Goal: Task Accomplishment & Management: Manage account settings

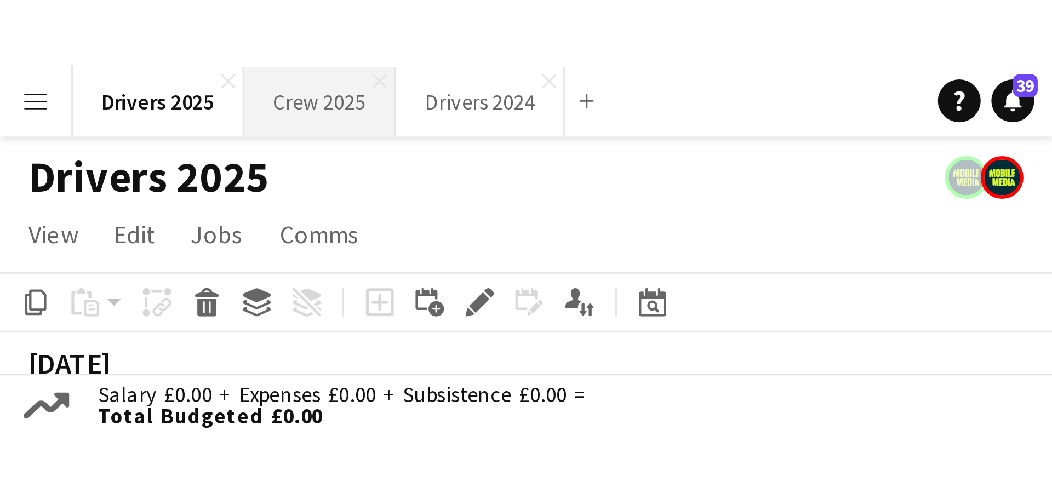
scroll to position [0, 381]
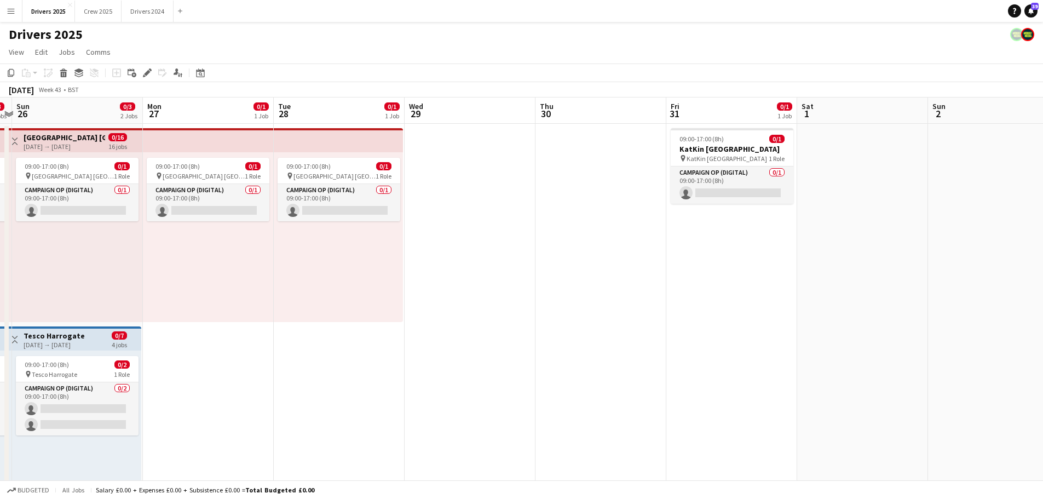
click at [10, 9] on app-icon "Menu" at bounding box center [11, 11] width 9 height 9
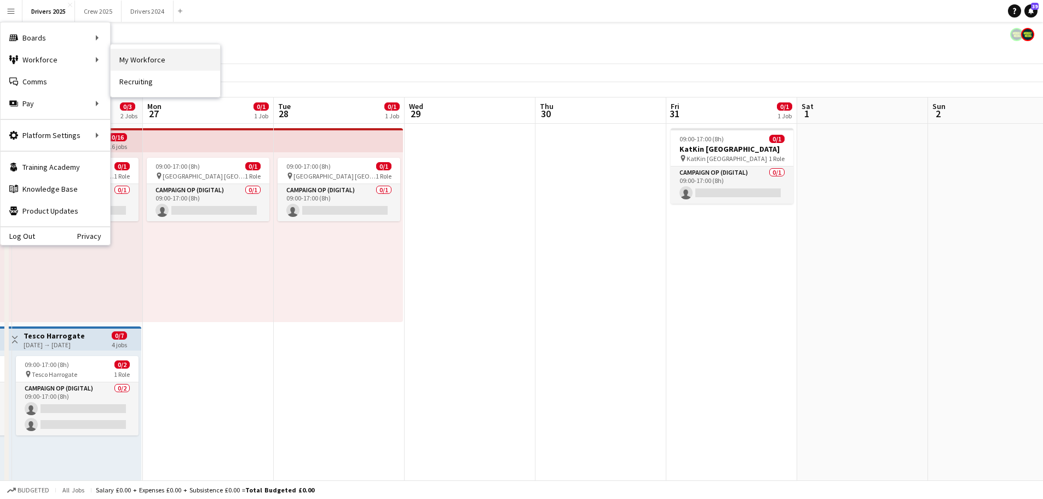
click at [175, 61] on link "My Workforce" at bounding box center [166, 60] width 110 height 22
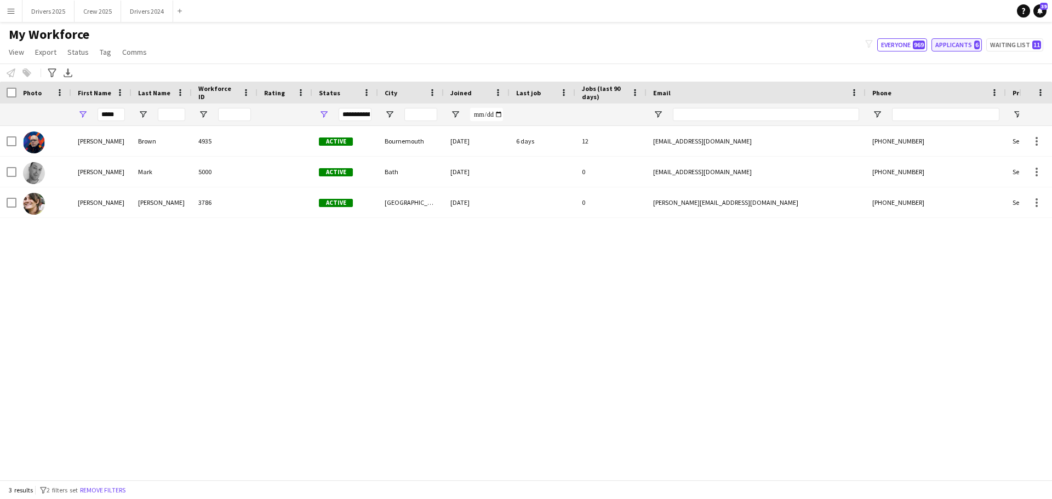
click at [833, 40] on button "Applicants 6" at bounding box center [956, 44] width 50 height 13
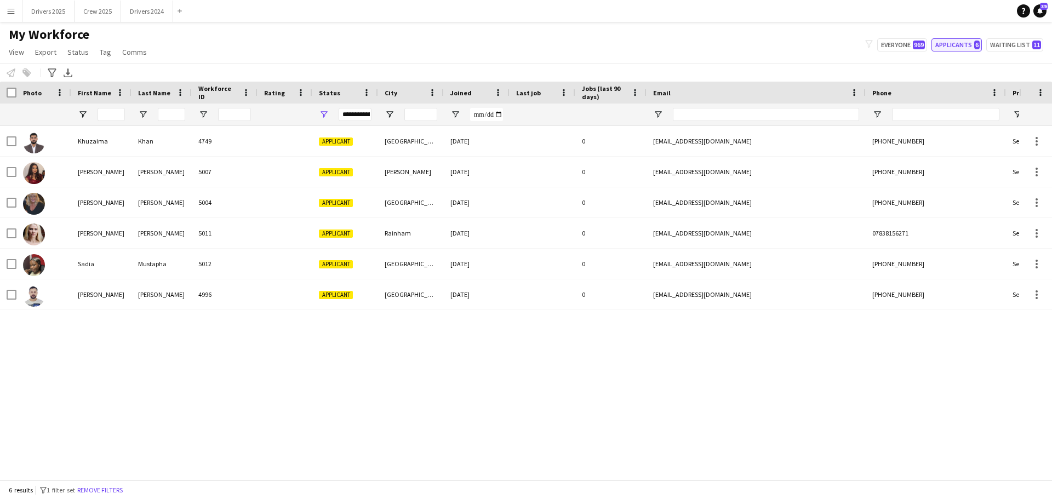
click at [833, 44] on button "Applicants 6" at bounding box center [956, 44] width 50 height 13
click at [833, 48] on button "Everyone 969" at bounding box center [902, 44] width 50 height 13
type input "**********"
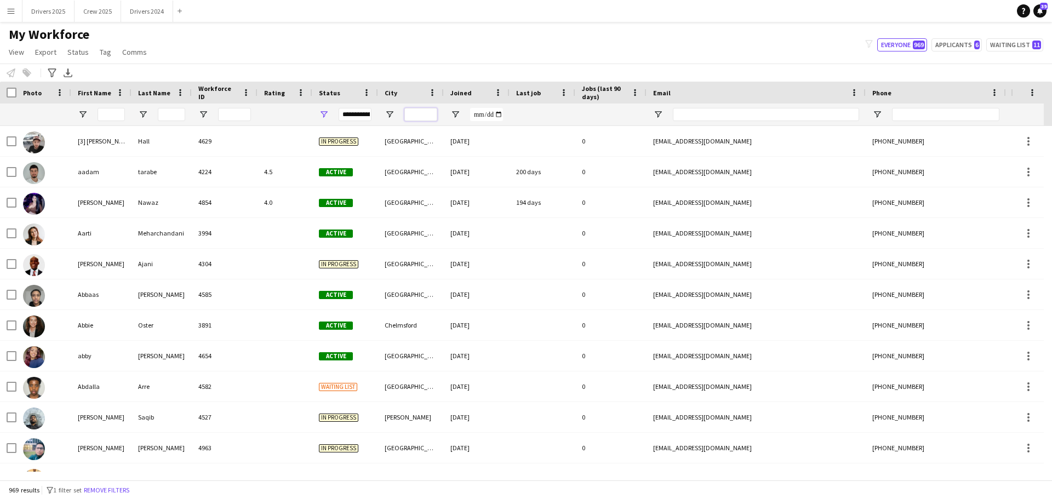
click at [411, 111] on input "City Filter Input" at bounding box center [420, 114] width 33 height 13
type input "*******"
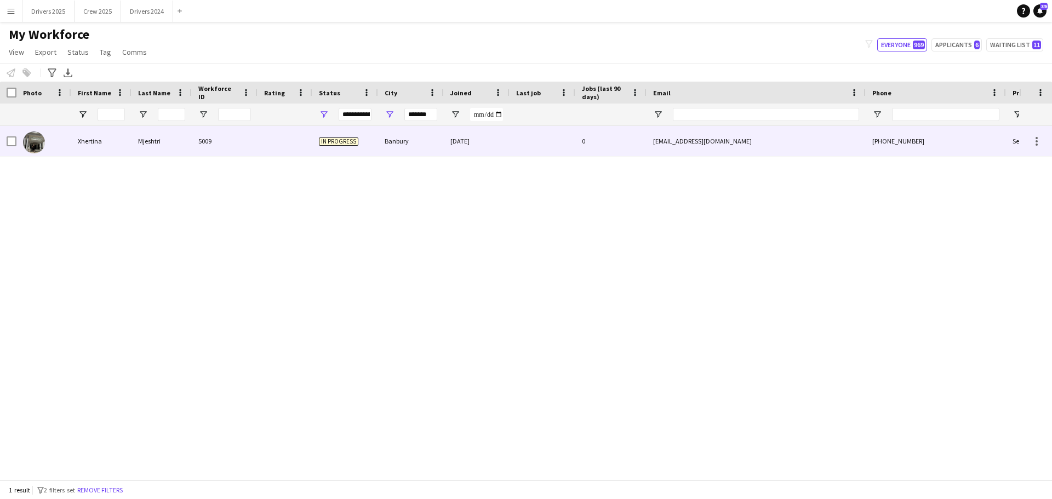
click at [211, 141] on div "5009" at bounding box center [225, 141] width 66 height 30
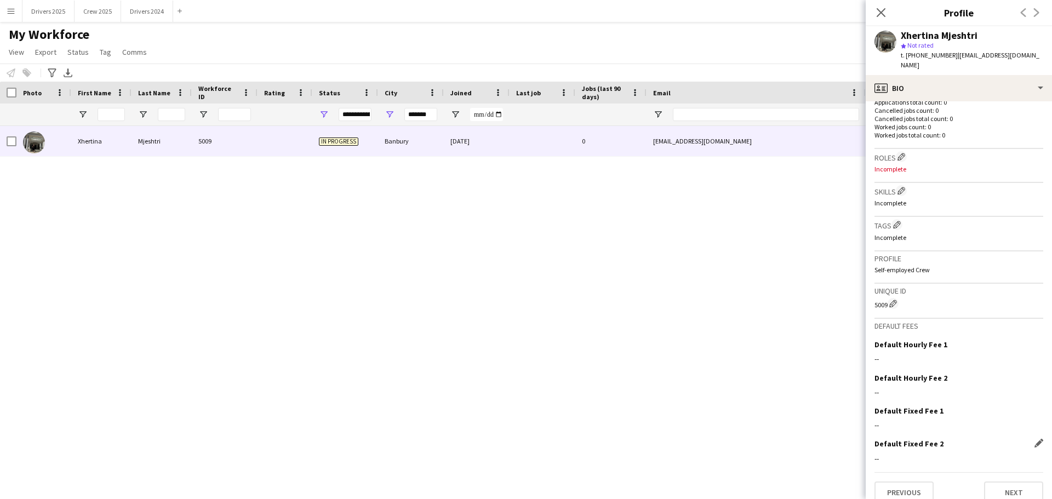
scroll to position [289, 0]
click at [833, 380] on button "Next" at bounding box center [1013, 490] width 59 height 22
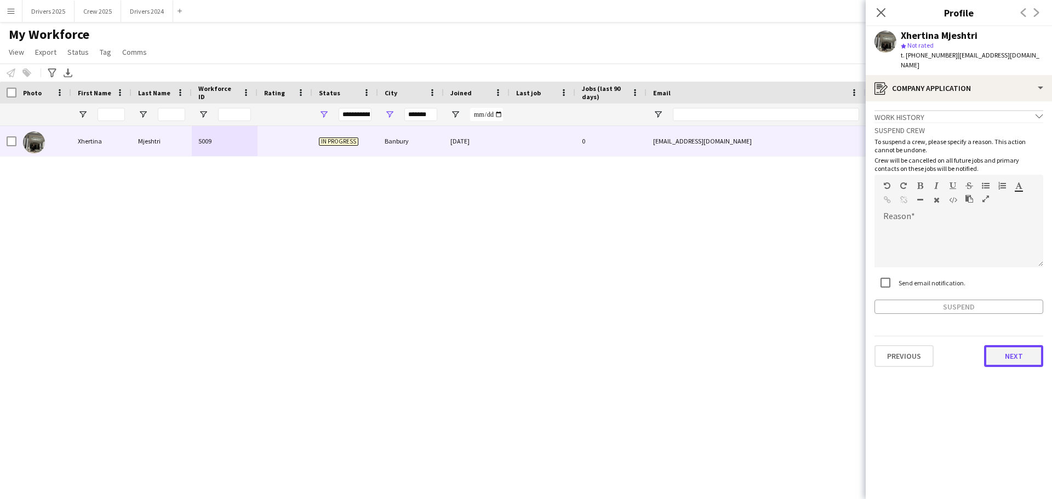
click at [833, 345] on button "Next" at bounding box center [1013, 356] width 59 height 22
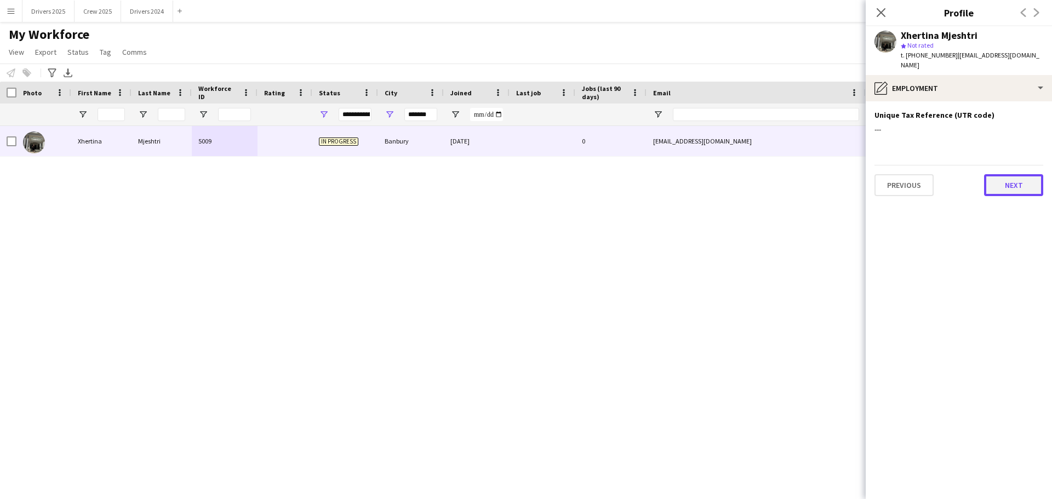
click at [833, 174] on button "Next" at bounding box center [1013, 185] width 59 height 22
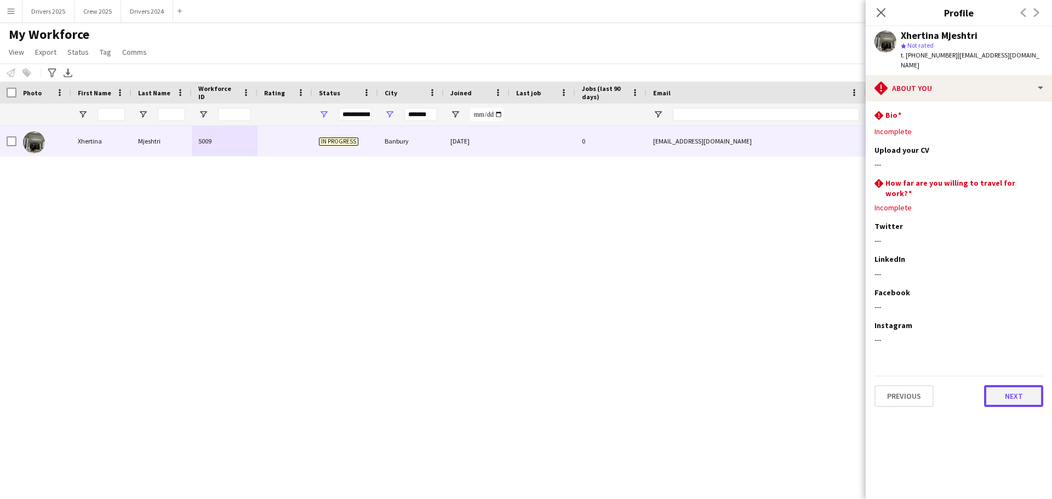
click at [833, 380] on button "Next" at bounding box center [1013, 396] width 59 height 22
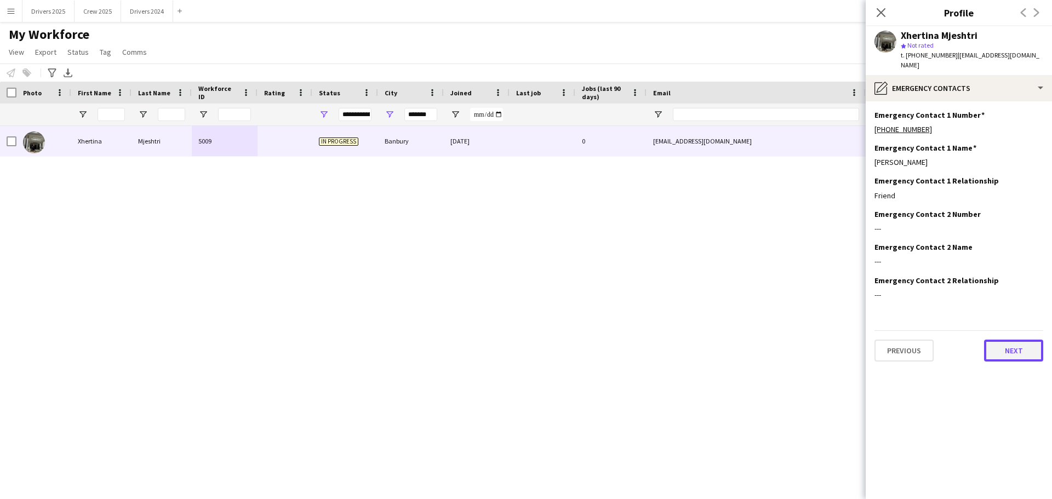
click at [833, 340] on button "Next" at bounding box center [1013, 351] width 59 height 22
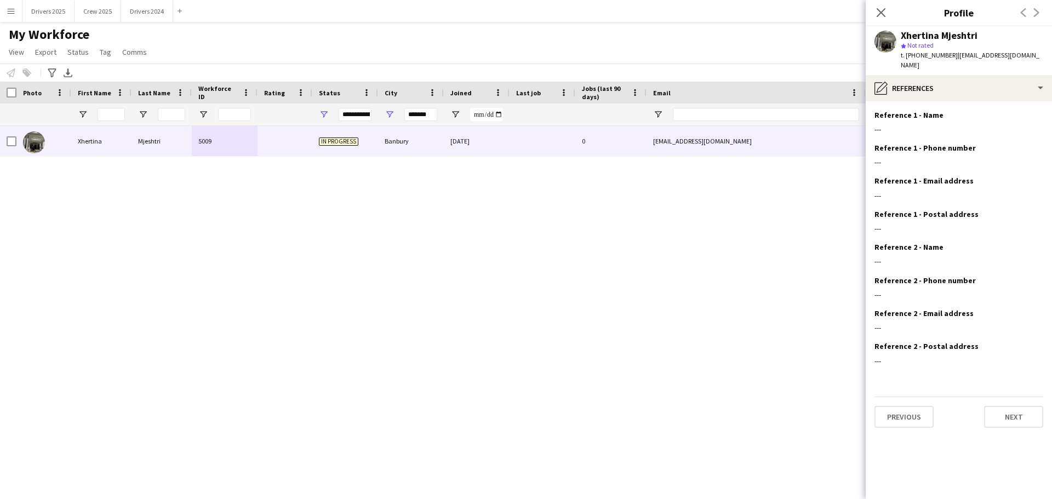
click at [833, 380] on div "Previous Next" at bounding box center [958, 412] width 169 height 31
click at [833, 380] on button "Next" at bounding box center [1013, 417] width 59 height 22
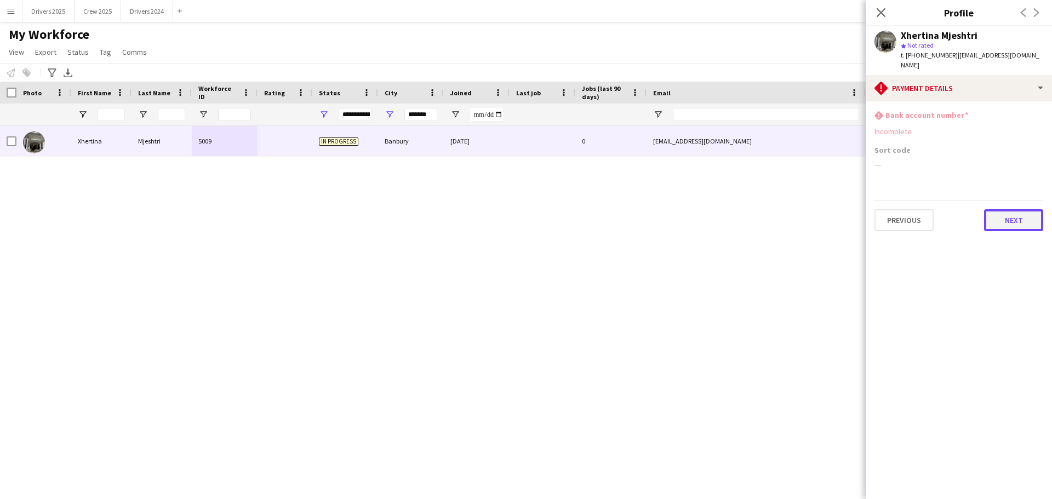
click at [833, 210] on button "Next" at bounding box center [1013, 220] width 59 height 22
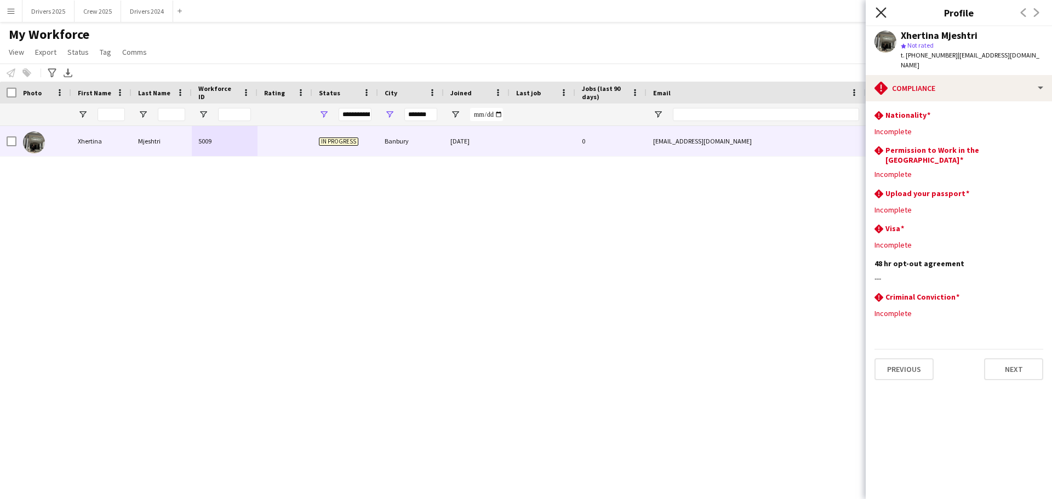
click at [833, 13] on icon "Close pop-in" at bounding box center [880, 12] width 10 height 10
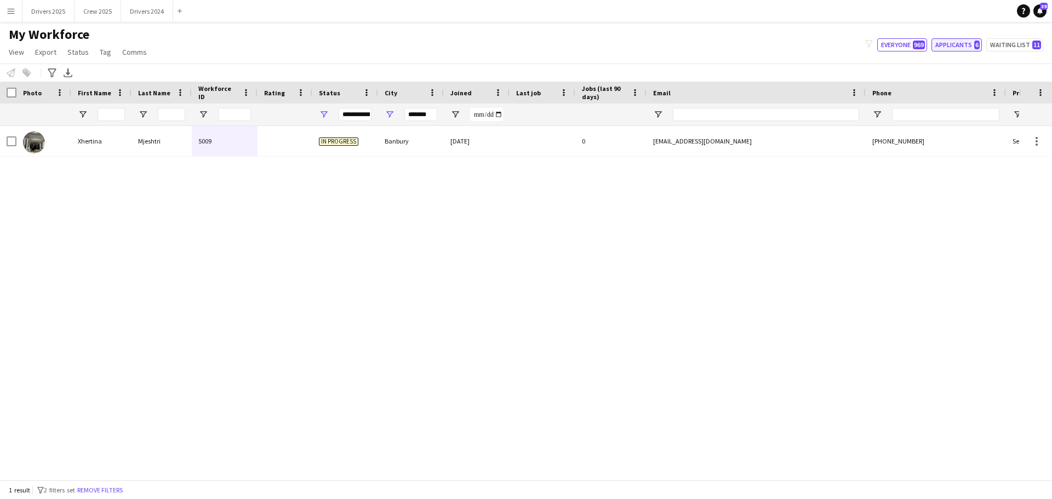
click at [833, 39] on button "Applicants 6" at bounding box center [956, 44] width 50 height 13
type input "**********"
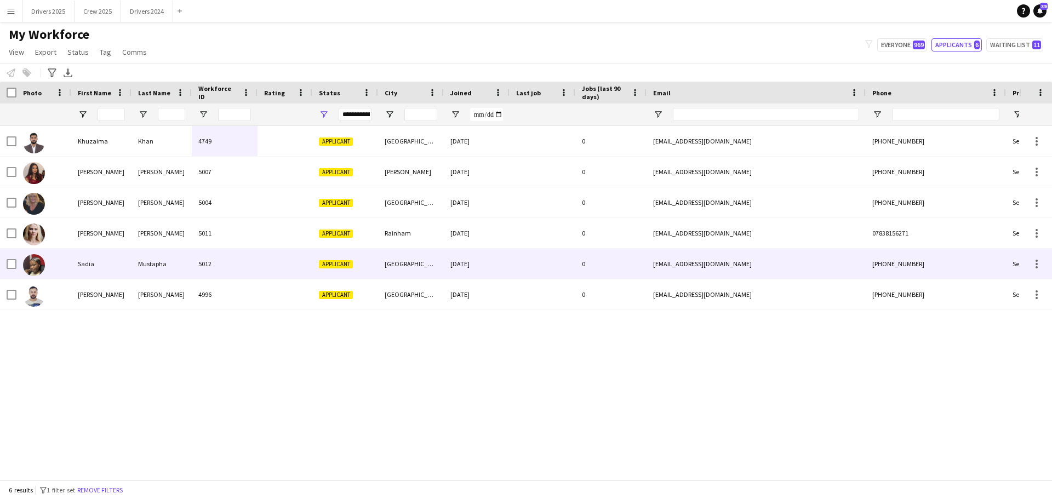
click at [406, 262] on div "[GEOGRAPHIC_DATA]" at bounding box center [411, 264] width 66 height 30
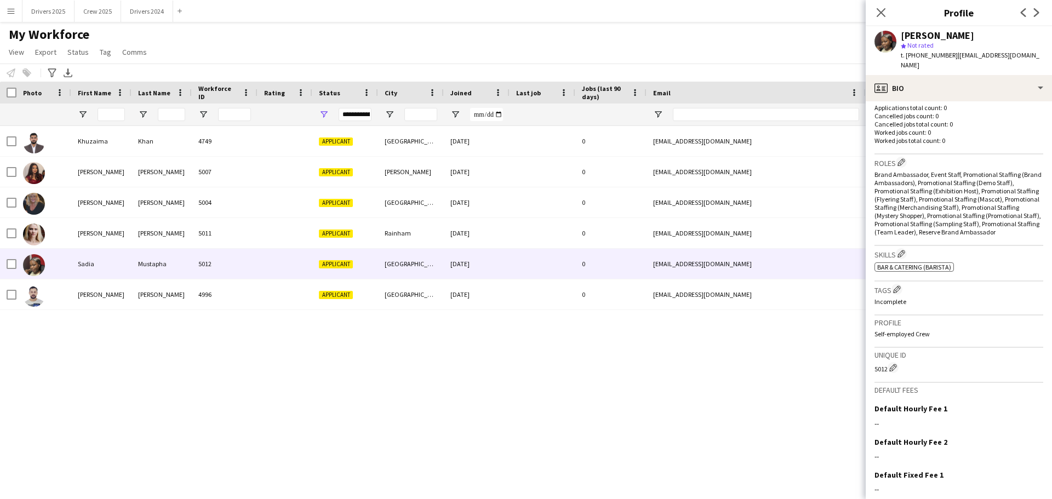
scroll to position [366, 0]
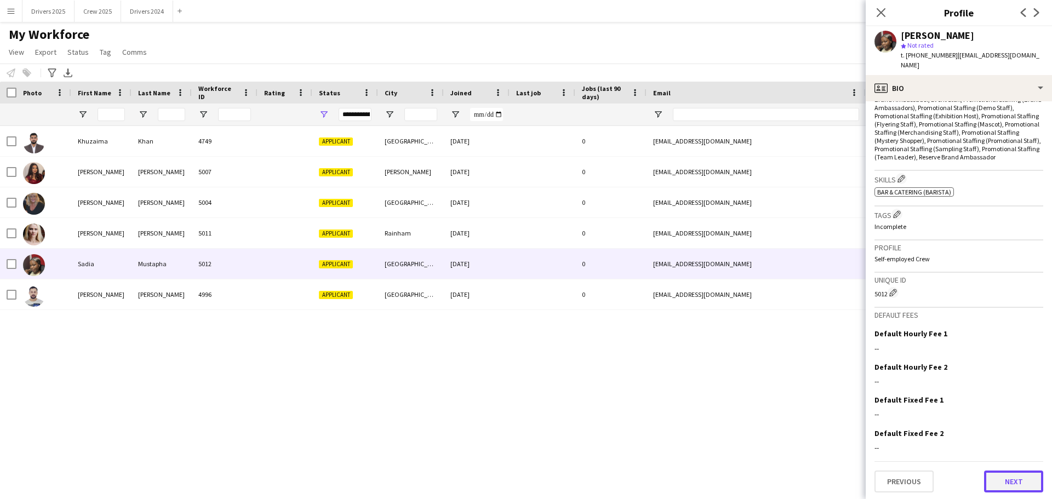
click at [833, 380] on button "Next" at bounding box center [1013, 482] width 59 height 22
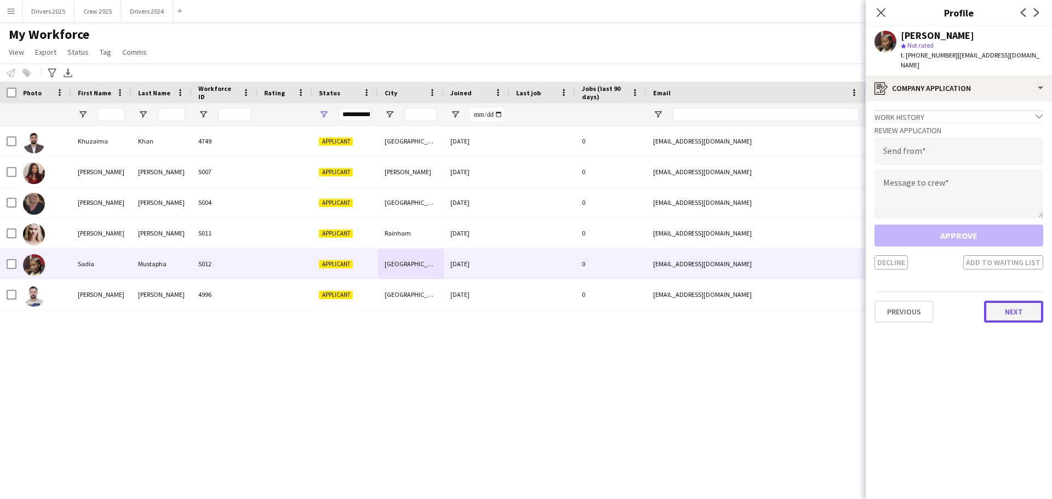
click at [833, 309] on button "Next" at bounding box center [1013, 312] width 59 height 22
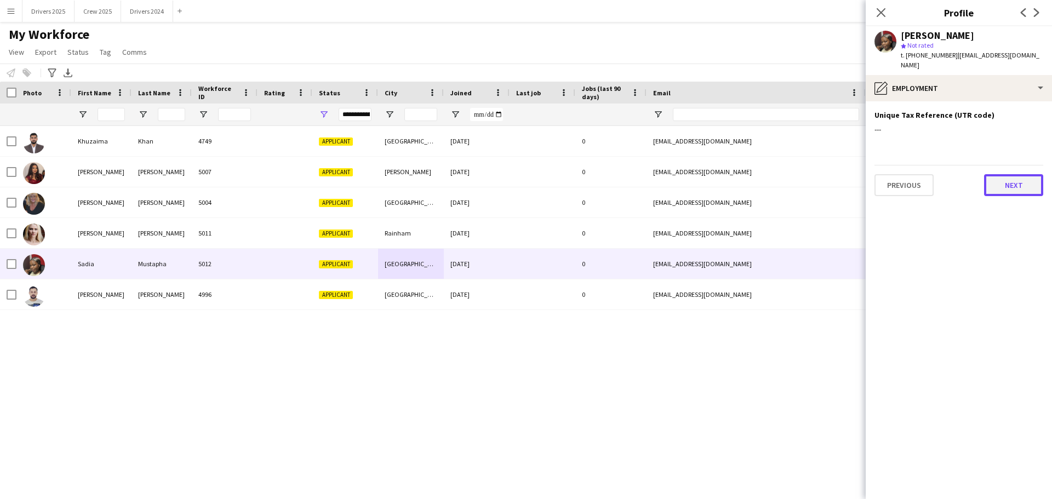
click at [833, 181] on button "Next" at bounding box center [1013, 185] width 59 height 22
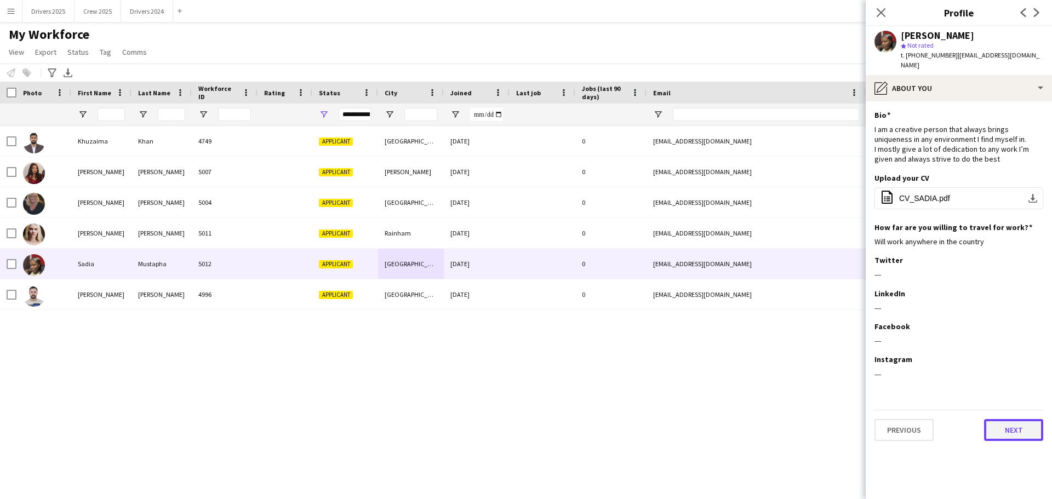
click at [833, 380] on button "Next" at bounding box center [1013, 430] width 59 height 22
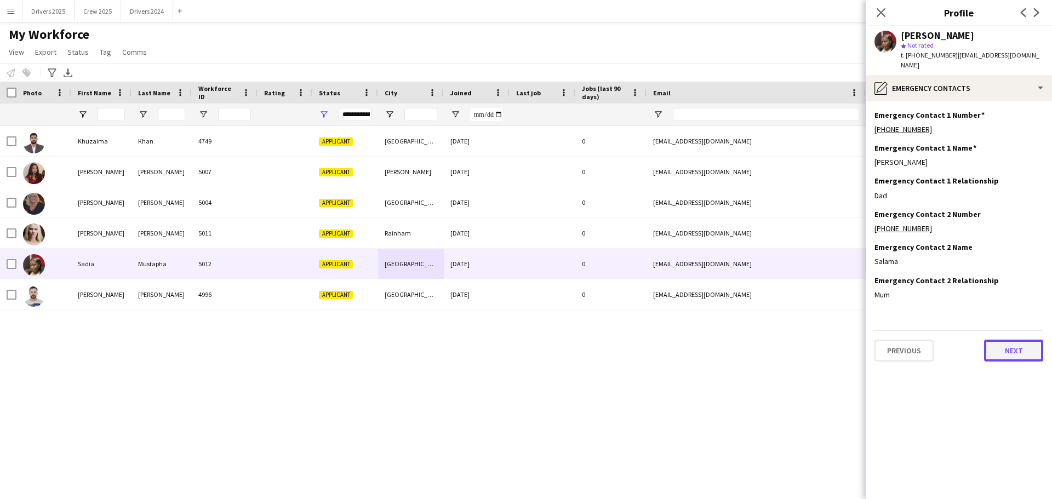
click at [833, 342] on button "Next" at bounding box center [1013, 351] width 59 height 22
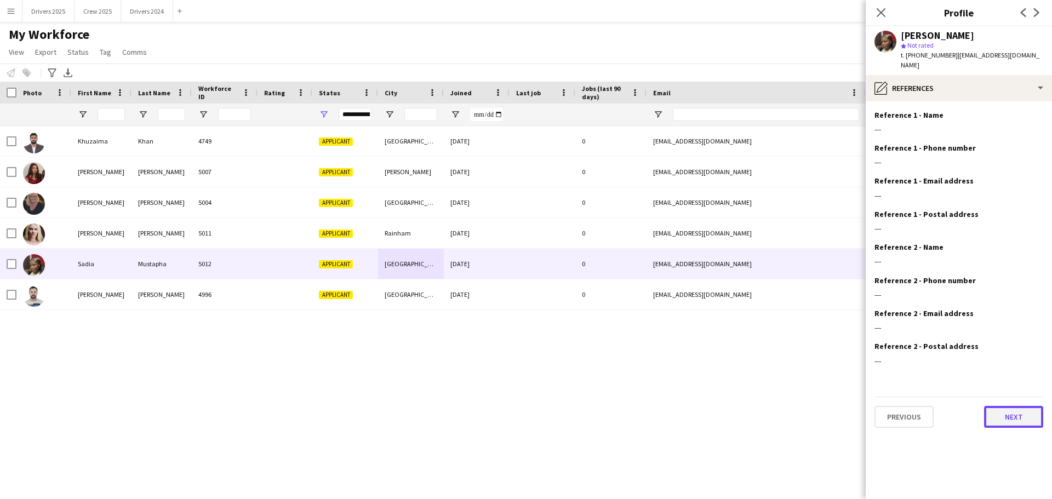
click at [833, 380] on button "Next" at bounding box center [1013, 417] width 59 height 22
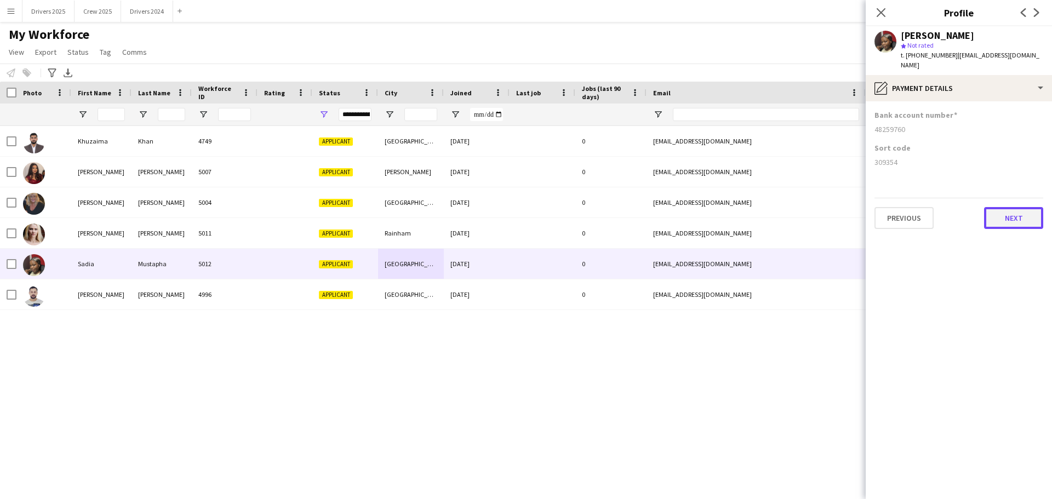
click at [833, 207] on button "Next" at bounding box center [1013, 218] width 59 height 22
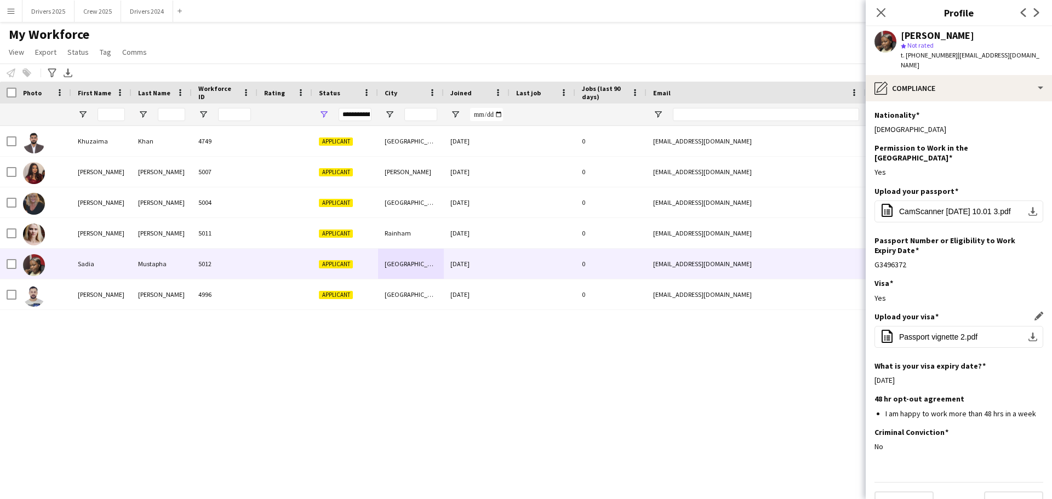
scroll to position [3, 0]
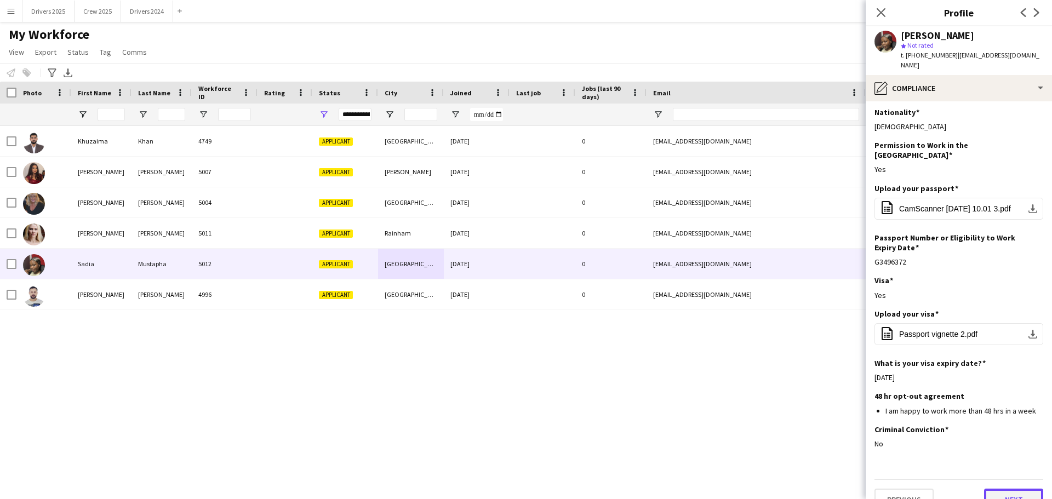
click at [833, 380] on button "Next" at bounding box center [1013, 500] width 59 height 22
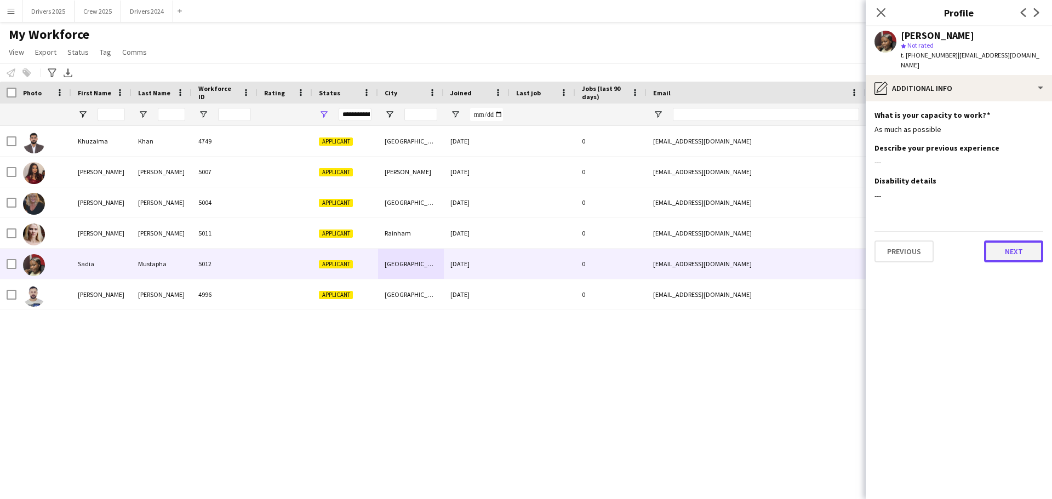
click at [833, 240] on button "Next" at bounding box center [1013, 251] width 59 height 22
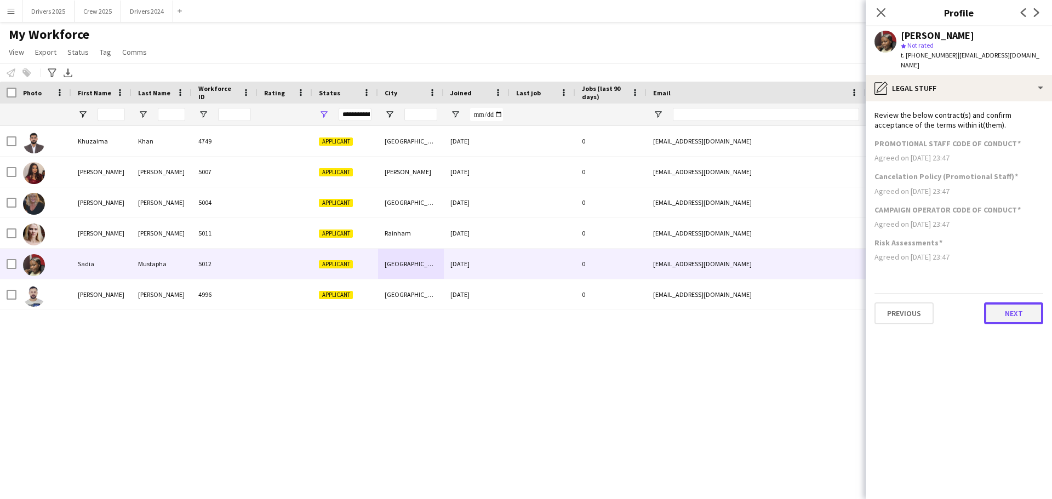
click at [833, 306] on button "Next" at bounding box center [1013, 313] width 59 height 22
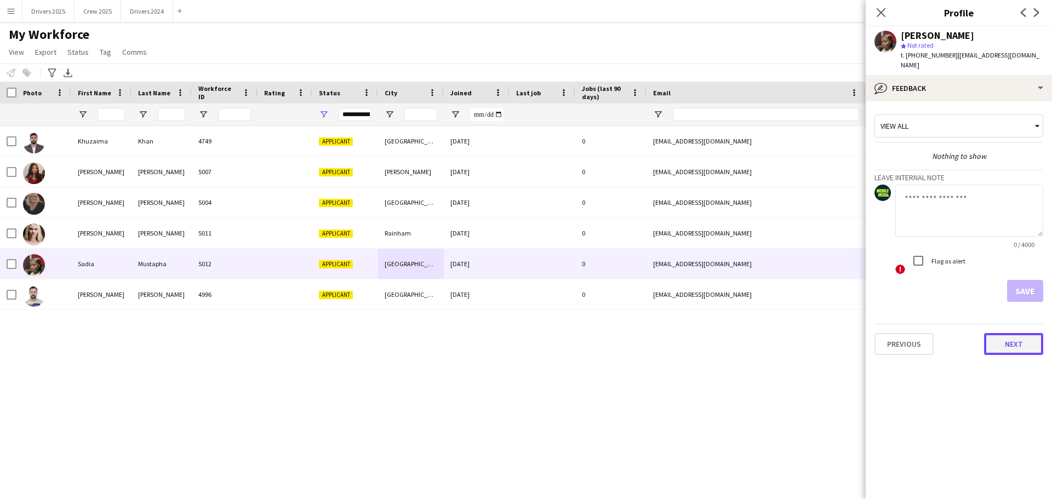
click at [833, 333] on button "Next" at bounding box center [1013, 344] width 59 height 22
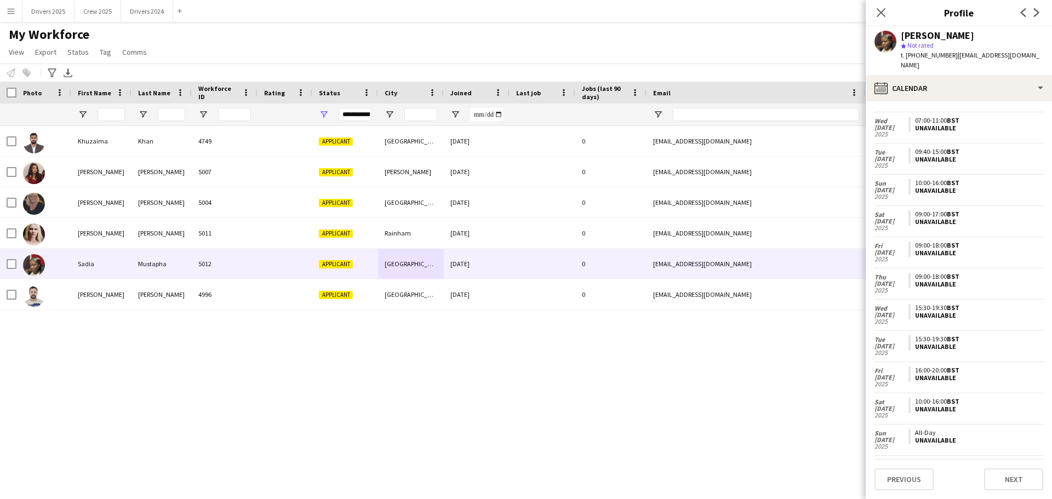
scroll to position [61, 0]
click at [833, 380] on button "Next" at bounding box center [1013, 479] width 59 height 22
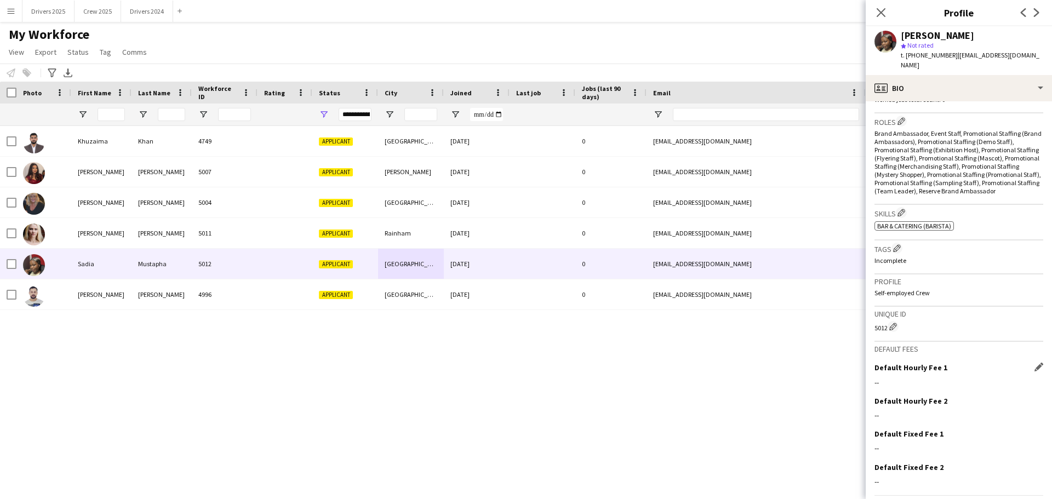
scroll to position [366, 0]
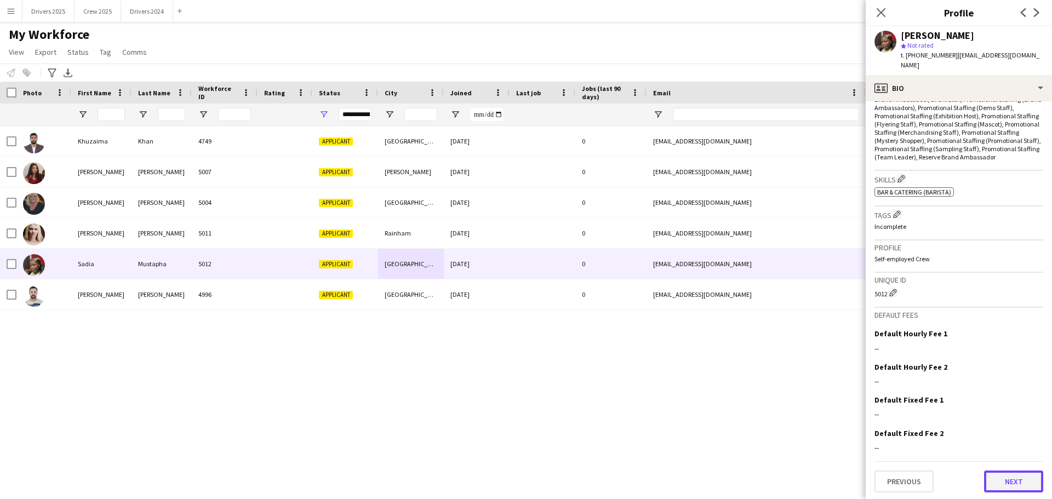
click at [833, 380] on button "Next" at bounding box center [1013, 482] width 59 height 22
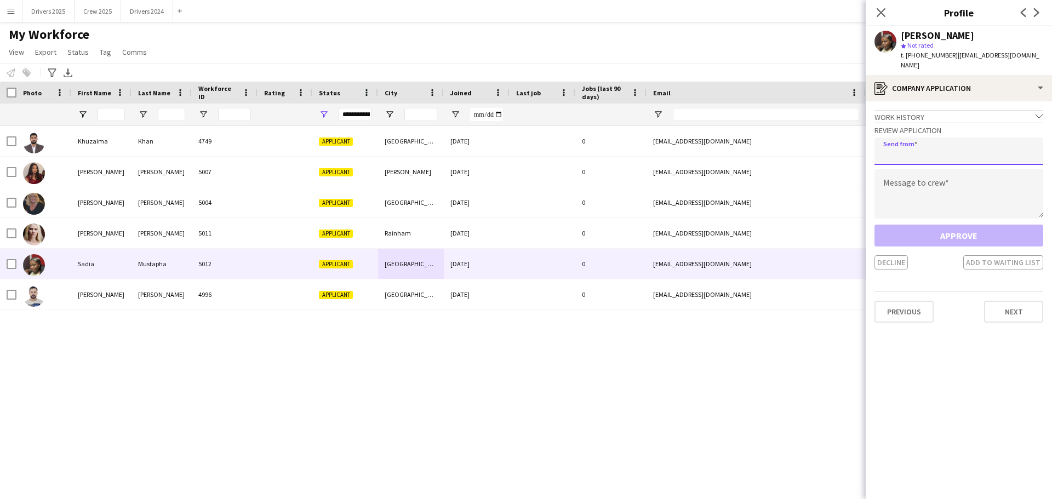
click at [833, 148] on input "email" at bounding box center [958, 150] width 169 height 27
type input "**********"
click at [833, 180] on textarea at bounding box center [958, 193] width 169 height 49
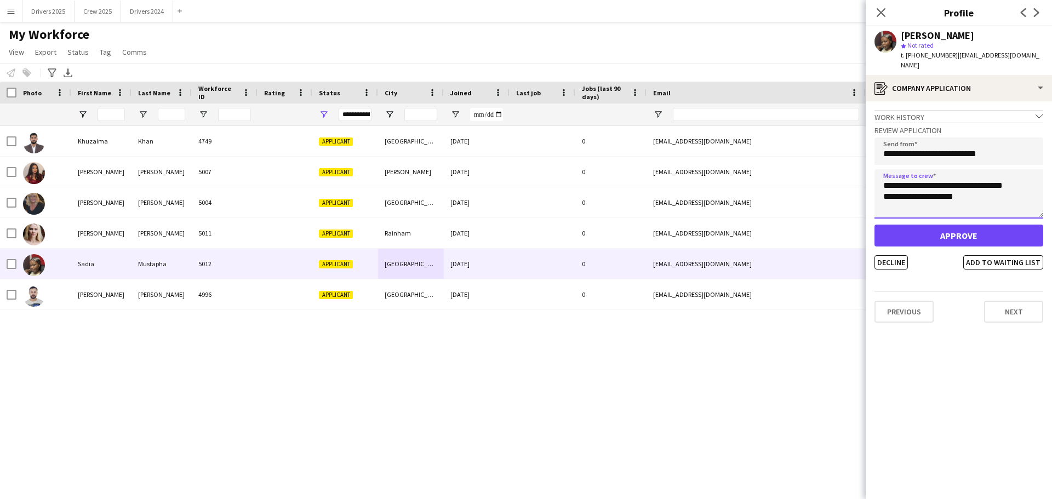
type textarea "**********"
click at [833, 231] on button "Approve" at bounding box center [958, 236] width 169 height 22
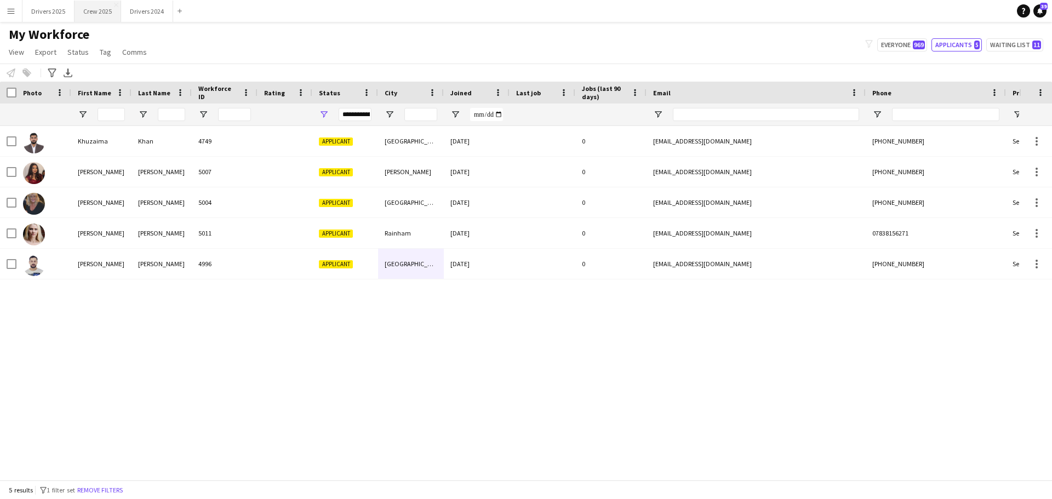
click at [110, 15] on button "Crew 2025 Close" at bounding box center [97, 11] width 47 height 21
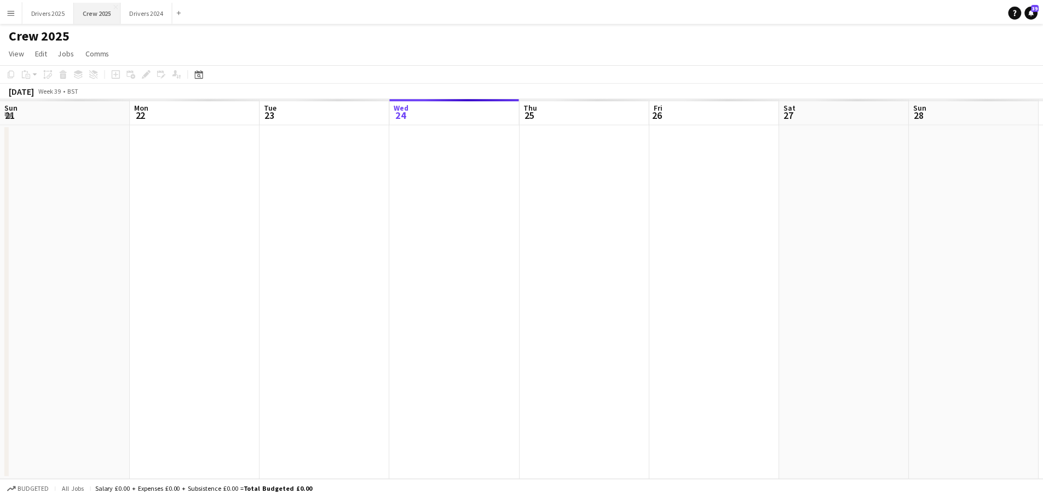
scroll to position [0, 262]
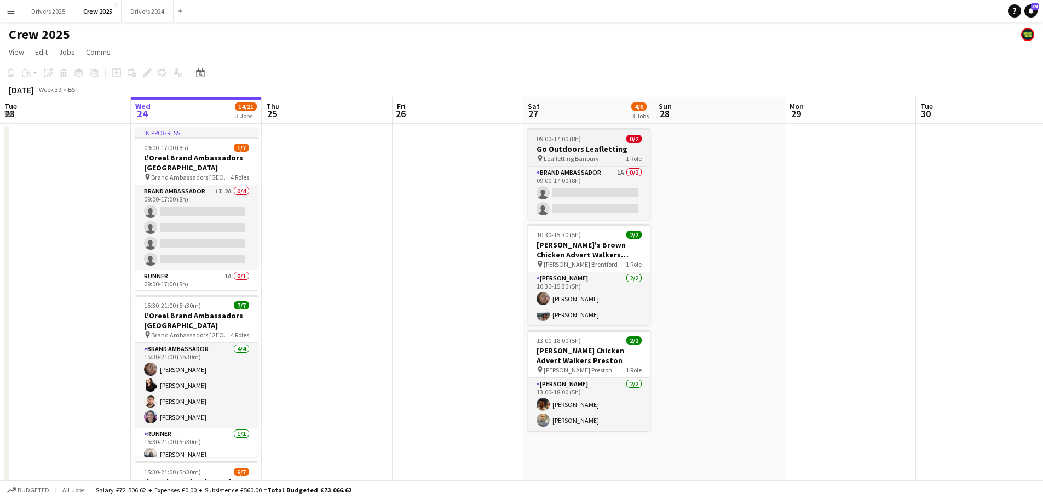
click at [575, 145] on h3 "Go Outdoors Leafletting" at bounding box center [589, 149] width 123 height 10
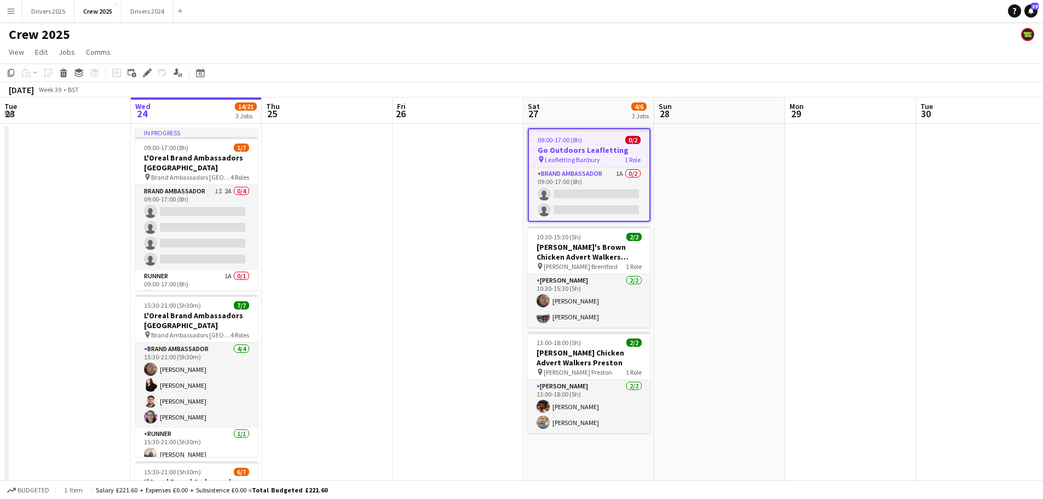
click at [605, 151] on h3 "Go Outdoors Leafletting" at bounding box center [589, 150] width 121 height 10
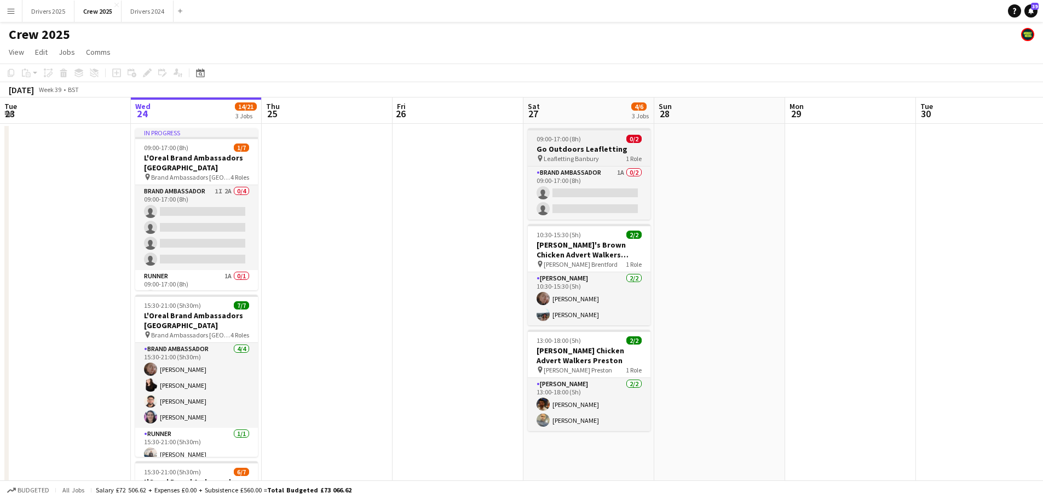
click at [588, 146] on h3 "Go Outdoors Leafletting" at bounding box center [589, 149] width 123 height 10
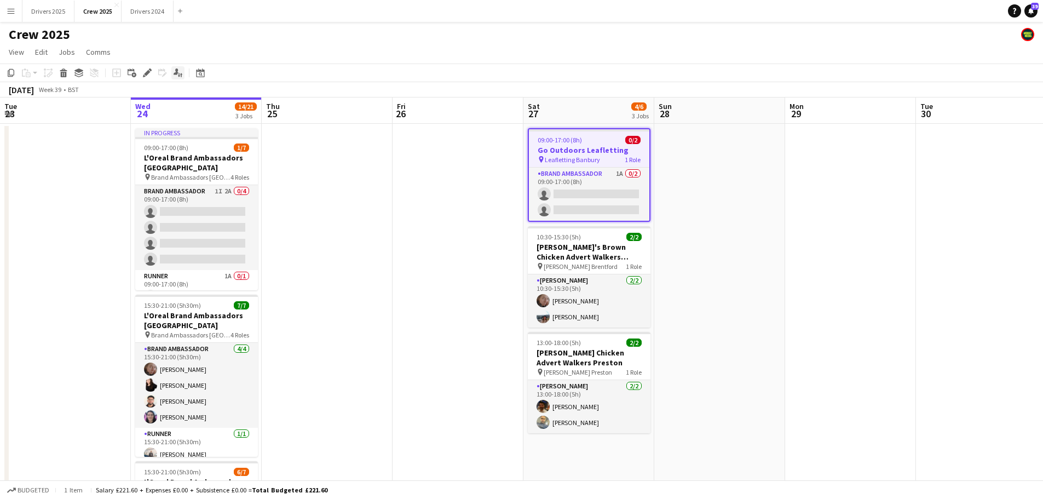
click at [177, 71] on icon at bounding box center [176, 71] width 5 height 6
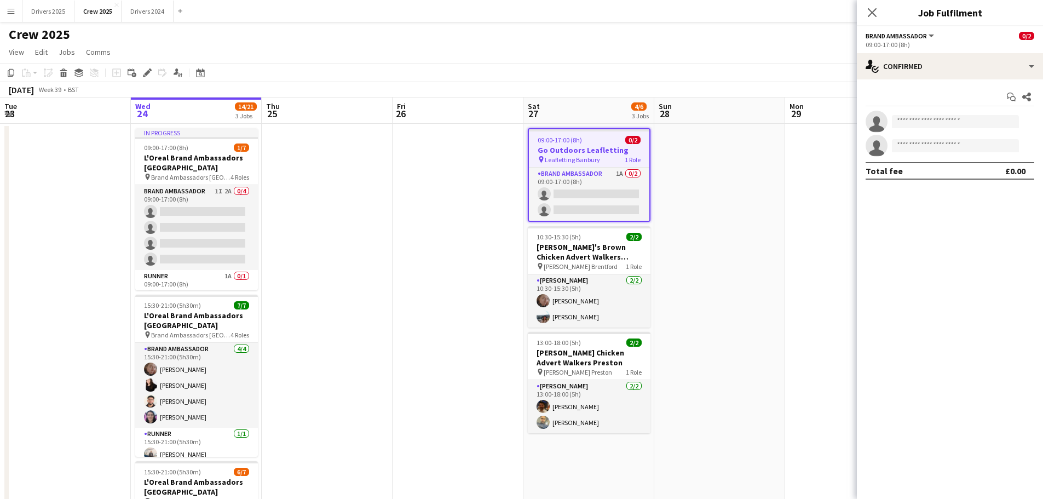
click at [833, 165] on app-date-cell at bounding box center [850, 384] width 131 height 521
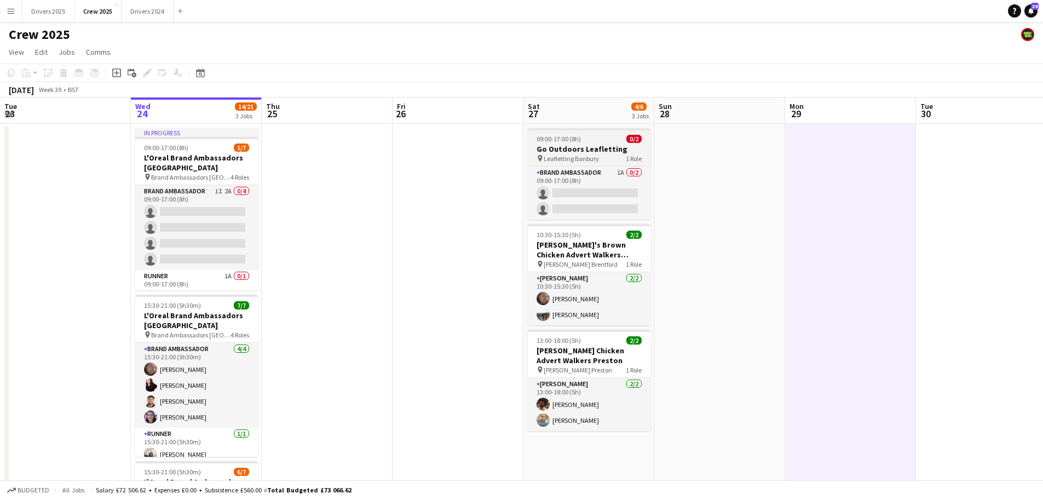
click at [601, 141] on div "09:00-17:00 (8h) 0/2" at bounding box center [589, 139] width 123 height 8
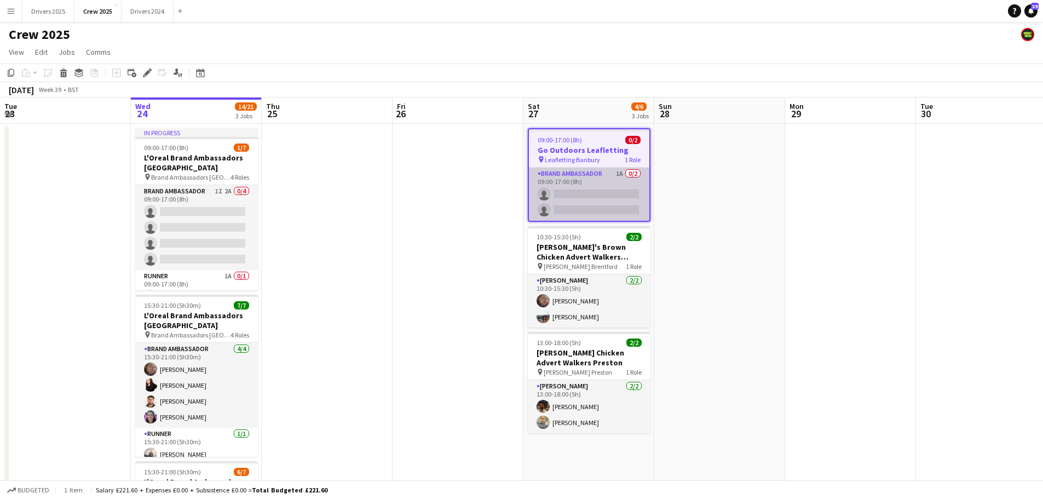
click at [607, 206] on app-card-role "Brand Ambassador 1A 0/2 09:00-17:00 (8h) single-neutral-actions single-neutral-…" at bounding box center [589, 194] width 121 height 53
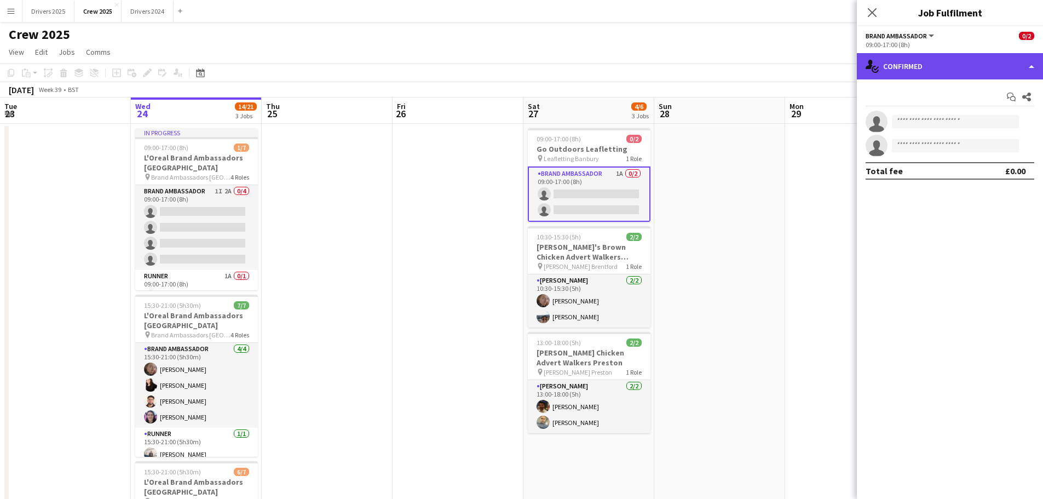
click at [833, 60] on div "single-neutral-actions-check-2 Confirmed" at bounding box center [950, 66] width 186 height 26
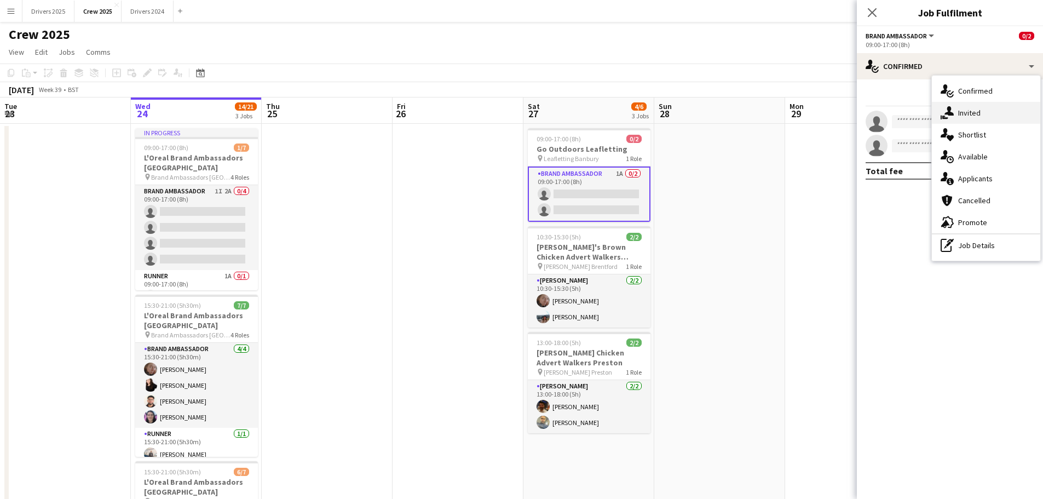
click at [833, 119] on div "single-neutral-actions-share-1 Invited" at bounding box center [986, 113] width 108 height 22
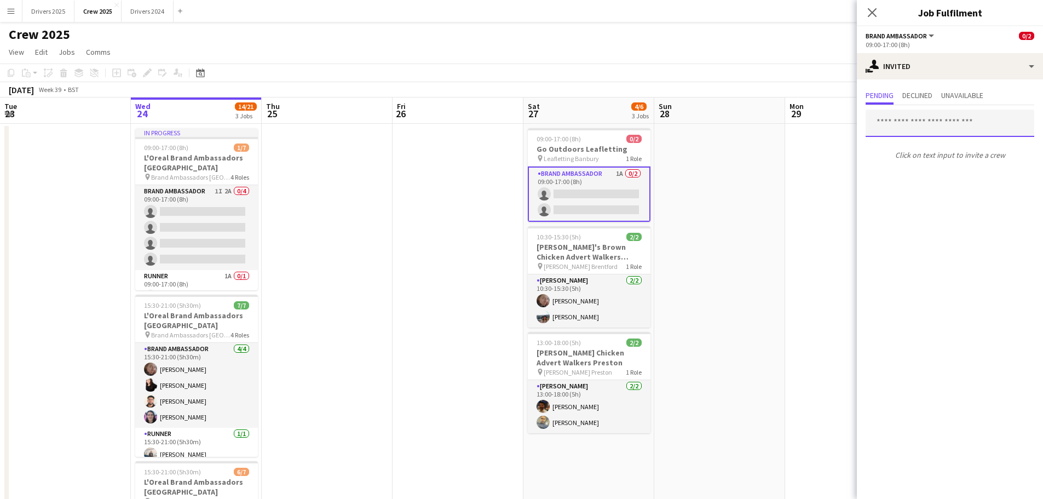
click at [833, 122] on input "text" at bounding box center [950, 123] width 169 height 27
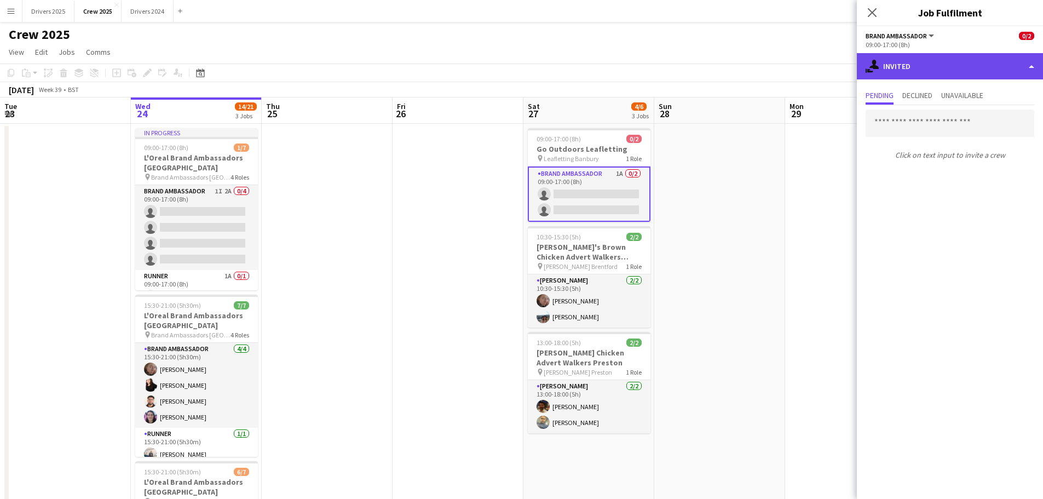
click at [833, 71] on div "single-neutral-actions-share-1 Invited" at bounding box center [950, 66] width 186 height 26
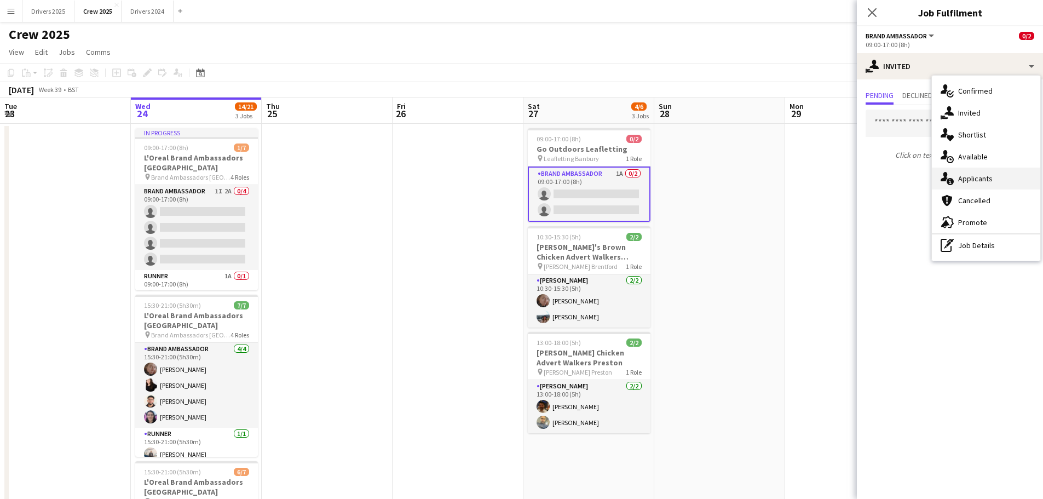
click at [833, 180] on span "Applicants" at bounding box center [976, 179] width 35 height 10
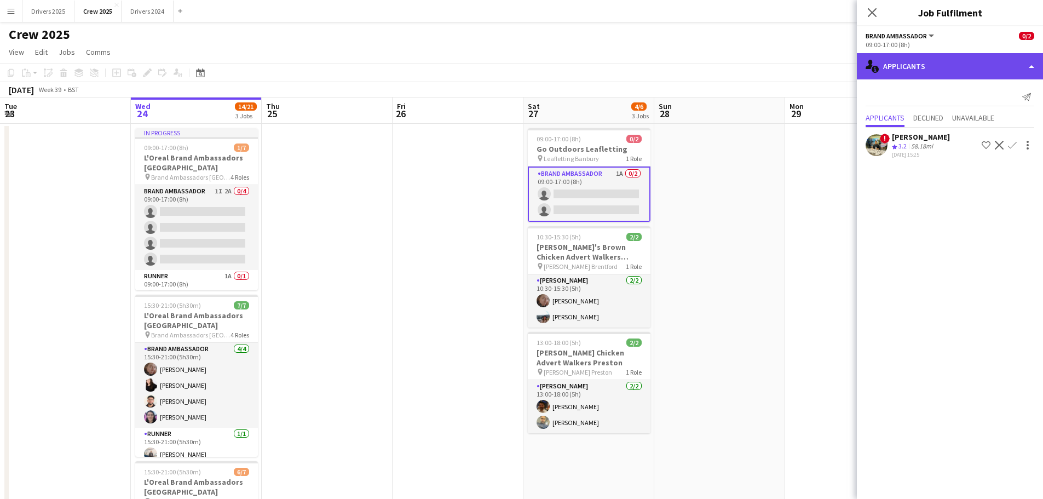
click at [833, 66] on div "single-neutral-actions-information Applicants" at bounding box center [950, 66] width 186 height 26
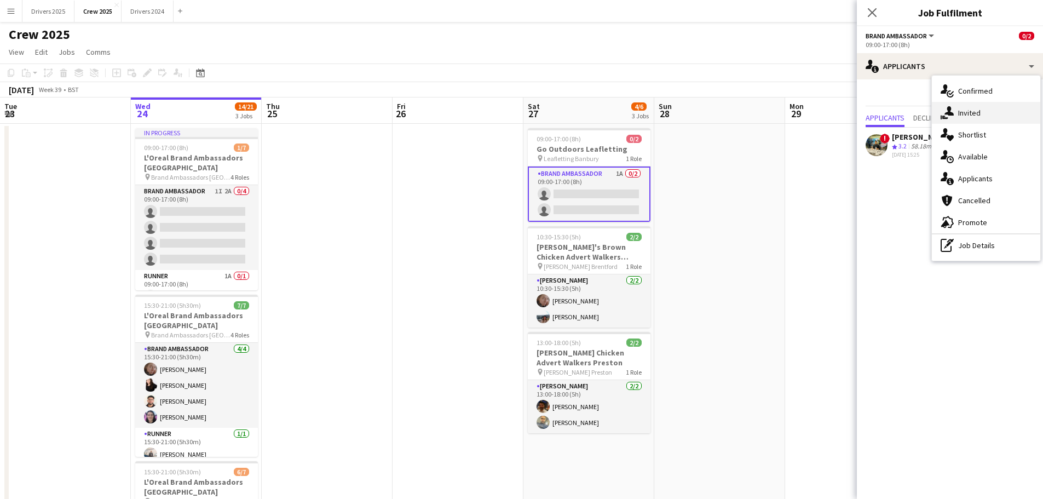
click at [833, 110] on div "single-neutral-actions-share-1 Invited" at bounding box center [986, 113] width 108 height 22
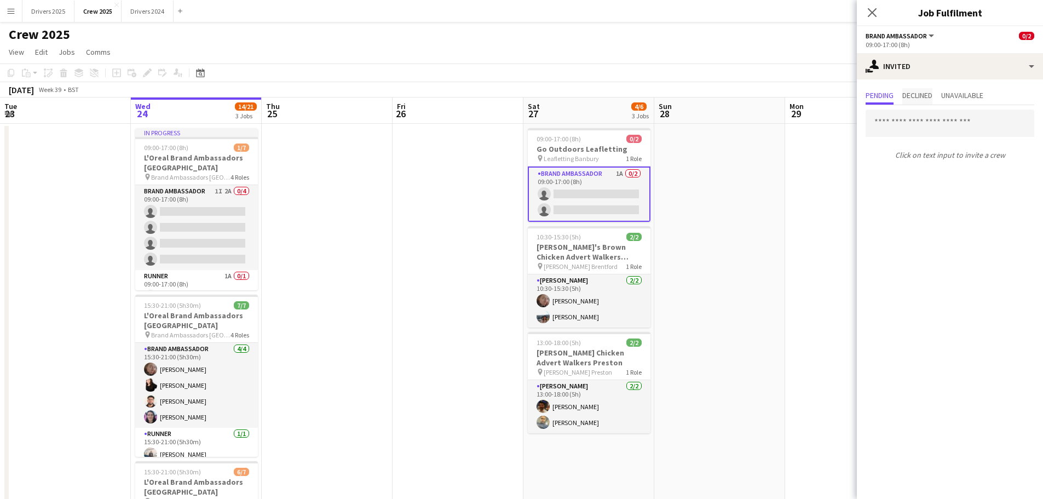
click at [833, 91] on span "Declined" at bounding box center [918, 95] width 30 height 8
click at [833, 96] on span "Unavailable" at bounding box center [963, 95] width 42 height 8
click at [833, 91] on span "Pending" at bounding box center [880, 95] width 28 height 8
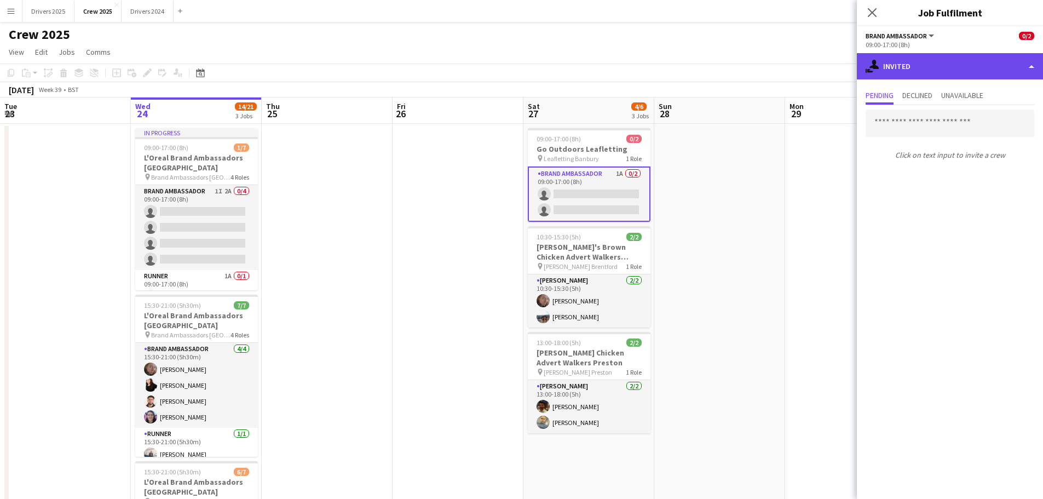
click at [833, 70] on div "single-neutral-actions-share-1 Invited" at bounding box center [950, 66] width 186 height 26
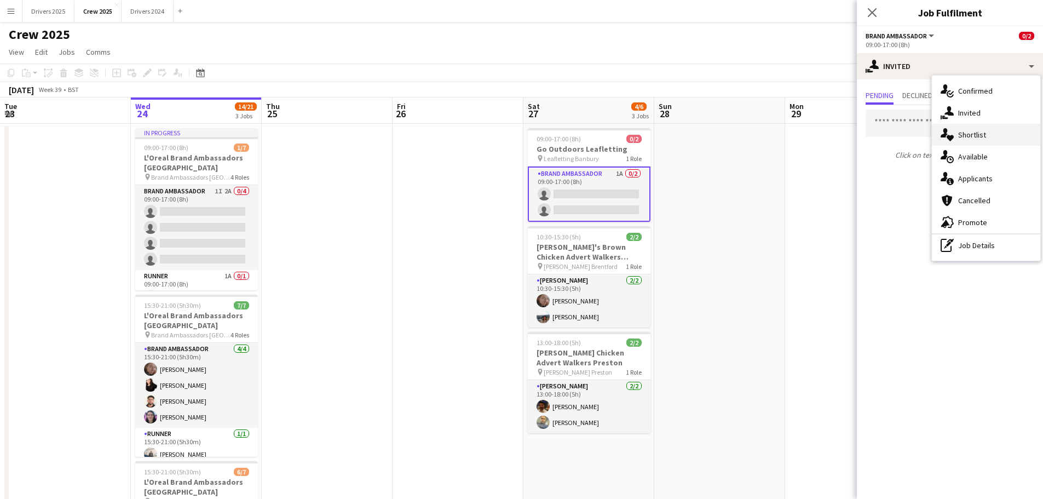
click at [833, 138] on span "Shortlist" at bounding box center [973, 135] width 28 height 10
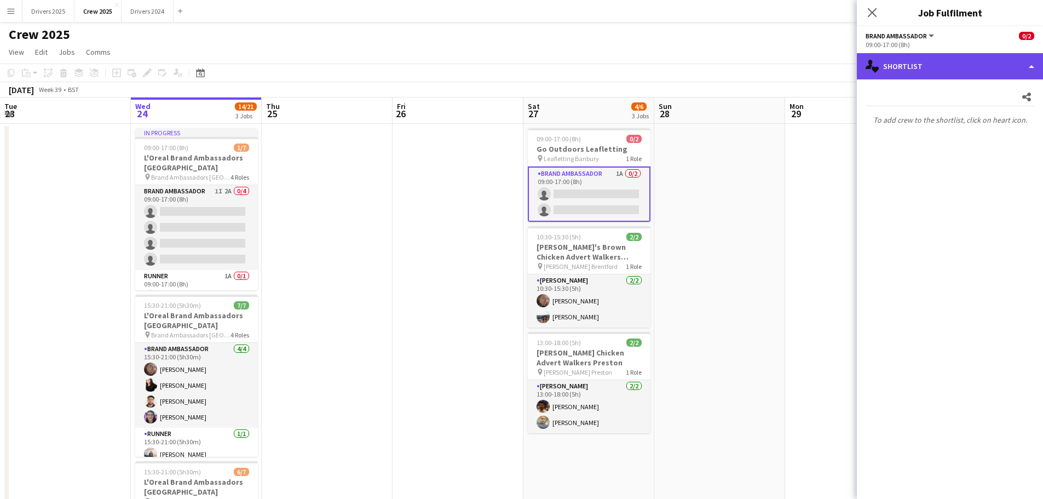
click at [833, 61] on div "single-neutral-actions-heart Shortlist" at bounding box center [950, 66] width 186 height 26
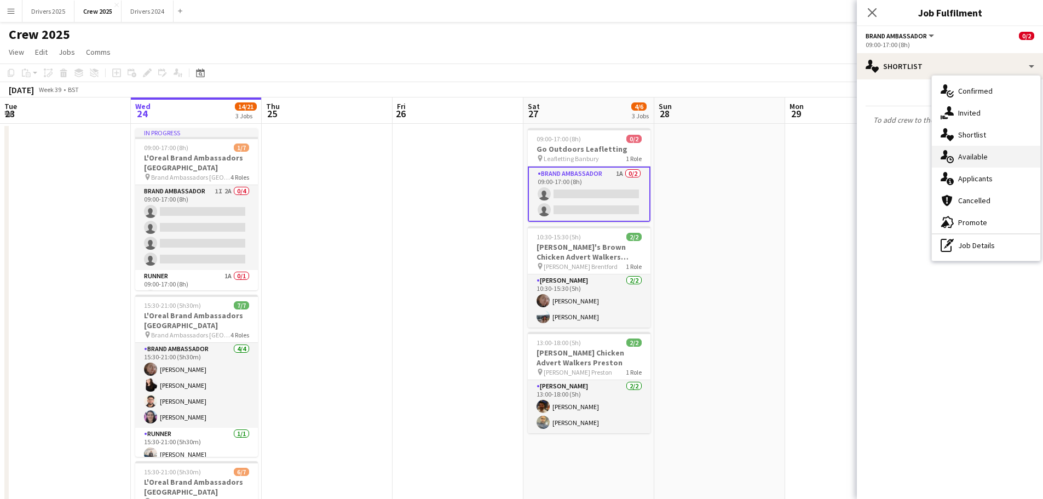
click at [833, 156] on span "Available" at bounding box center [974, 157] width 30 height 10
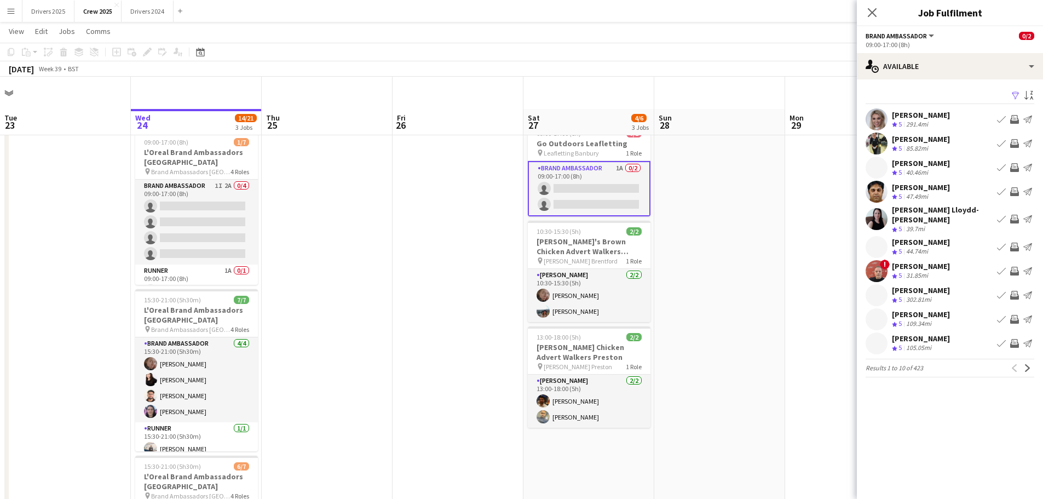
scroll to position [0, 0]
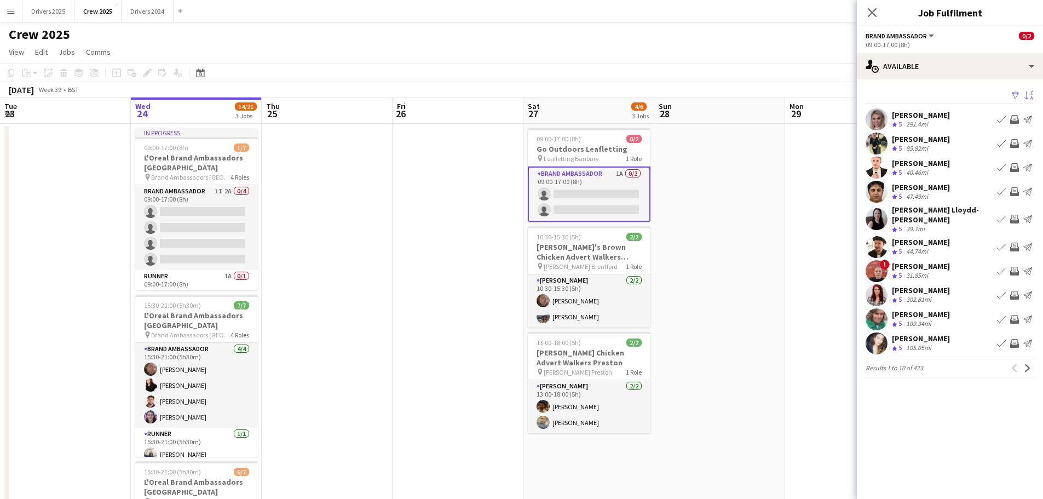
click at [833, 94] on app-icon "Sort asc" at bounding box center [1029, 96] width 9 height 10
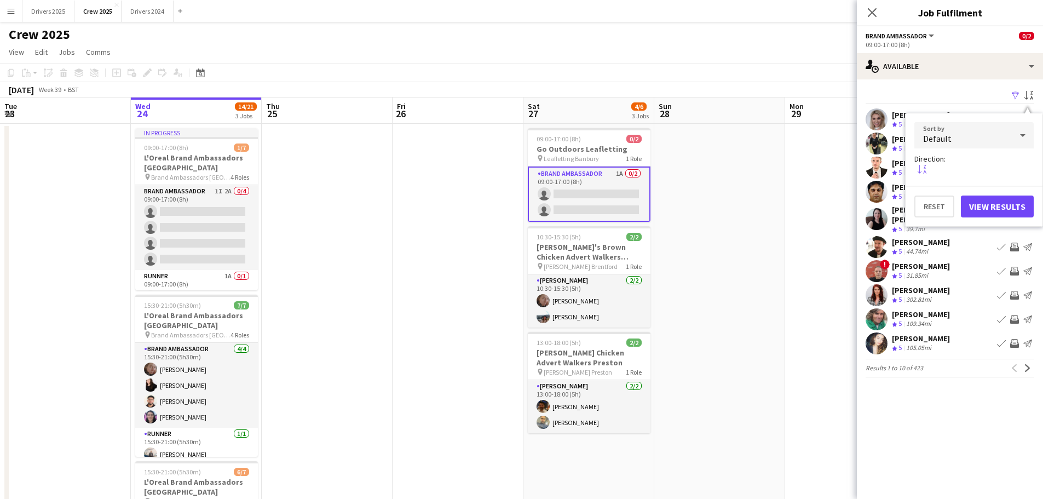
click at [833, 167] on app-icon "sort-alpha-desc" at bounding box center [922, 170] width 9 height 11
click at [833, 131] on div "Default" at bounding box center [963, 135] width 97 height 26
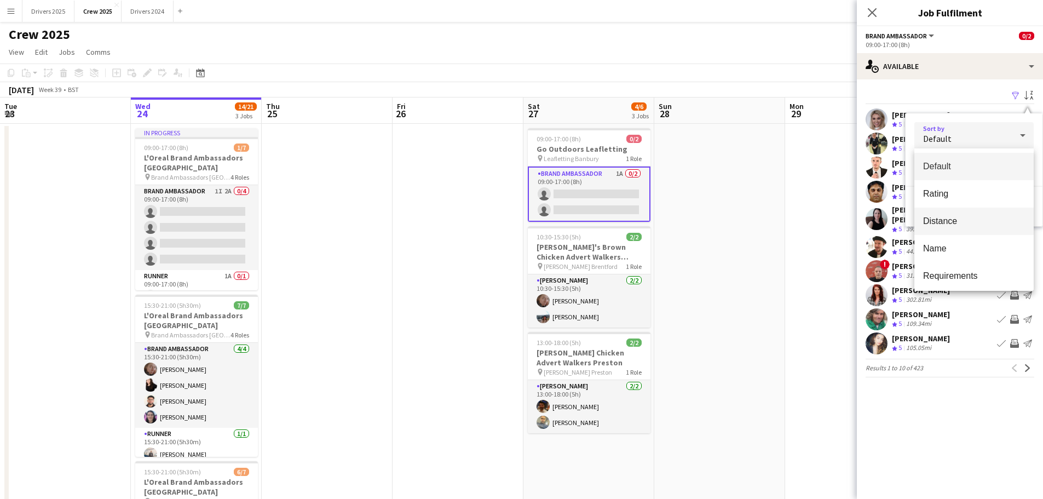
click at [833, 225] on span "Distance" at bounding box center [974, 221] width 102 height 10
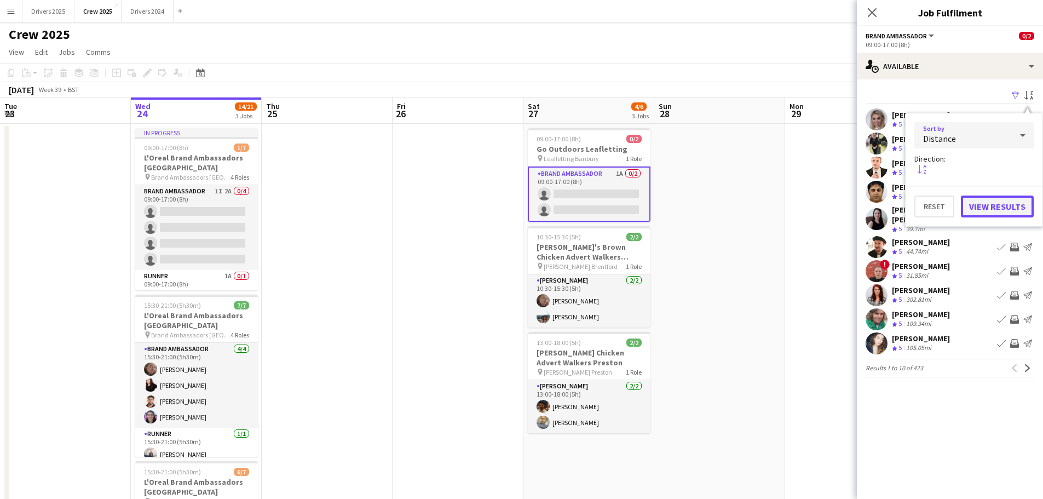
click at [833, 208] on button "View Results" at bounding box center [997, 207] width 73 height 22
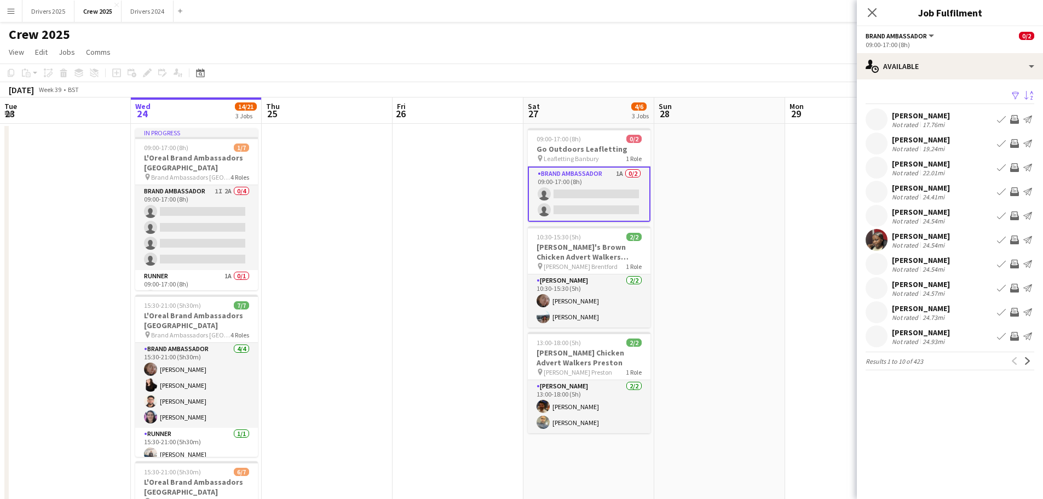
click at [833, 116] on div "[PERSON_NAME]" at bounding box center [921, 116] width 58 height 10
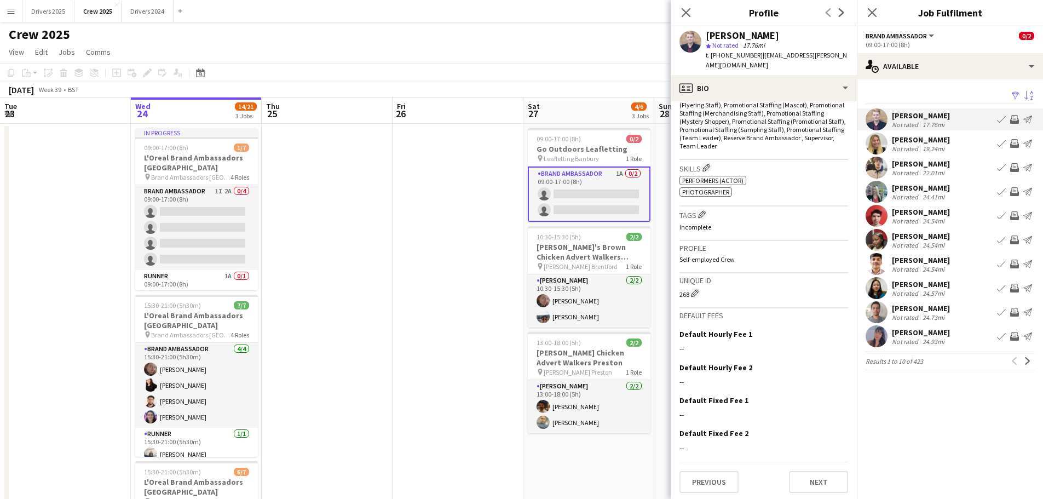
scroll to position [386, 0]
click at [812, 380] on button "Next" at bounding box center [818, 479] width 59 height 22
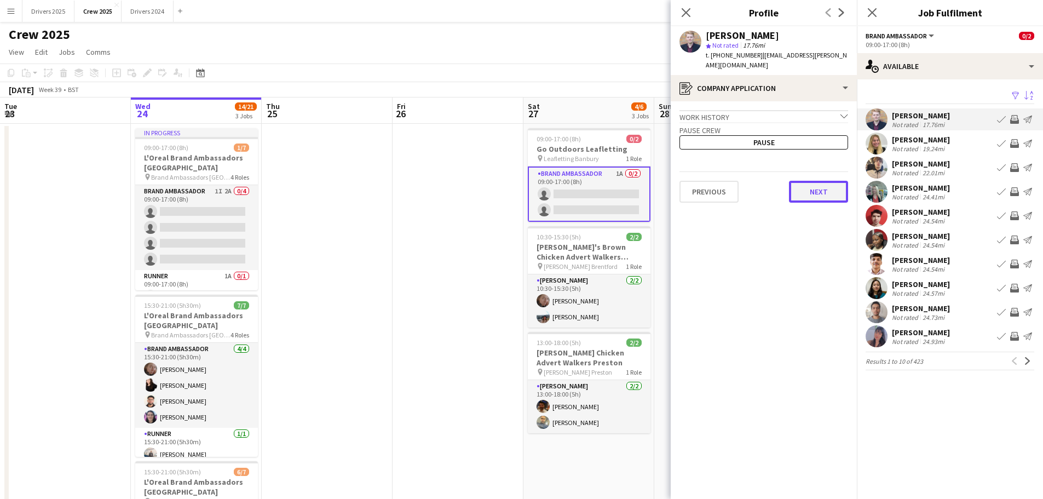
click at [833, 195] on button "Next" at bounding box center [818, 192] width 59 height 22
click at [833, 187] on button "Next" at bounding box center [818, 185] width 59 height 22
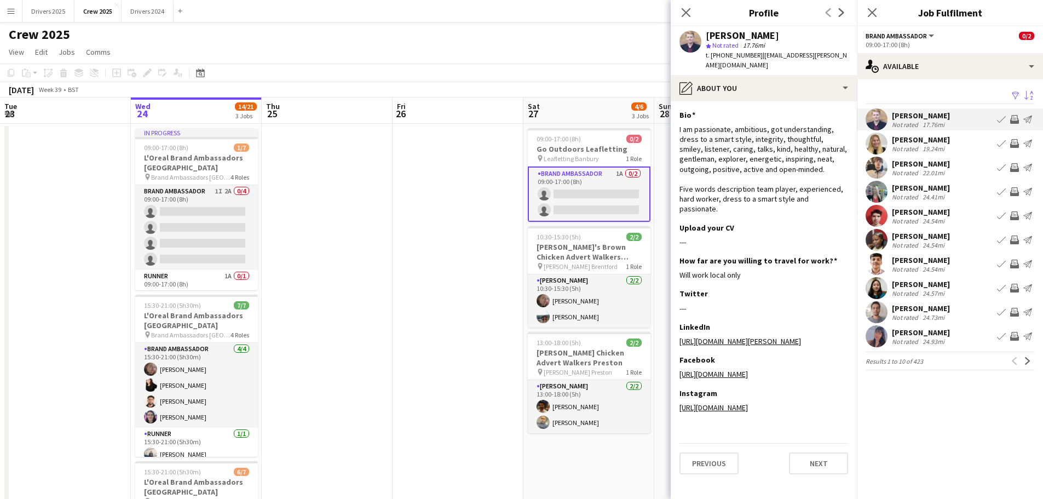
click at [833, 119] on div "[PERSON_NAME]" at bounding box center [921, 116] width 58 height 10
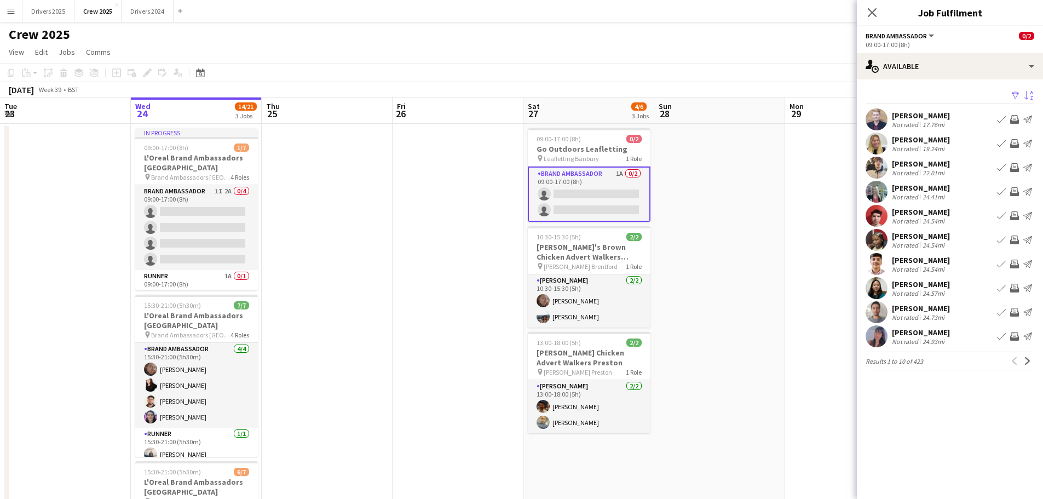
click at [833, 119] on div "[PERSON_NAME]" at bounding box center [921, 116] width 58 height 10
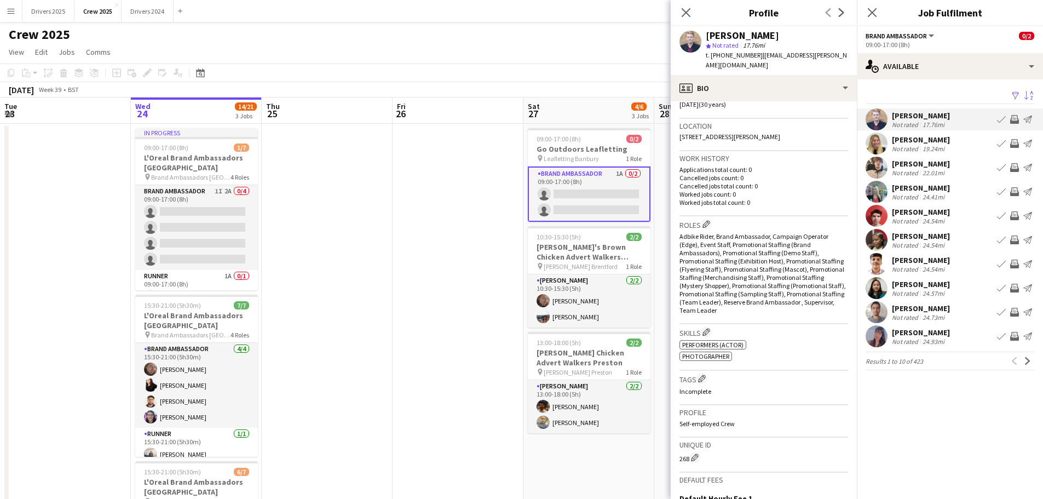
scroll to position [110, 0]
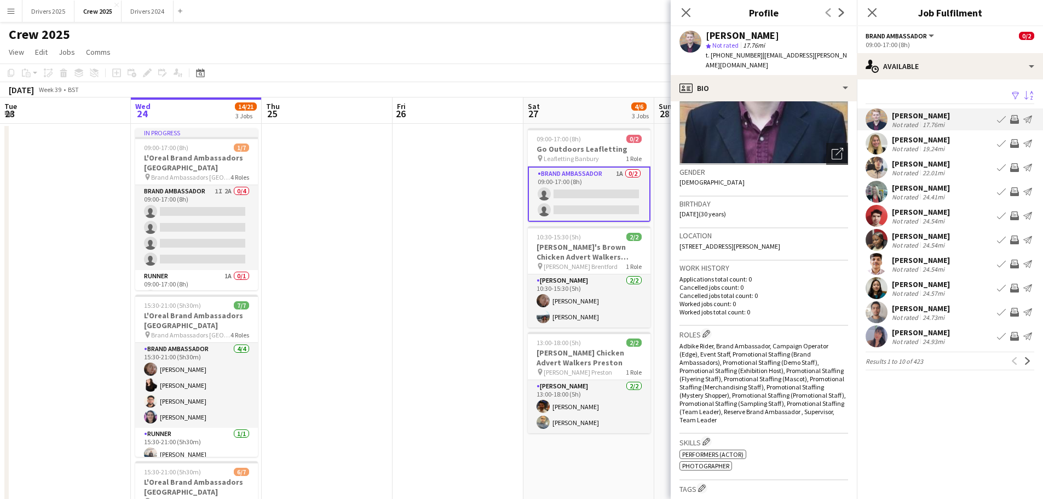
click at [833, 130] on div "[PERSON_NAME] Not rated 17.76mi Book crew Invite crew Send notification" at bounding box center [950, 119] width 186 height 22
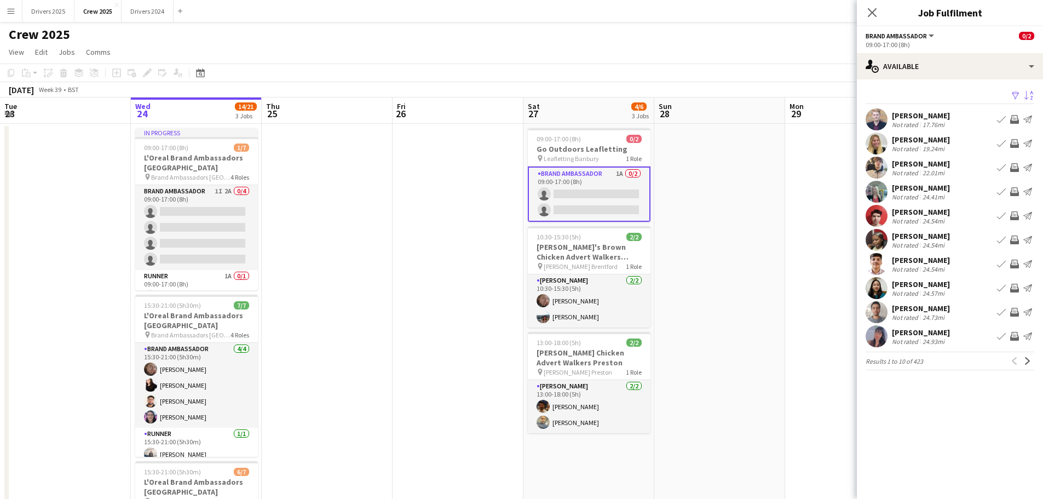
click at [833, 145] on div "19.24mi" at bounding box center [934, 149] width 26 height 8
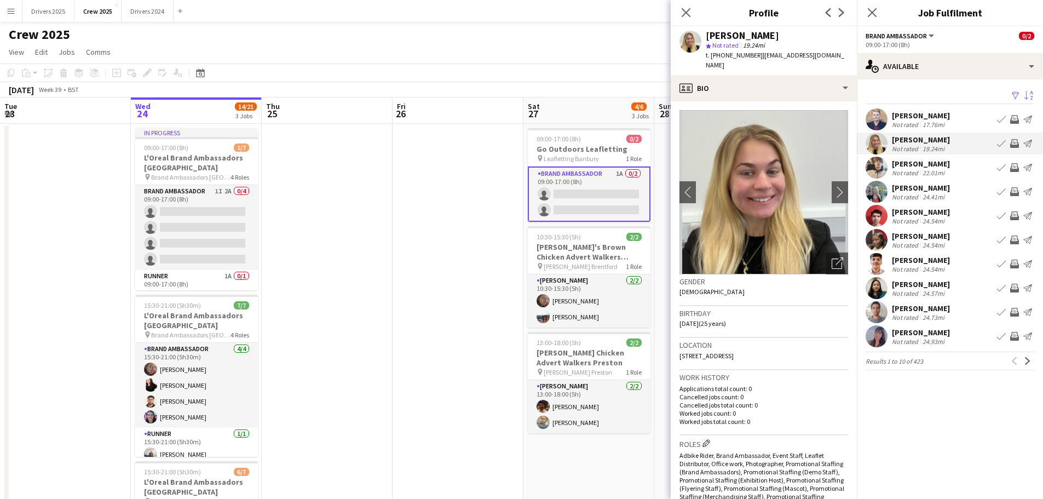
click at [833, 164] on div "[PERSON_NAME]" at bounding box center [921, 164] width 58 height 10
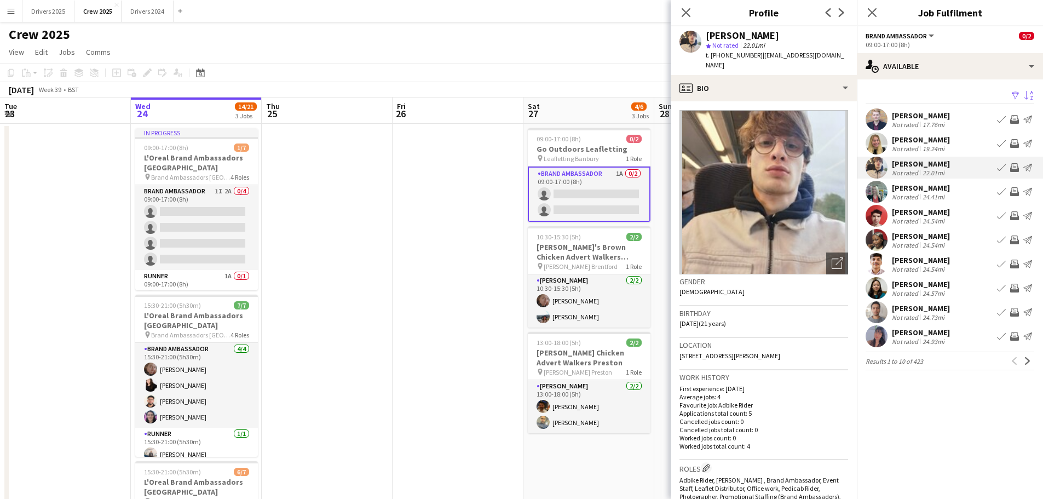
click at [833, 189] on div "[PERSON_NAME]" at bounding box center [921, 188] width 58 height 10
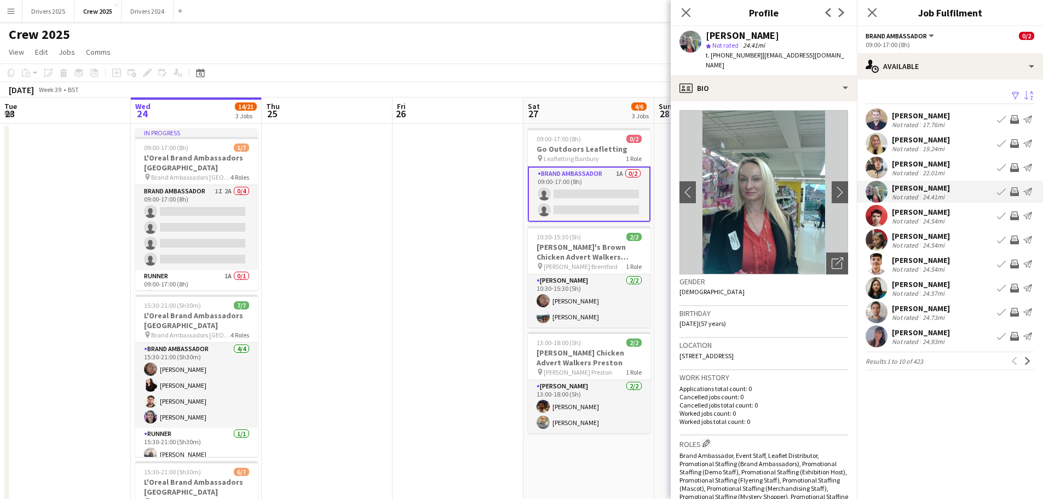
click at [833, 162] on div "[PERSON_NAME]" at bounding box center [921, 164] width 58 height 10
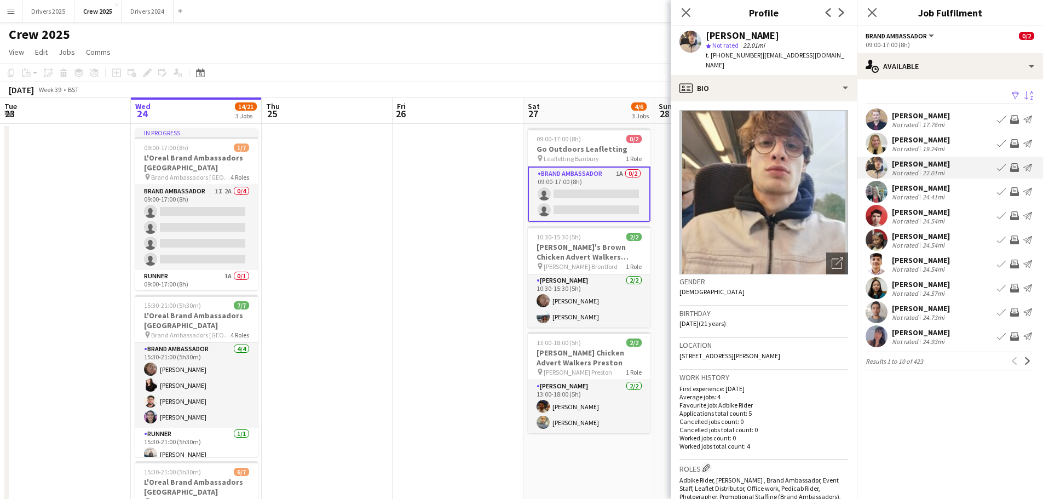
click at [833, 135] on div "[PERSON_NAME]" at bounding box center [921, 140] width 58 height 10
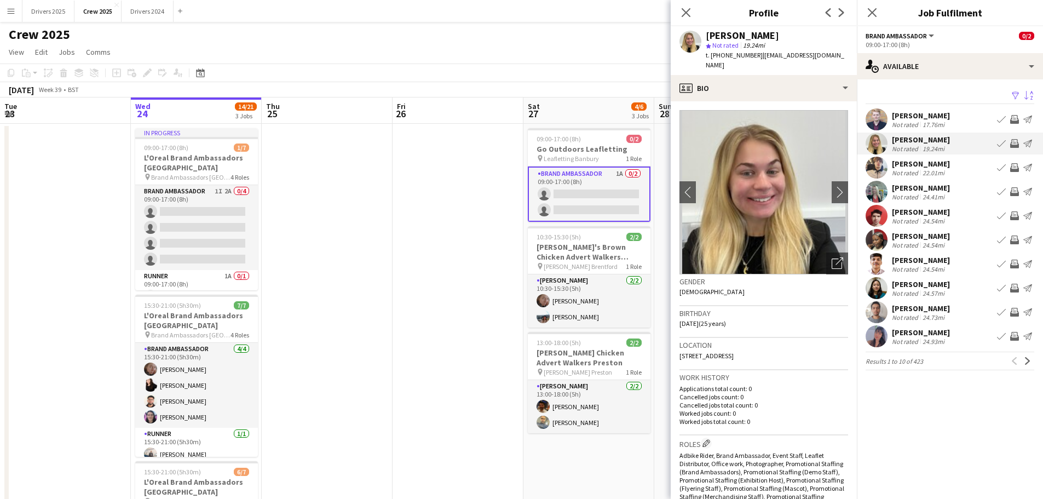
click at [833, 113] on div "[PERSON_NAME]" at bounding box center [921, 116] width 58 height 10
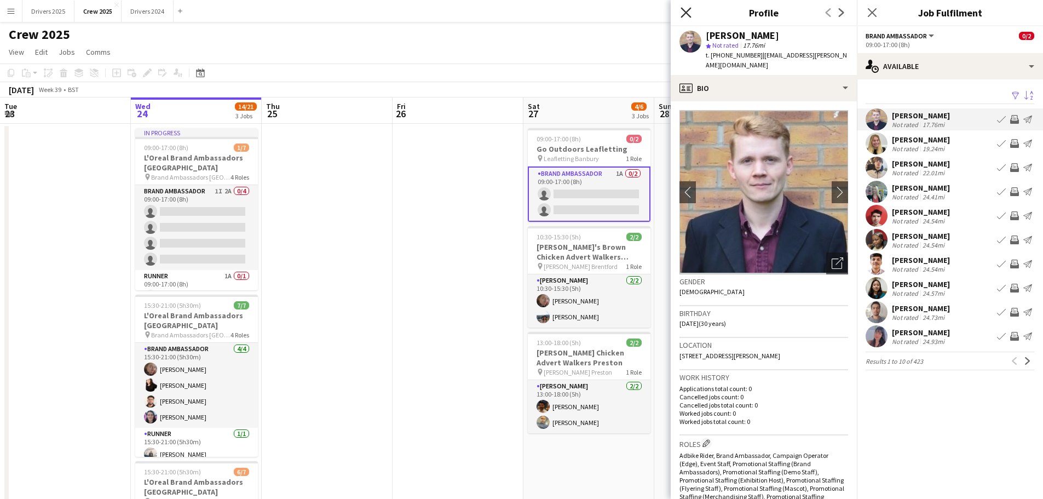
click at [688, 11] on icon at bounding box center [686, 12] width 10 height 10
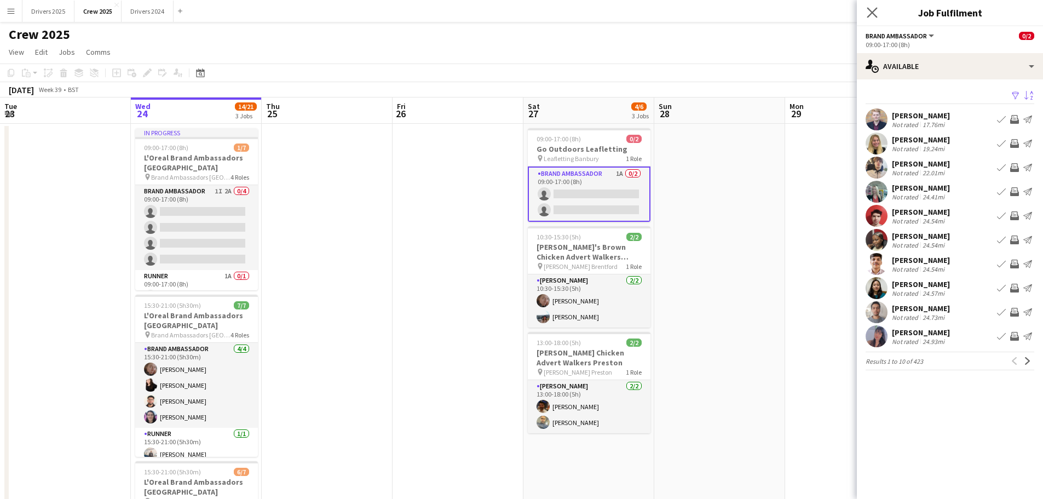
click at [833, 5] on app-icon "Close pop-in" at bounding box center [873, 13] width 16 height 16
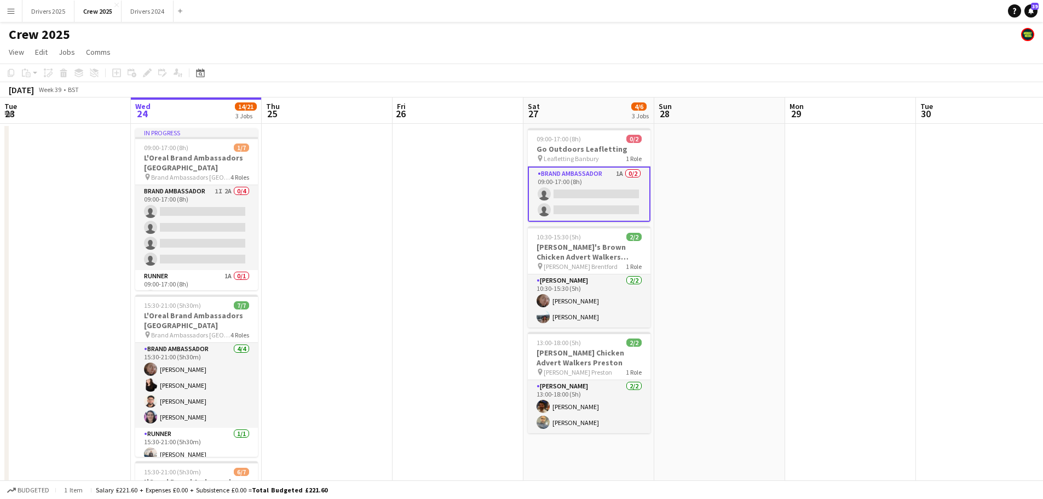
click at [596, 189] on app-card-role "Brand Ambassador 1A 0/2 09:00-17:00 (8h) single-neutral-actions single-neutral-…" at bounding box center [589, 194] width 123 height 55
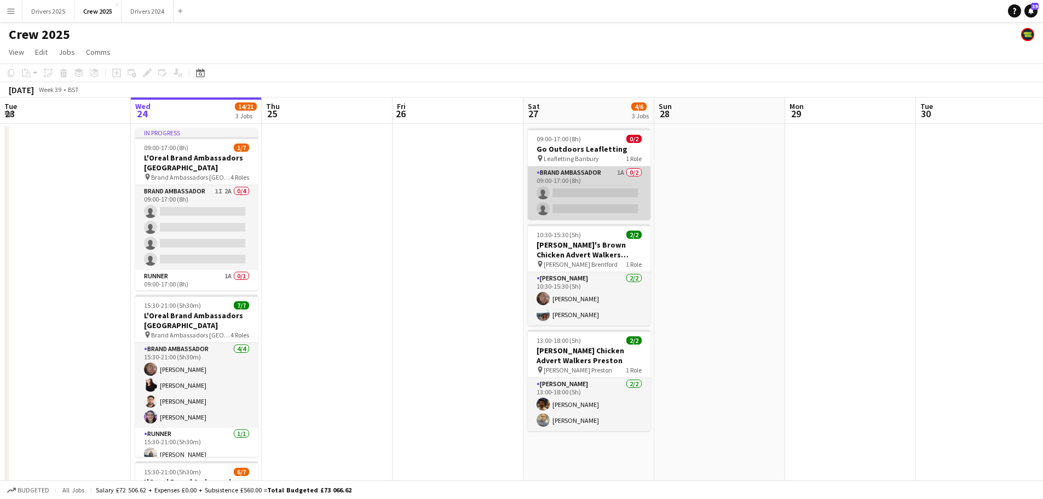
click at [603, 190] on app-card-role "Brand Ambassador 1A 0/2 09:00-17:00 (8h) single-neutral-actions single-neutral-…" at bounding box center [589, 193] width 123 height 53
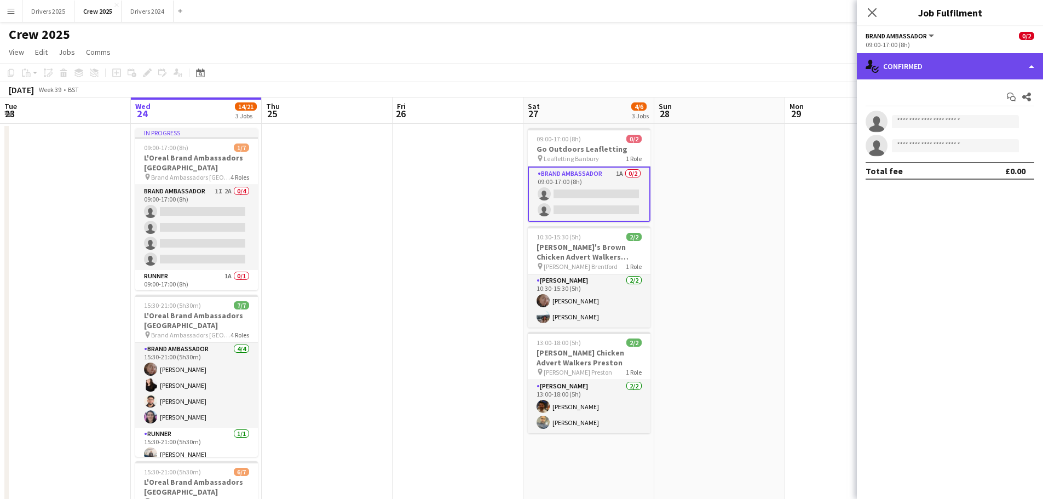
click at [833, 71] on div "single-neutral-actions-check-2 Confirmed" at bounding box center [950, 66] width 186 height 26
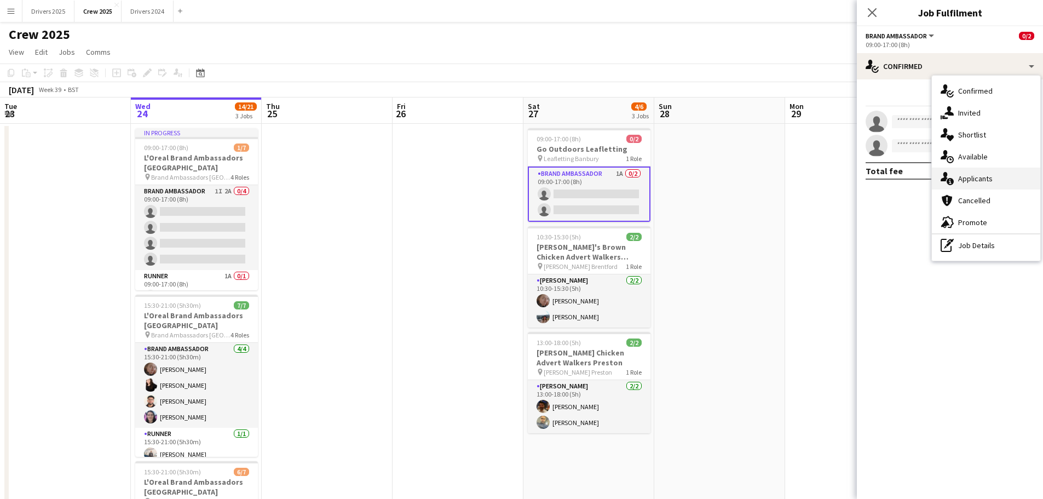
click at [833, 174] on span "Applicants" at bounding box center [976, 179] width 35 height 10
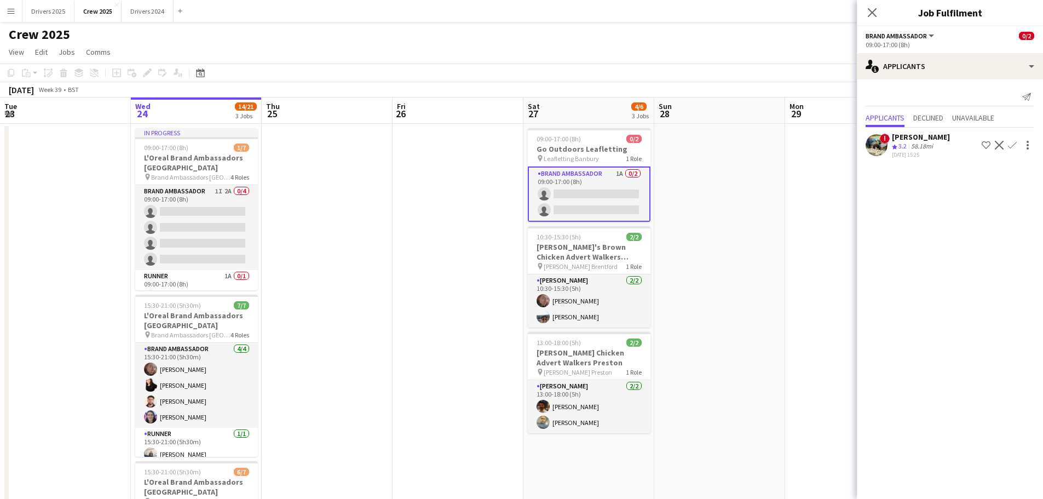
click at [833, 148] on icon "Crew rating" at bounding box center [894, 146] width 5 height 5
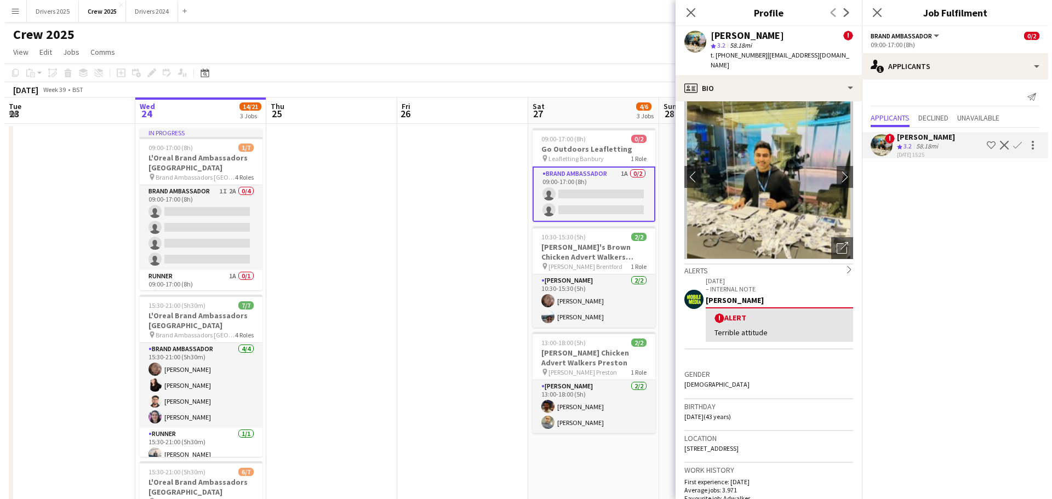
scroll to position [0, 0]
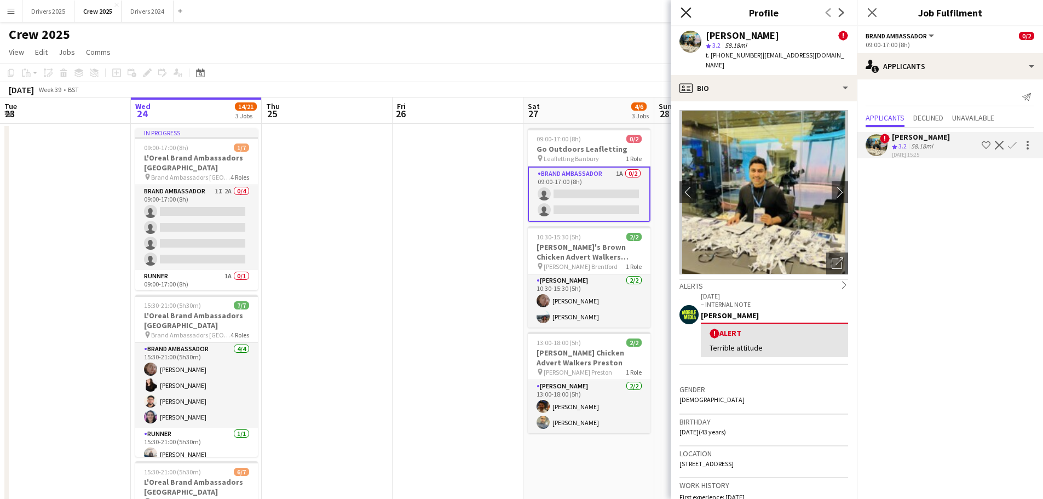
click at [686, 15] on icon "Close pop-in" at bounding box center [686, 12] width 10 height 10
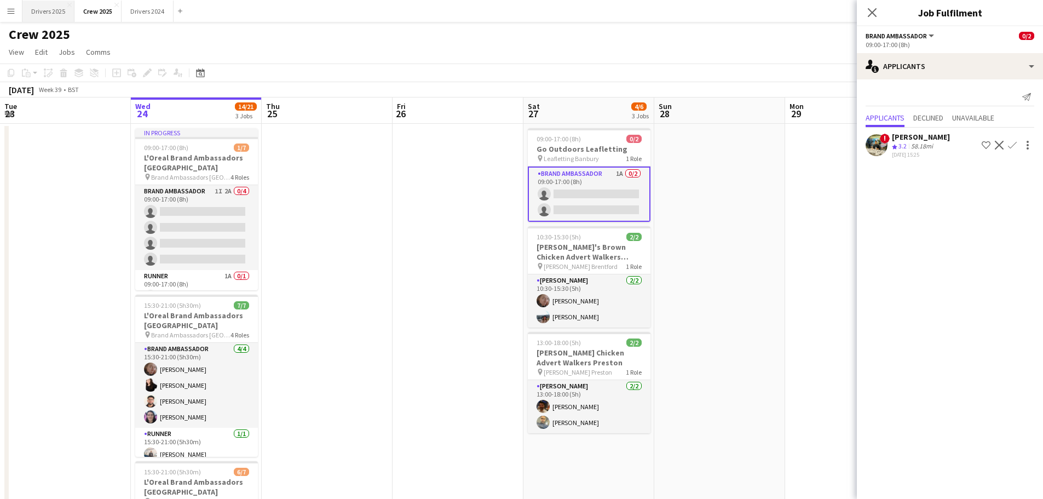
click at [53, 11] on button "Drivers 2025 Close" at bounding box center [48, 11] width 52 height 21
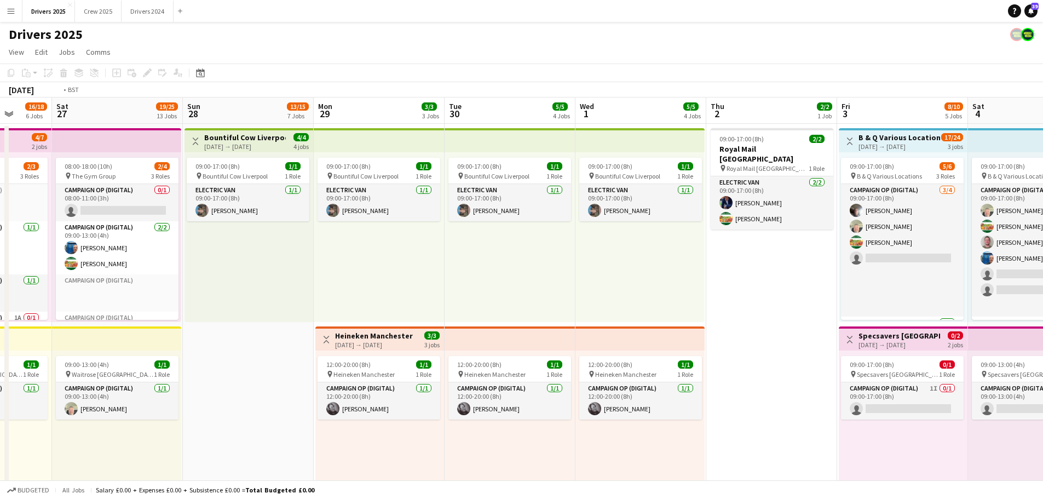
drag, startPoint x: 886, startPoint y: 296, endPoint x: 32, endPoint y: 300, distance: 854.5
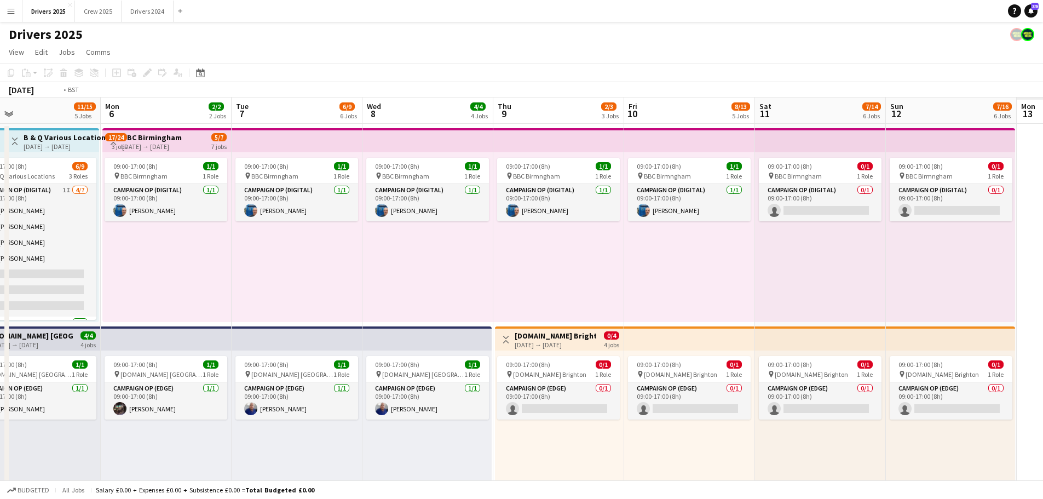
drag, startPoint x: 917, startPoint y: 277, endPoint x: 13, endPoint y: 283, distance: 904.3
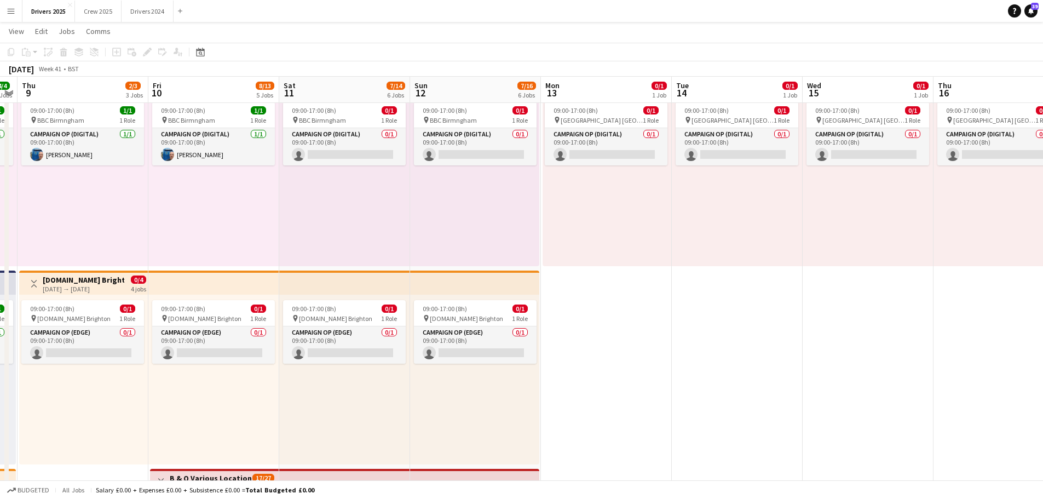
scroll to position [0, 343]
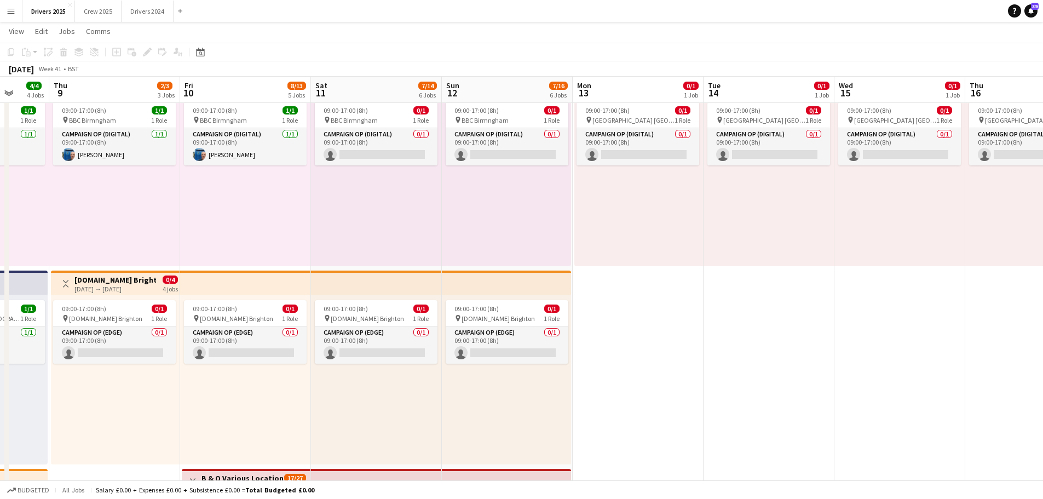
drag, startPoint x: 805, startPoint y: 295, endPoint x: 435, endPoint y: 239, distance: 373.9
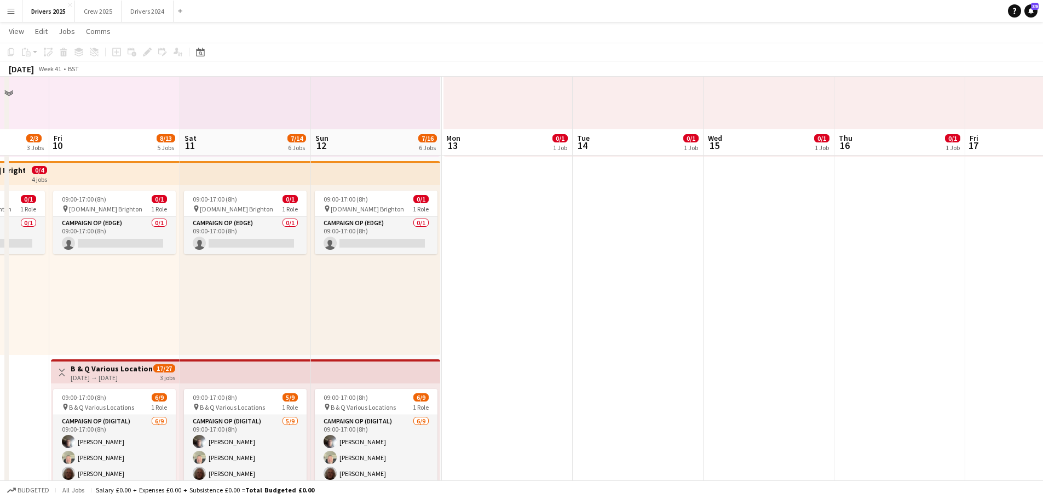
scroll to position [274, 0]
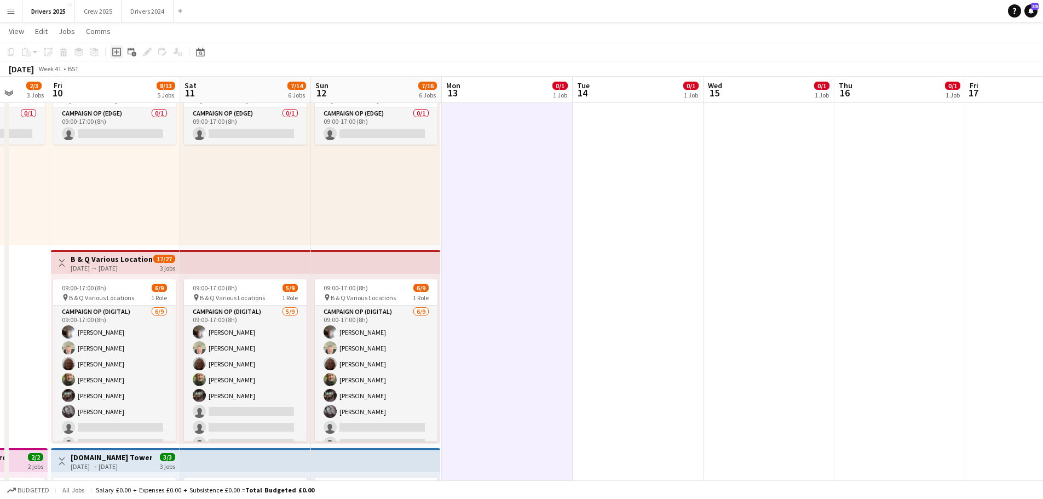
click at [119, 54] on icon "Add job" at bounding box center [116, 52] width 9 height 9
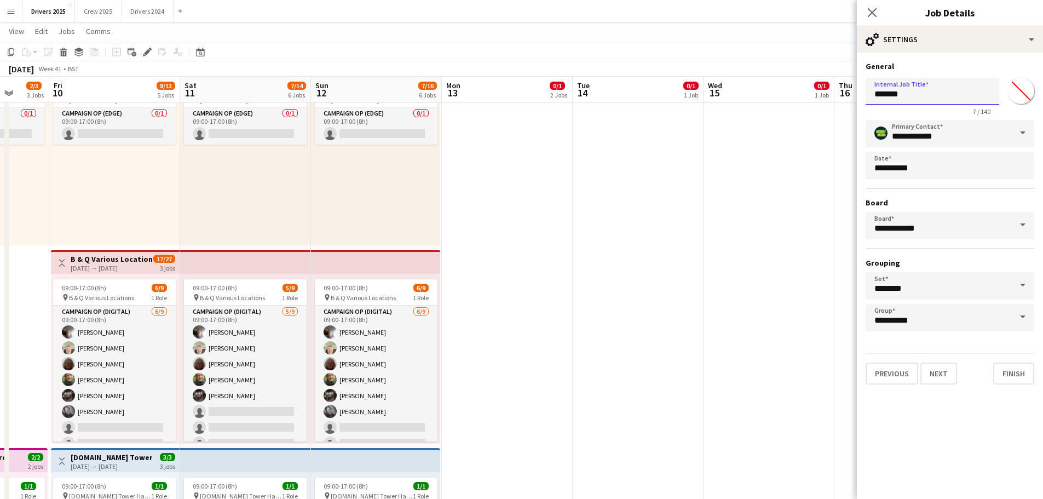
click at [833, 90] on input "*******" at bounding box center [933, 91] width 134 height 27
type input "**********"
click at [833, 378] on button "Next" at bounding box center [939, 374] width 37 height 22
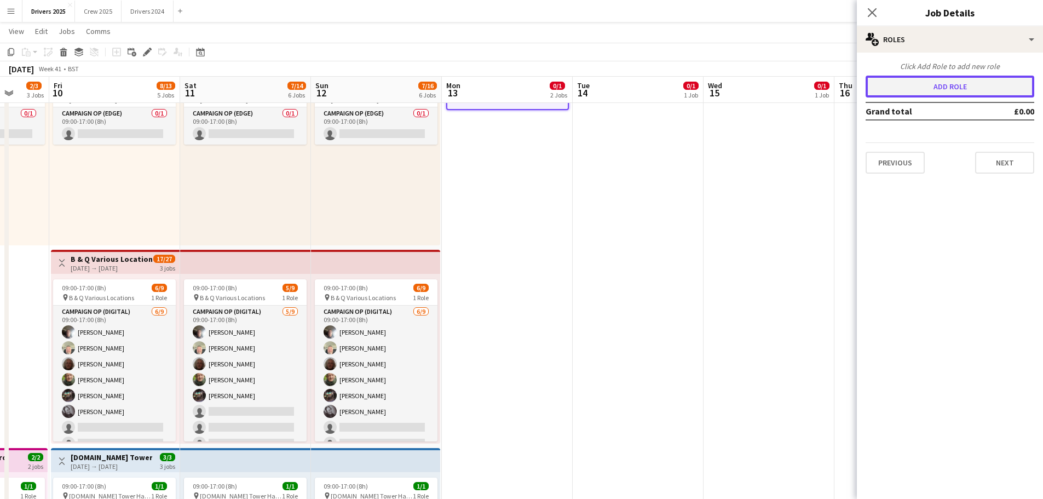
click at [833, 90] on button "Add role" at bounding box center [950, 87] width 169 height 22
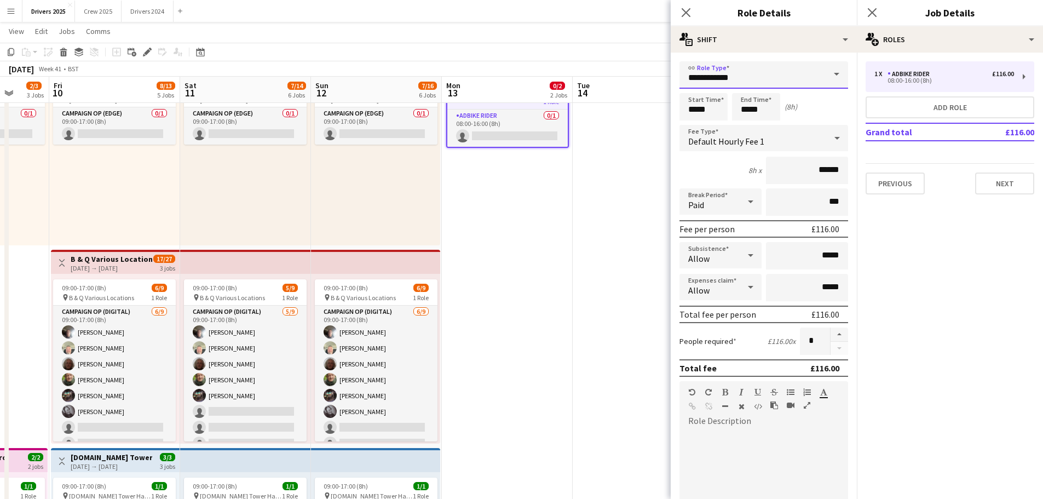
click at [719, 85] on input "**********" at bounding box center [764, 74] width 169 height 27
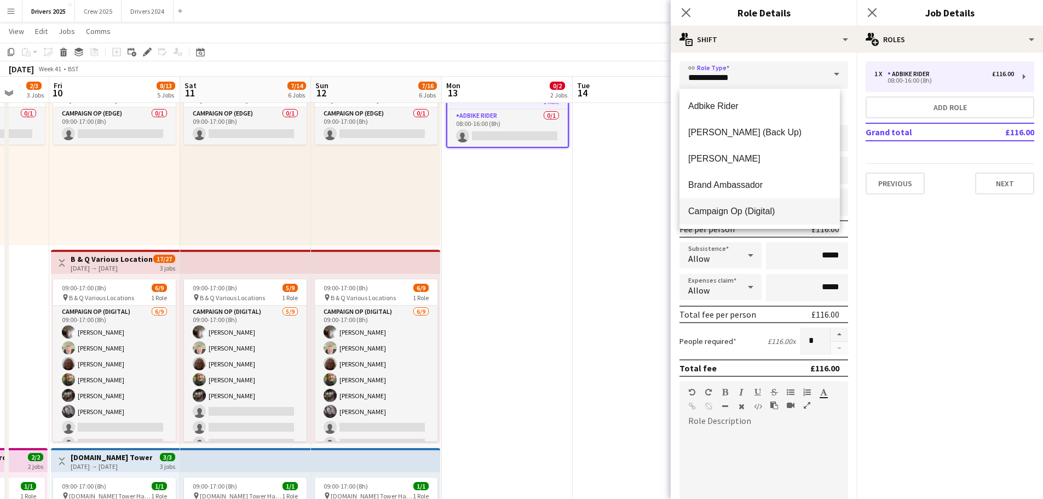
click at [728, 204] on mat-option "Campaign Op (Digital)" at bounding box center [760, 211] width 160 height 26
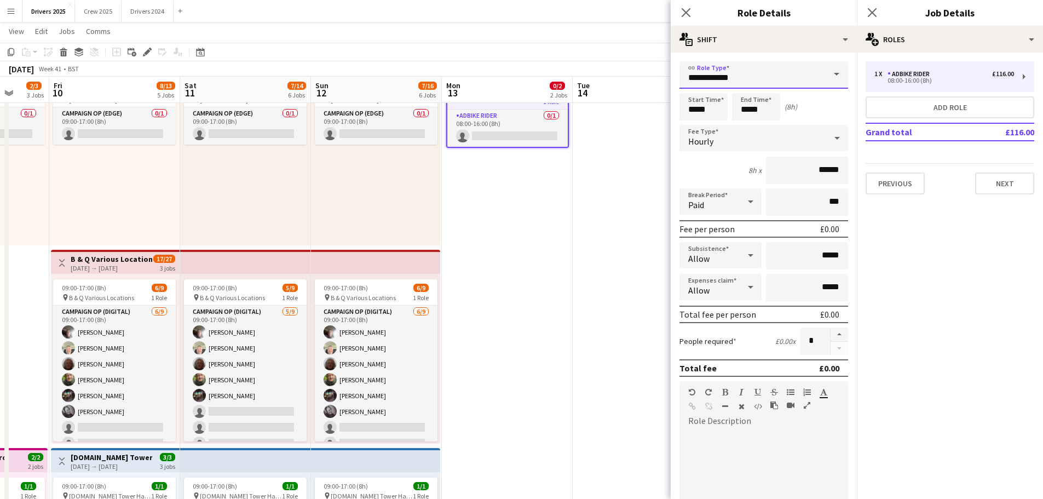
type input "**********"
type input "*****"
click at [707, 108] on input "*****" at bounding box center [704, 106] width 48 height 27
type input "*****"
click at [691, 85] on div at bounding box center [693, 87] width 22 height 11
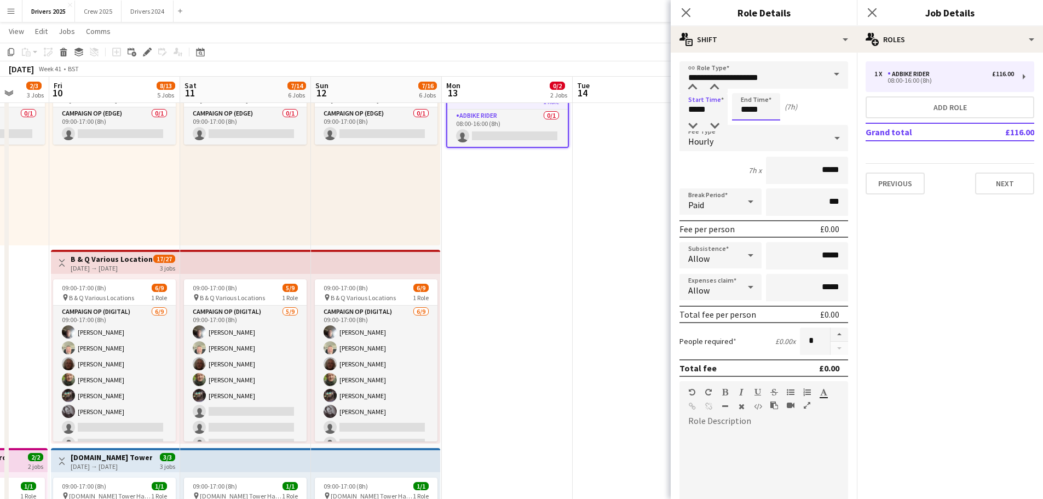
click at [754, 113] on input "*****" at bounding box center [756, 106] width 48 height 27
type input "*****"
click at [750, 89] on div at bounding box center [746, 87] width 22 height 11
click at [729, 142] on div "Hourly" at bounding box center [753, 138] width 147 height 26
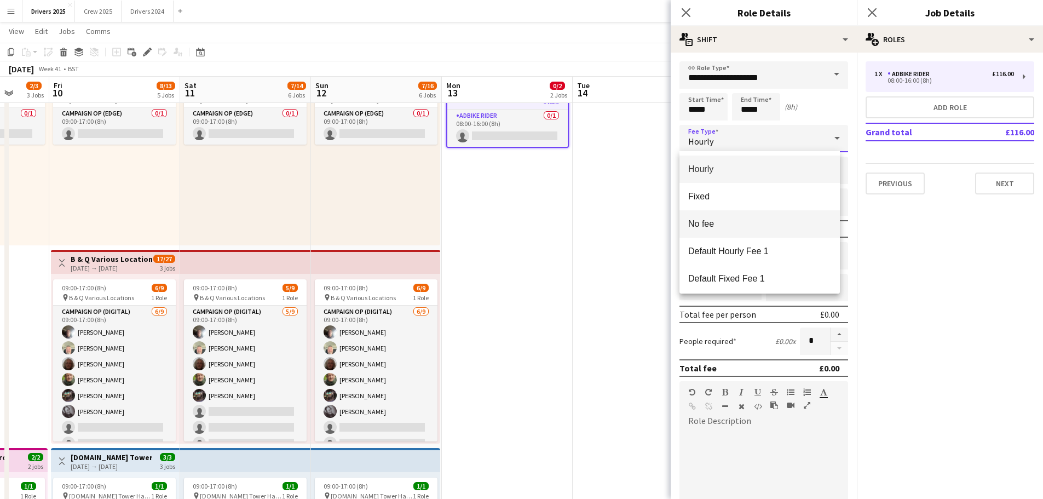
click at [722, 219] on span "No fee" at bounding box center [760, 224] width 143 height 10
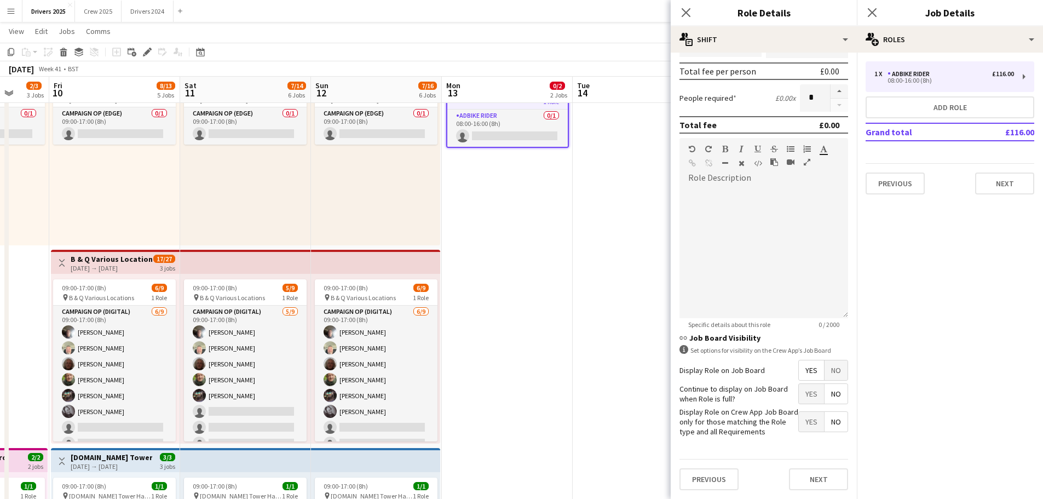
click at [833, 376] on span "No" at bounding box center [836, 370] width 23 height 20
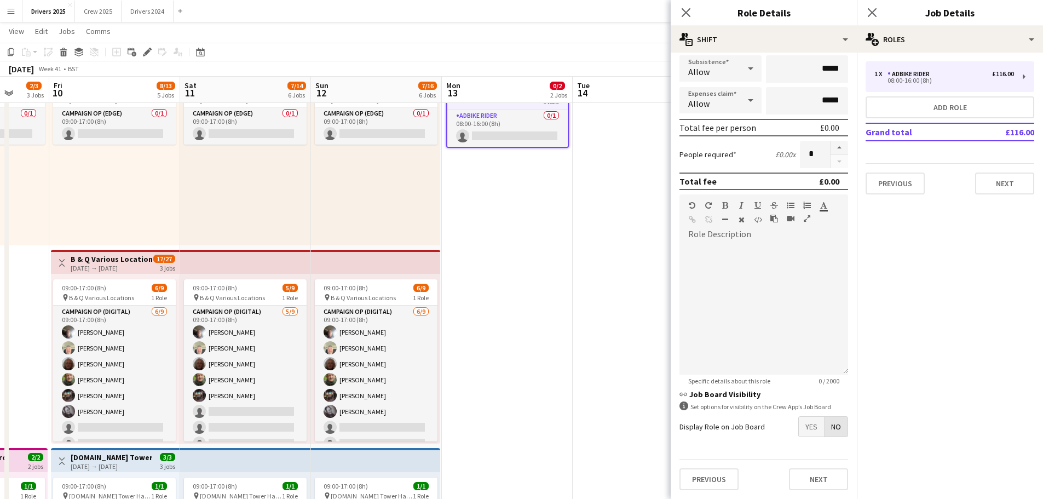
scroll to position [106, 0]
click at [833, 380] on span "No" at bounding box center [836, 427] width 23 height 20
click at [827, 380] on button "Next" at bounding box center [818, 479] width 59 height 22
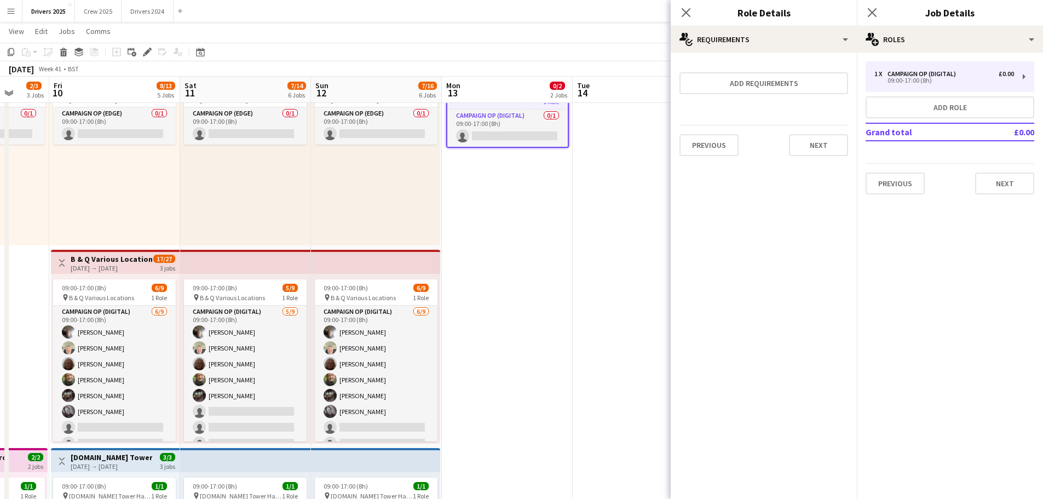
scroll to position [0, 0]
click at [833, 186] on button "Next" at bounding box center [1005, 184] width 59 height 22
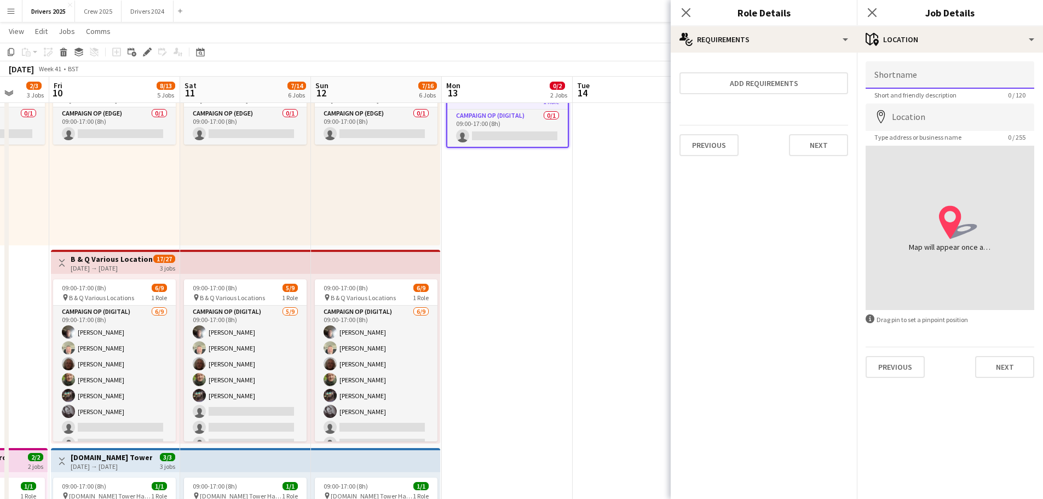
click at [833, 77] on input "Shortname" at bounding box center [950, 74] width 169 height 27
type input "**********"
click at [833, 115] on input "Location" at bounding box center [950, 117] width 169 height 27
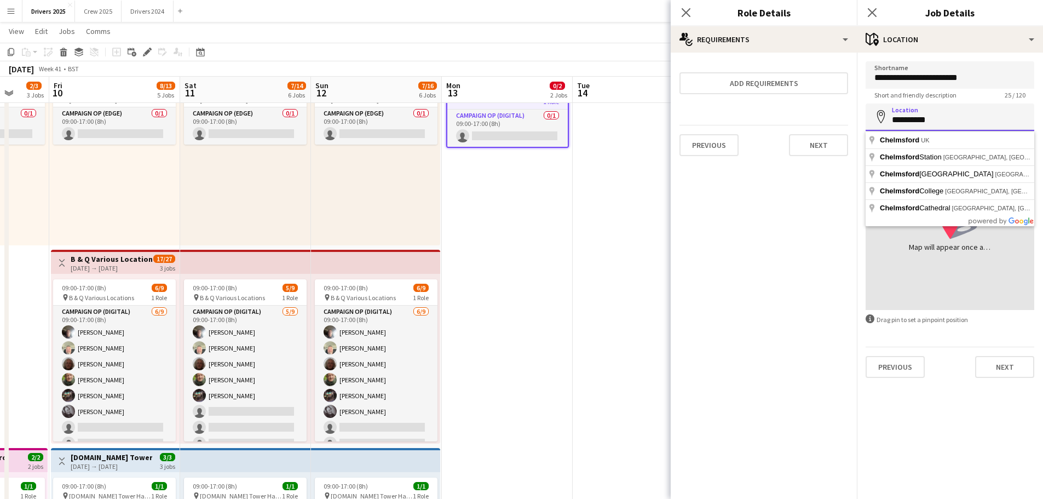
drag, startPoint x: 945, startPoint y: 118, endPoint x: 852, endPoint y: 113, distance: 93.3
drag, startPoint x: 919, startPoint y: 119, endPoint x: 882, endPoint y: 121, distance: 36.2
click at [833, 121] on div "**********" at bounding box center [950, 117] width 169 height 27
type input "*"
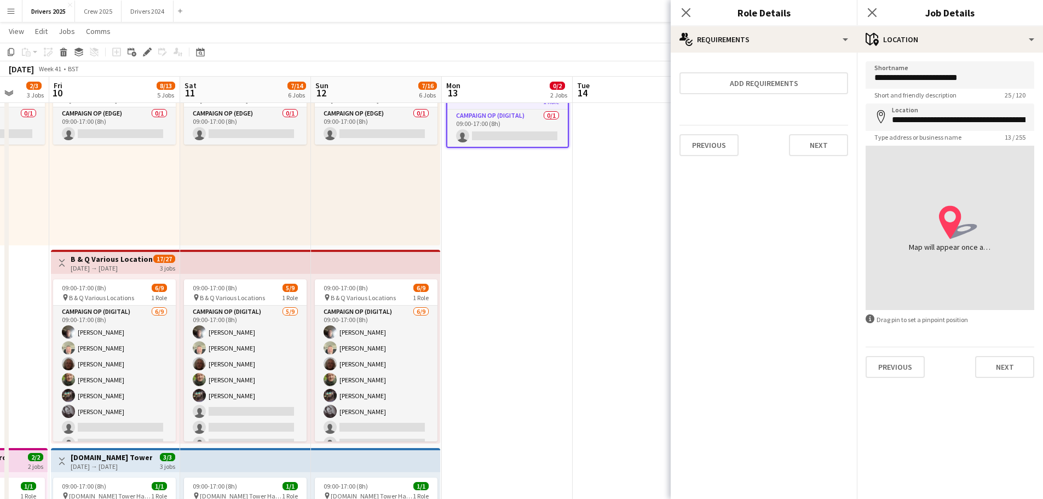
type input "**********"
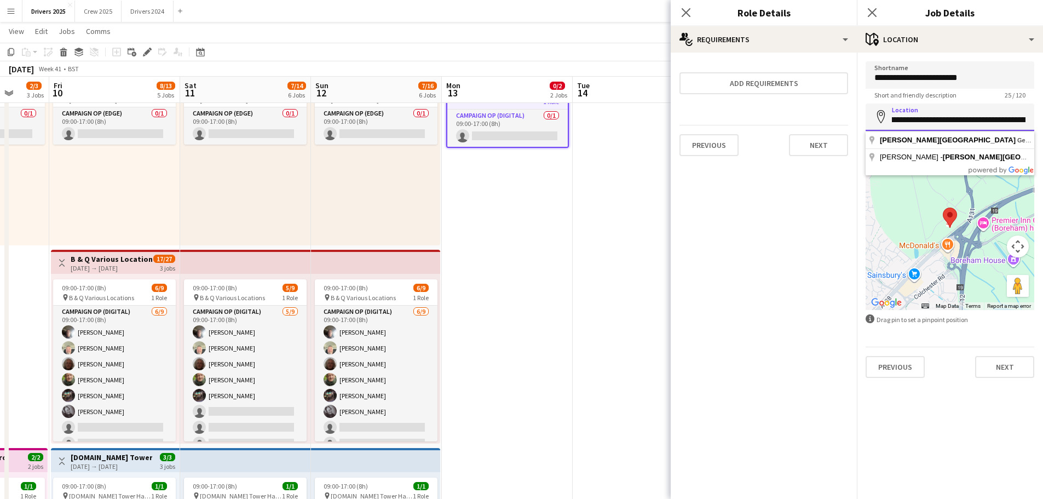
scroll to position [0, 124]
drag, startPoint x: 983, startPoint y: 119, endPoint x: 1032, endPoint y: 122, distance: 49.3
click at [833, 122] on input "**********" at bounding box center [950, 117] width 169 height 27
click at [833, 371] on button "Next" at bounding box center [1005, 367] width 59 height 22
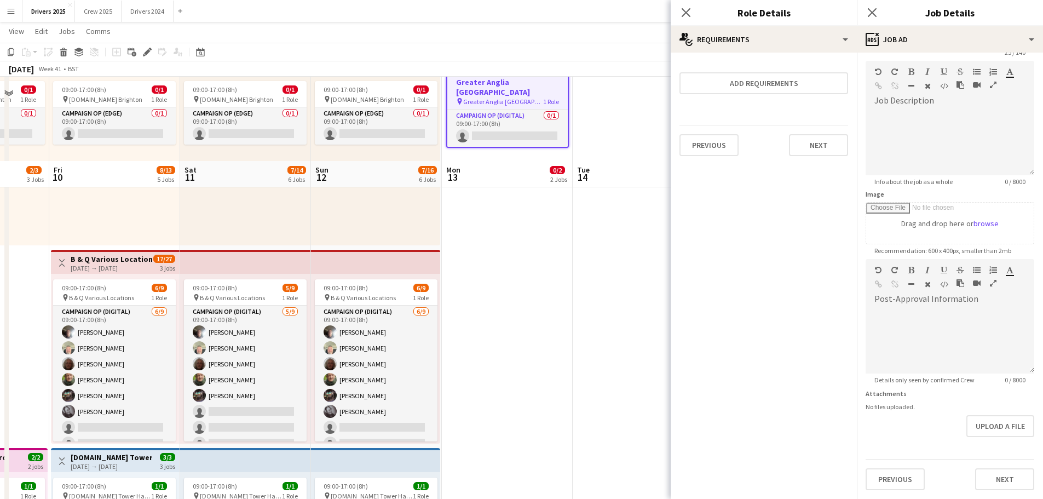
scroll to position [383, 0]
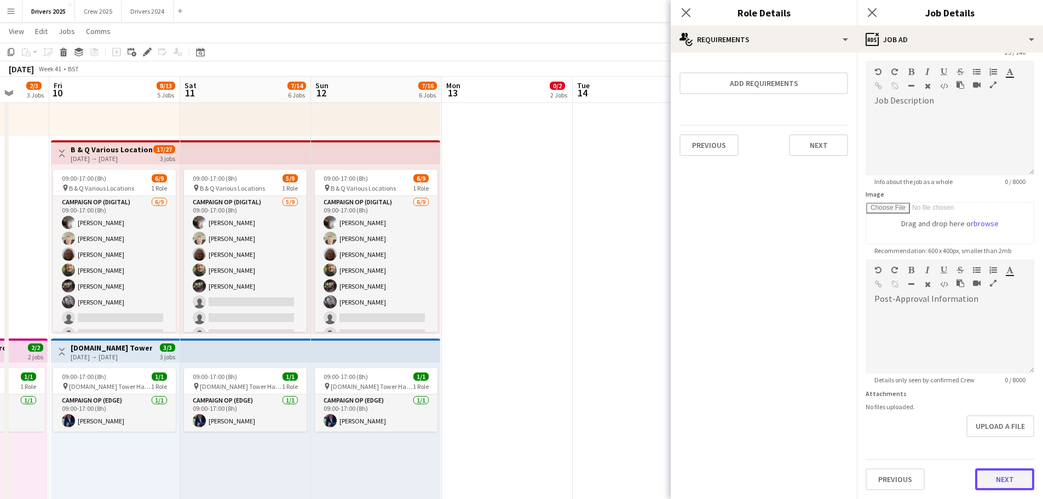
click at [833, 380] on form "**********" at bounding box center [950, 255] width 186 height 472
click at [833, 380] on button "Next" at bounding box center [1005, 479] width 59 height 22
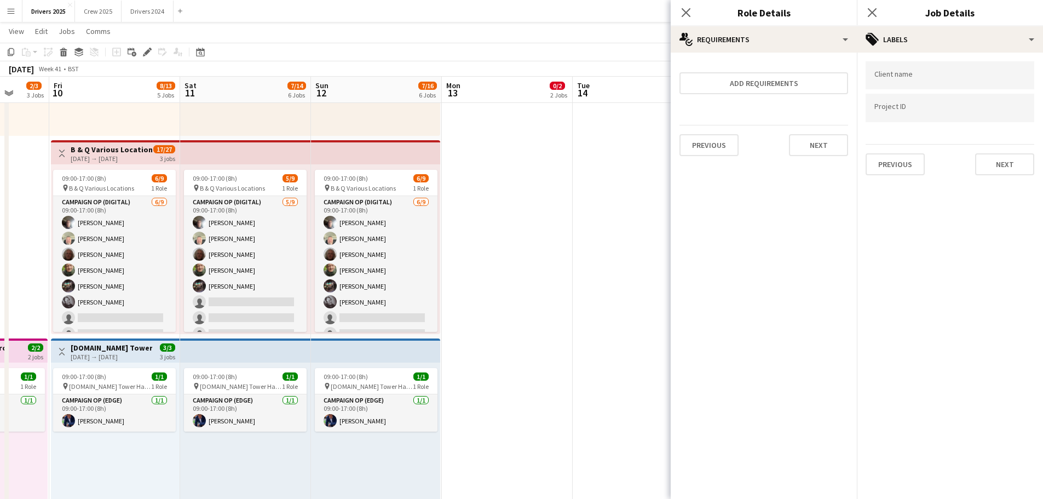
scroll to position [0, 0]
click at [833, 168] on button "Next" at bounding box center [1005, 164] width 59 height 22
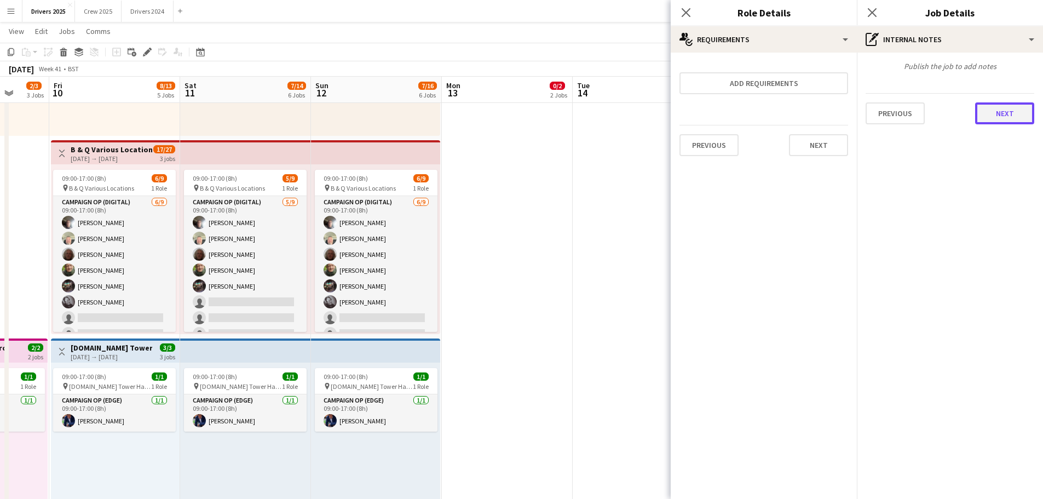
click at [833, 113] on button "Next" at bounding box center [1005, 113] width 59 height 22
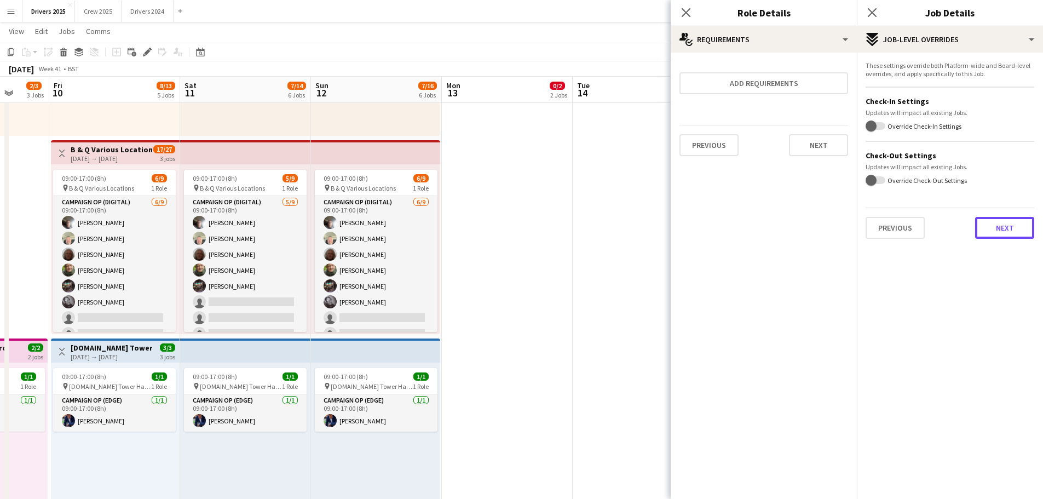
click at [833, 222] on button "Next" at bounding box center [1005, 228] width 59 height 22
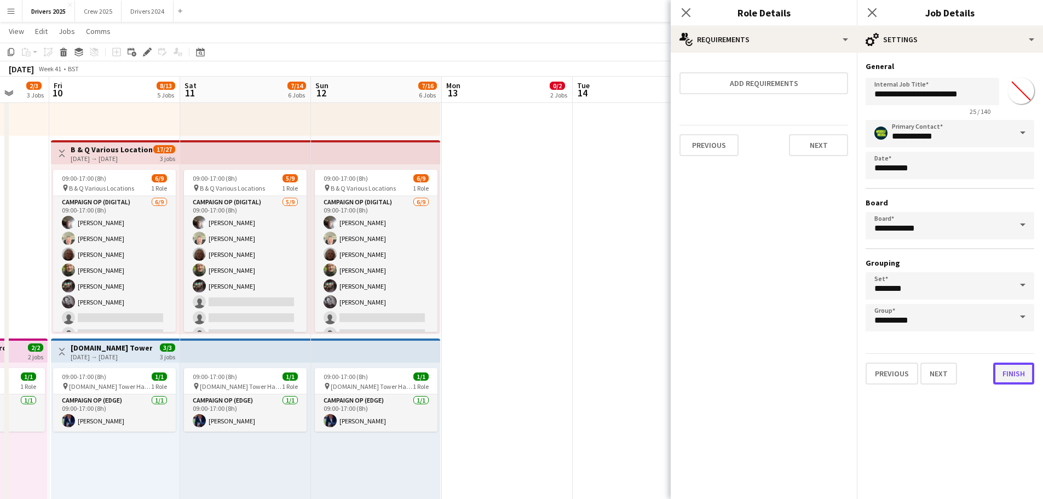
click at [833, 372] on button "Finish" at bounding box center [1014, 374] width 41 height 22
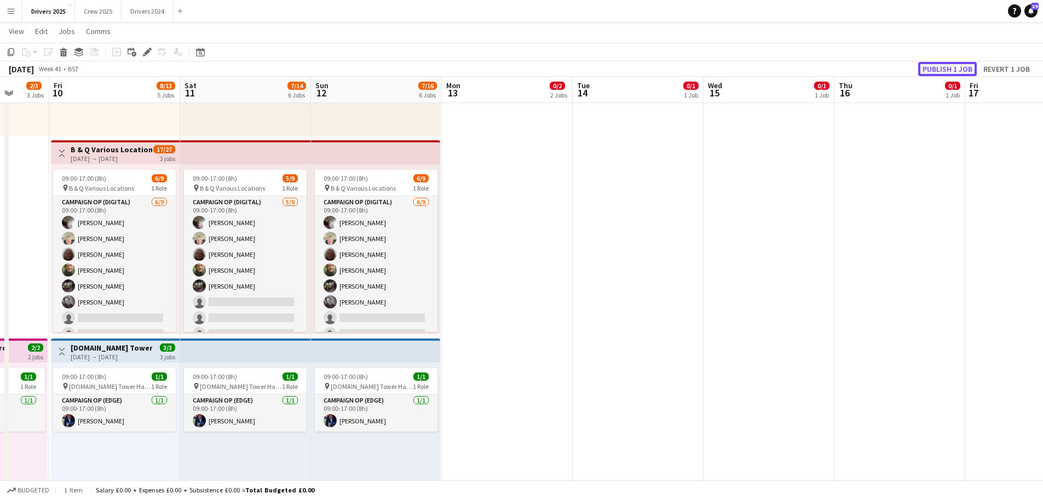
click at [833, 65] on button "Publish 1 job" at bounding box center [948, 69] width 59 height 14
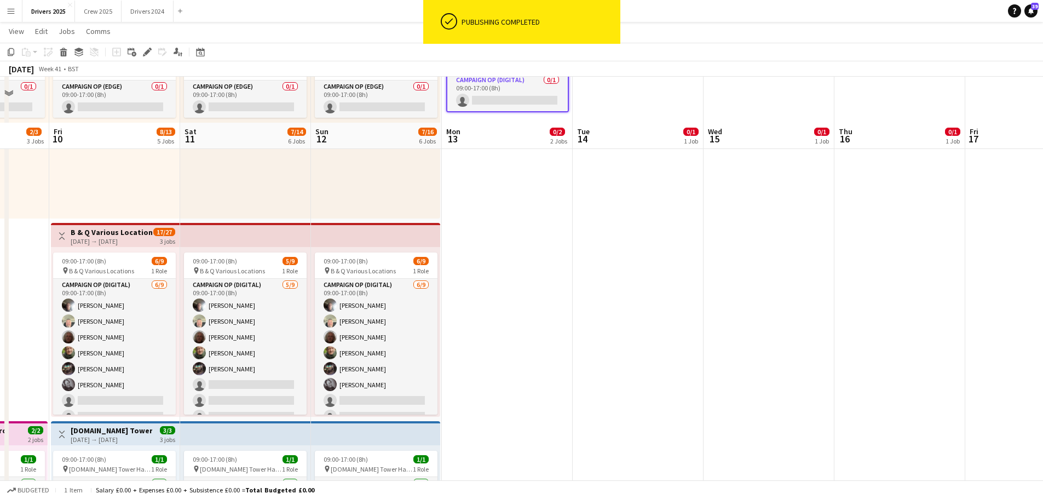
scroll to position [164, 0]
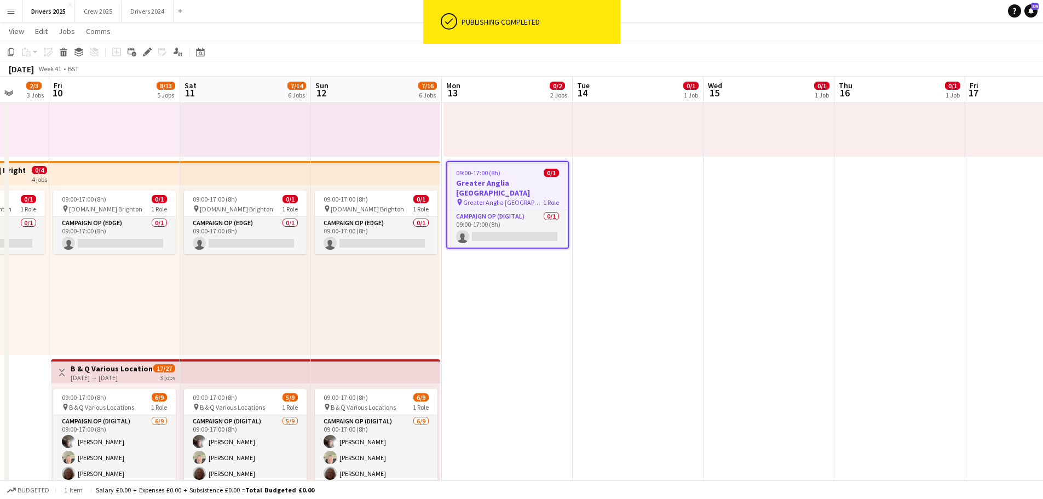
click at [510, 180] on h3 "Greater Anglia [GEOGRAPHIC_DATA]" at bounding box center [508, 188] width 121 height 20
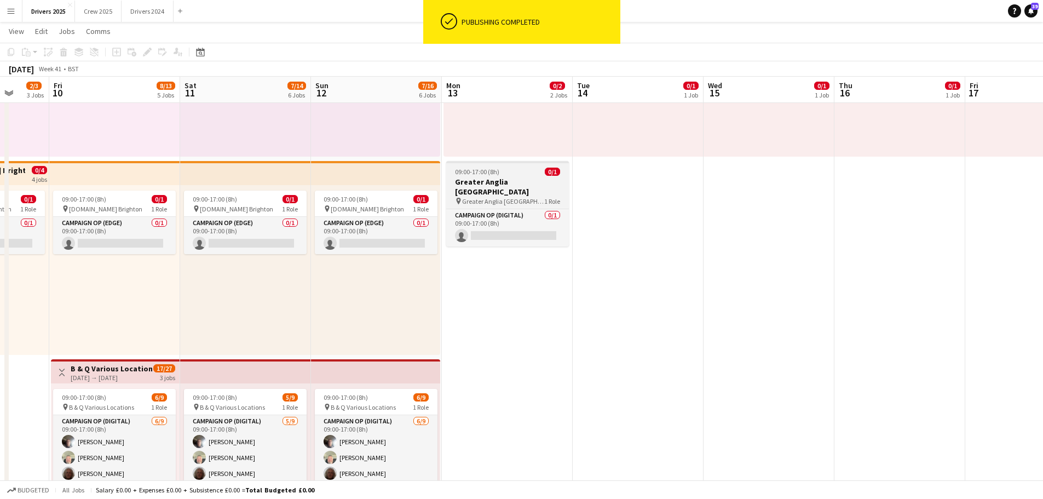
click at [510, 177] on h3 "Greater Anglia [GEOGRAPHIC_DATA]" at bounding box center [507, 187] width 123 height 20
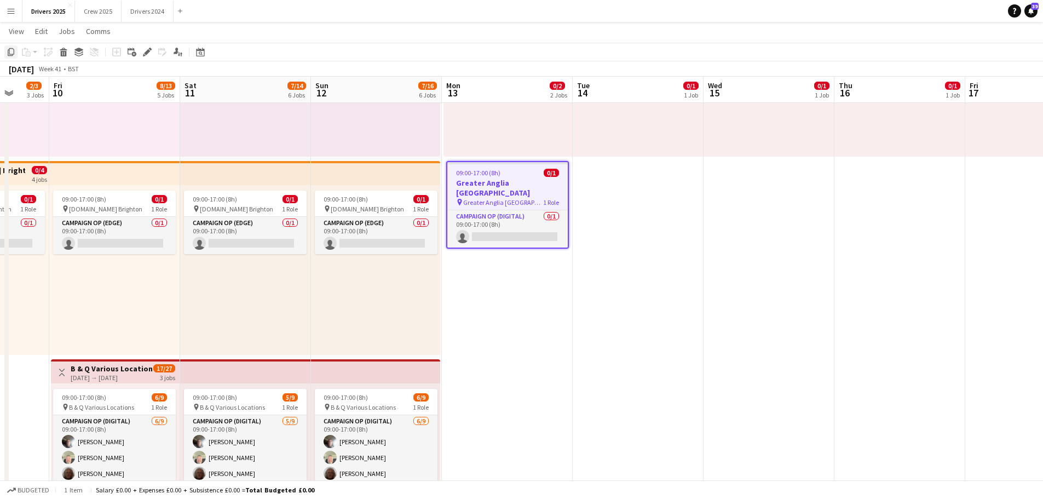
click at [13, 54] on icon at bounding box center [11, 52] width 7 height 8
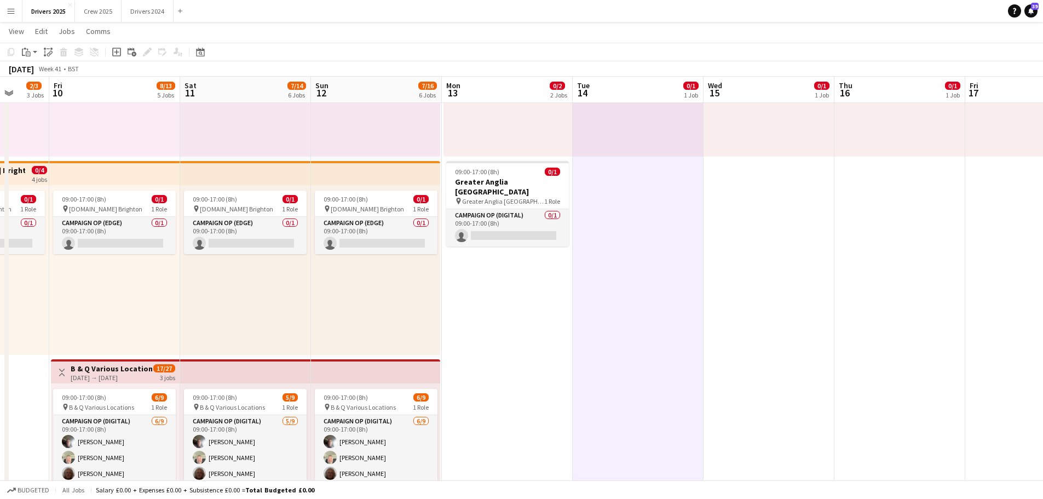
drag, startPoint x: 50, startPoint y: 55, endPoint x: 151, endPoint y: 77, distance: 102.6
click at [51, 55] on icon "Paste linked Job" at bounding box center [48, 52] width 9 height 9
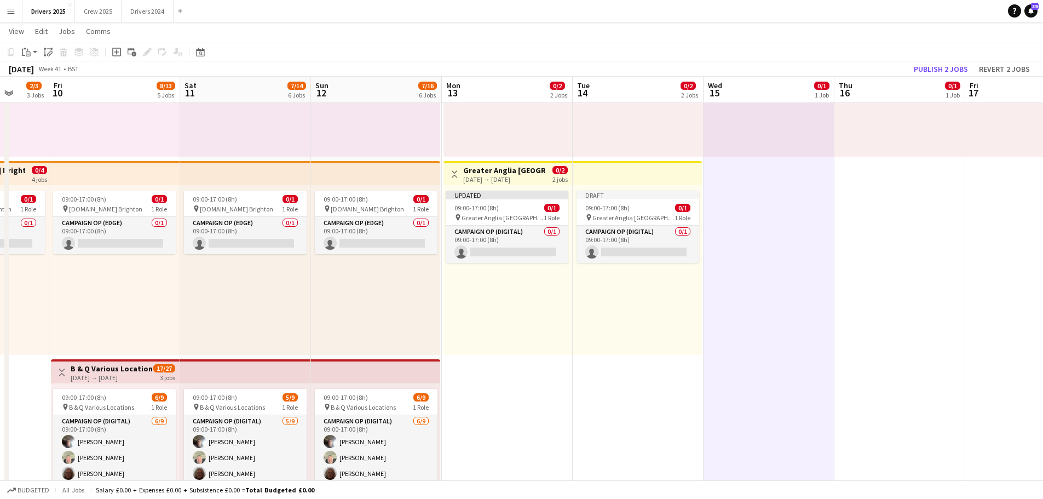
click at [49, 51] on icon "Paste linked Job" at bounding box center [48, 52] width 9 height 9
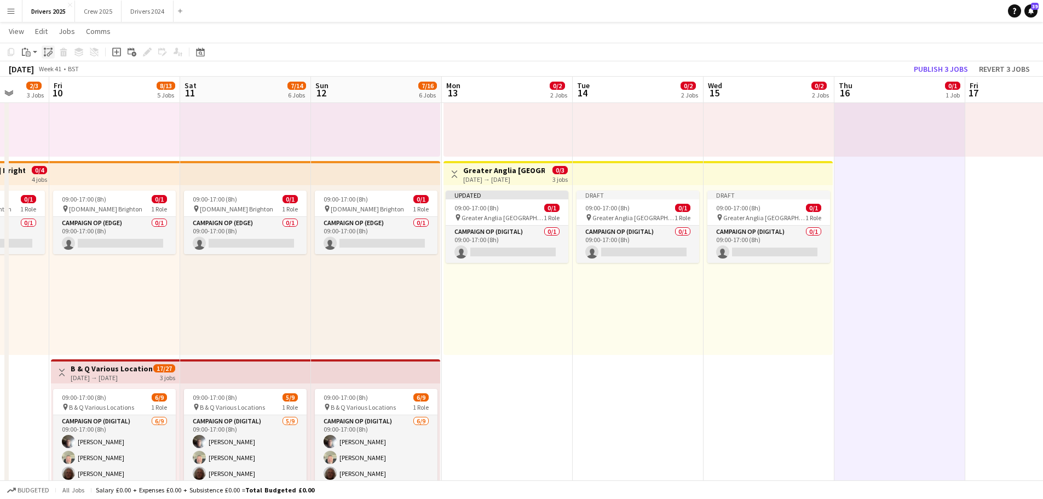
click at [47, 53] on icon "Paste linked Job" at bounding box center [48, 52] width 9 height 9
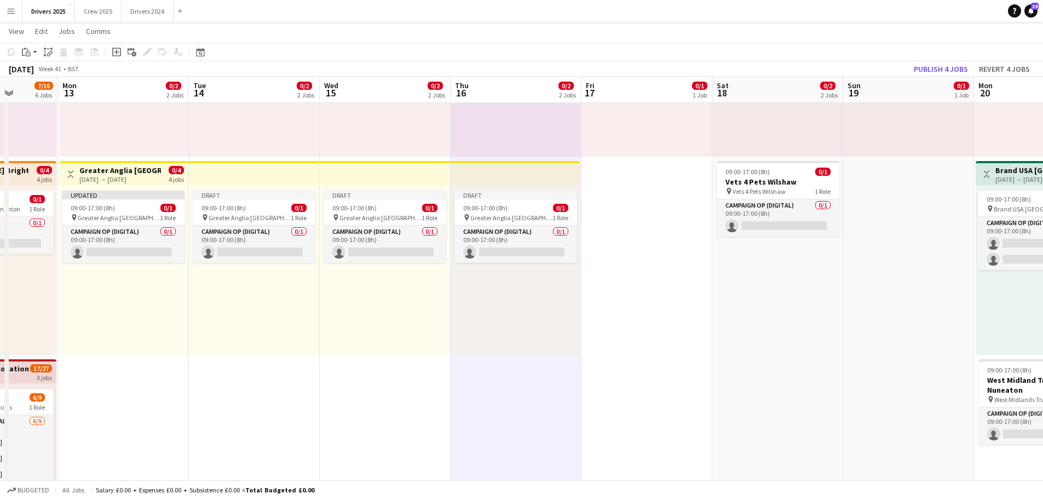
scroll to position [0, 347]
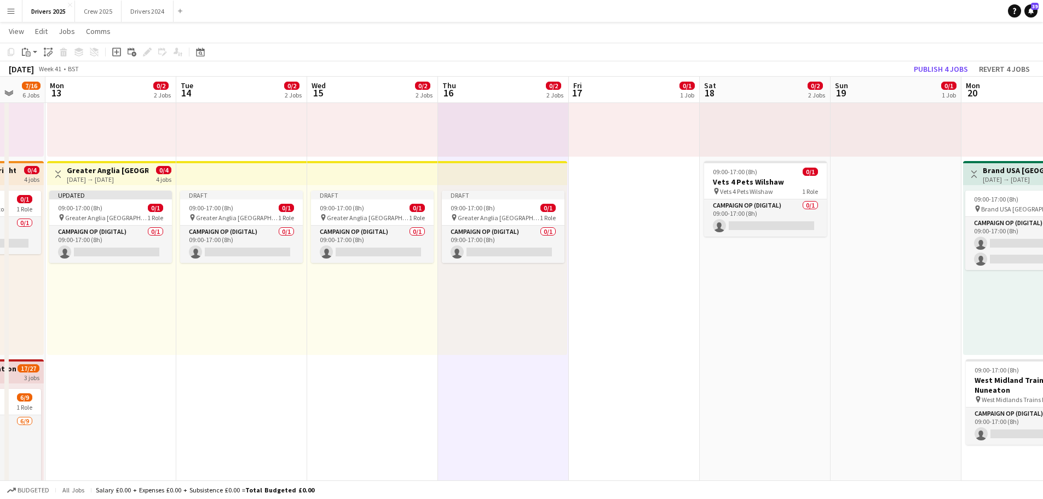
drag, startPoint x: 990, startPoint y: 296, endPoint x: 598, endPoint y: 284, distance: 392.4
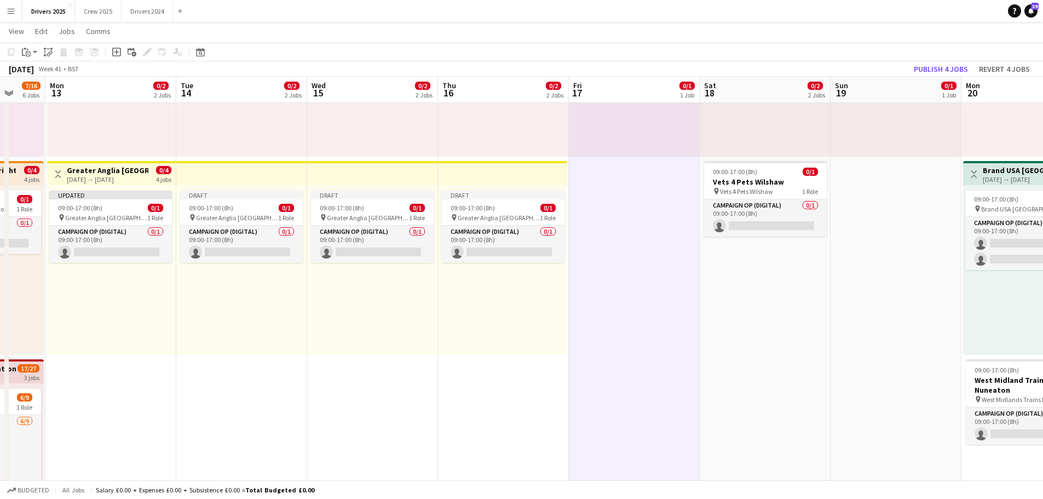
drag, startPoint x: 44, startPoint y: 51, endPoint x: 69, endPoint y: 60, distance: 26.7
click at [45, 51] on icon "Paste linked Job" at bounding box center [48, 52] width 9 height 9
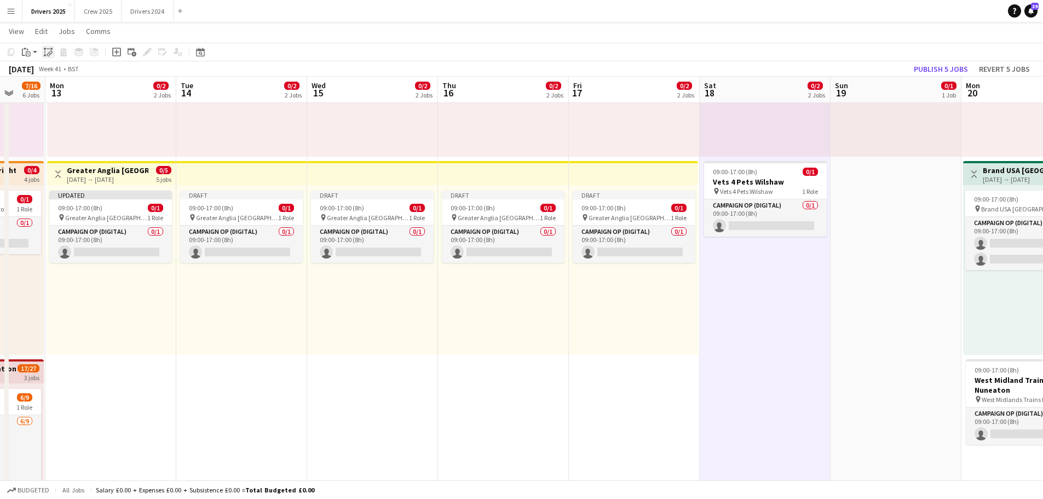
click at [50, 53] on icon at bounding box center [49, 54] width 4 height 4
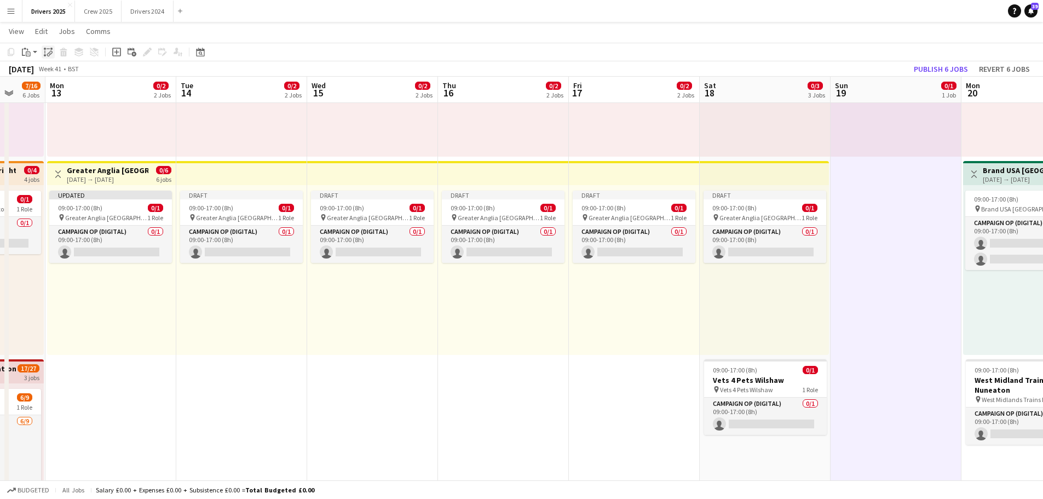
click at [51, 52] on icon "Paste linked Job" at bounding box center [48, 52] width 9 height 9
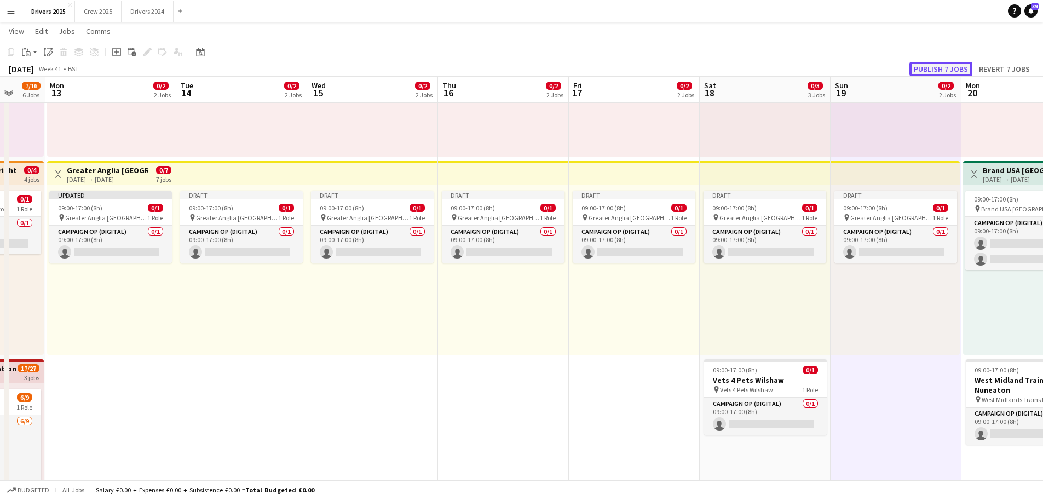
click at [833, 69] on button "Publish 7 jobs" at bounding box center [941, 69] width 63 height 14
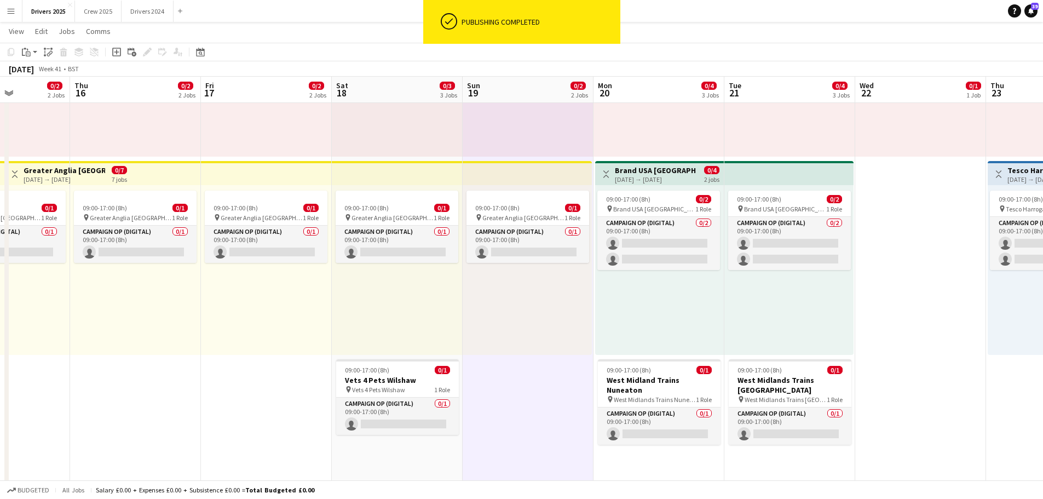
scroll to position [0, 326]
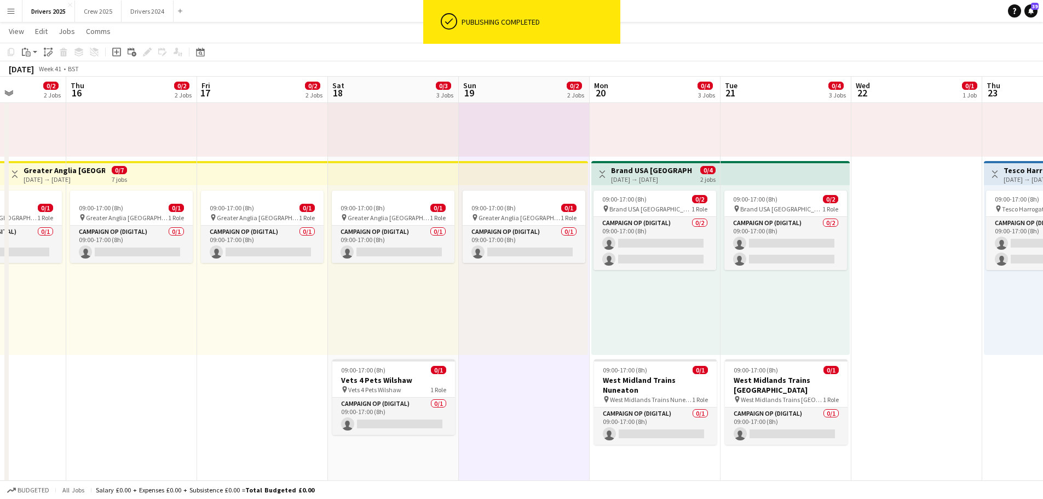
drag, startPoint x: 913, startPoint y: 365, endPoint x: 410, endPoint y: 226, distance: 521.9
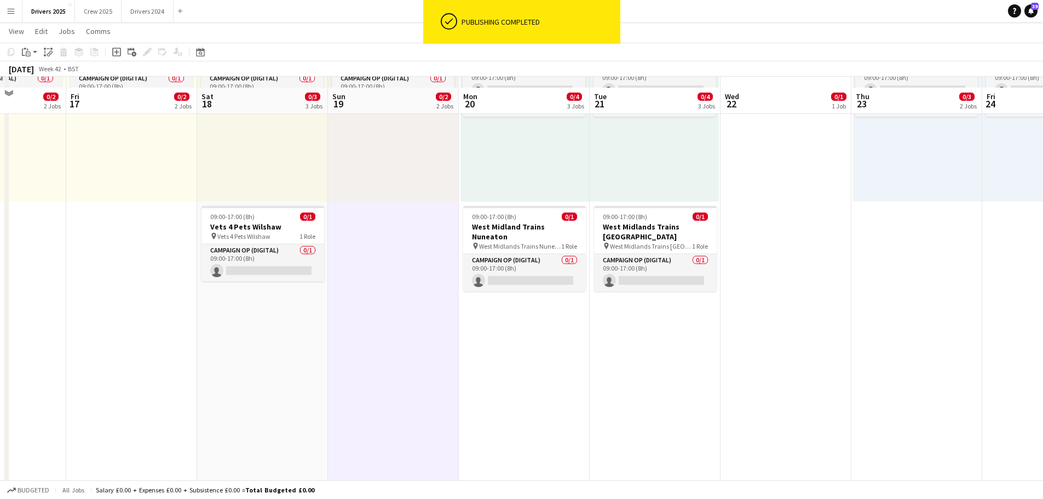
scroll to position [329, 0]
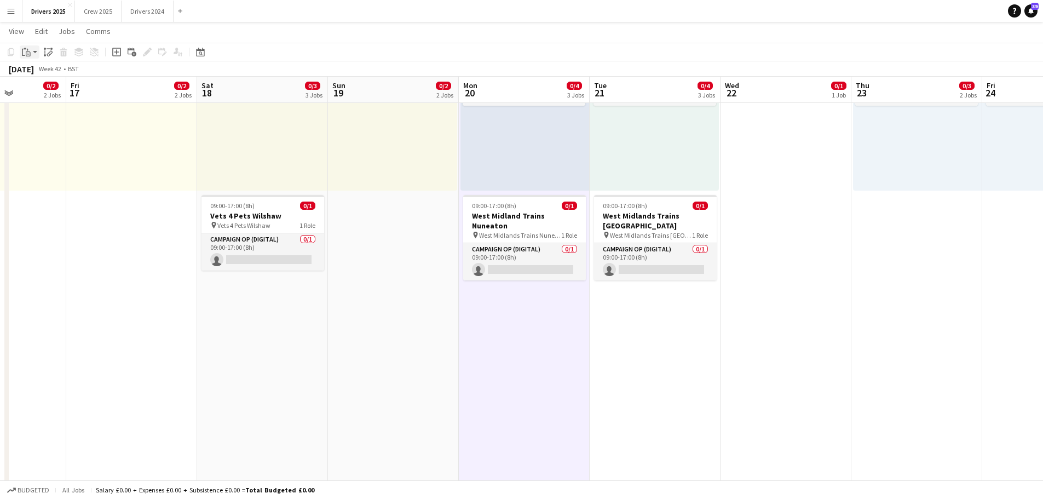
click at [26, 51] on icon "Paste" at bounding box center [26, 52] width 9 height 9
click at [48, 71] on link "Paste Ctrl+V" at bounding box center [80, 73] width 103 height 10
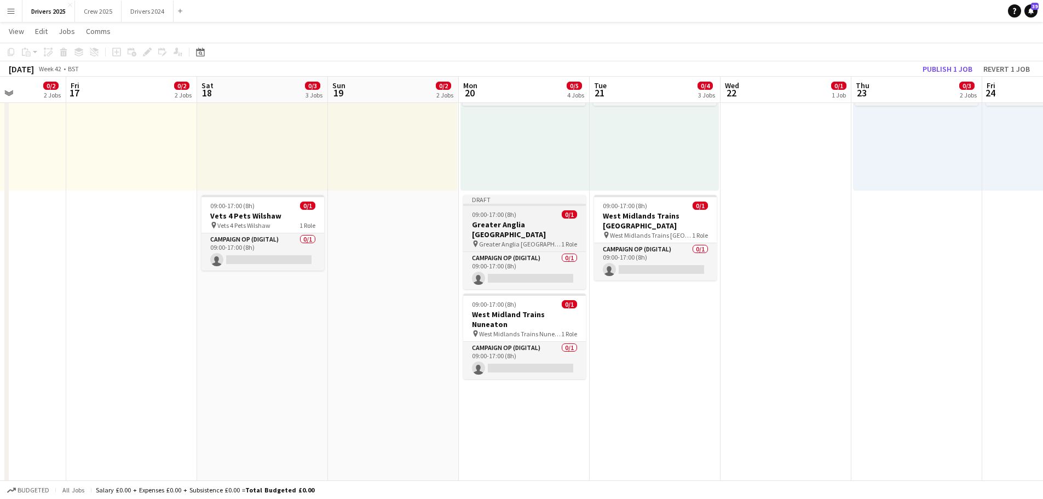
click at [529, 197] on div "Draft" at bounding box center [524, 199] width 123 height 9
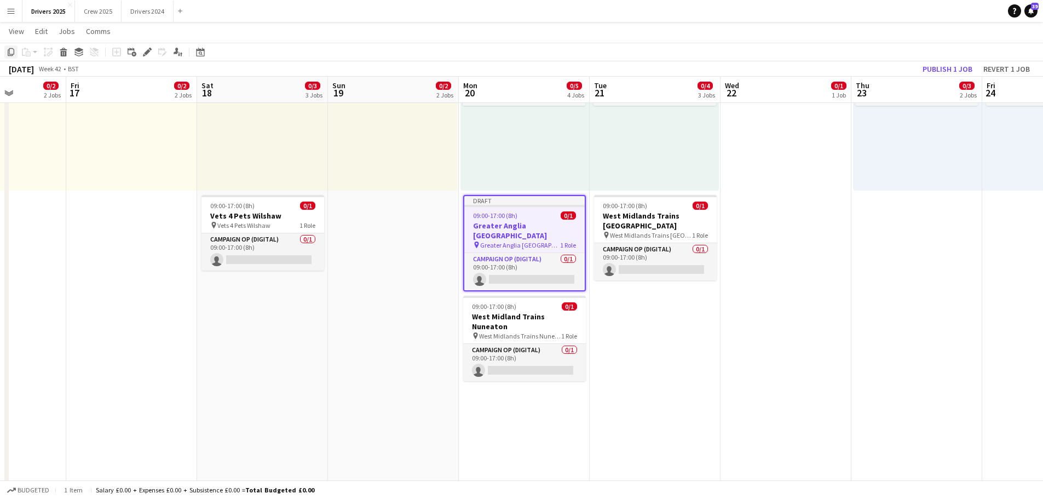
click at [15, 49] on icon "Copy" at bounding box center [11, 52] width 9 height 9
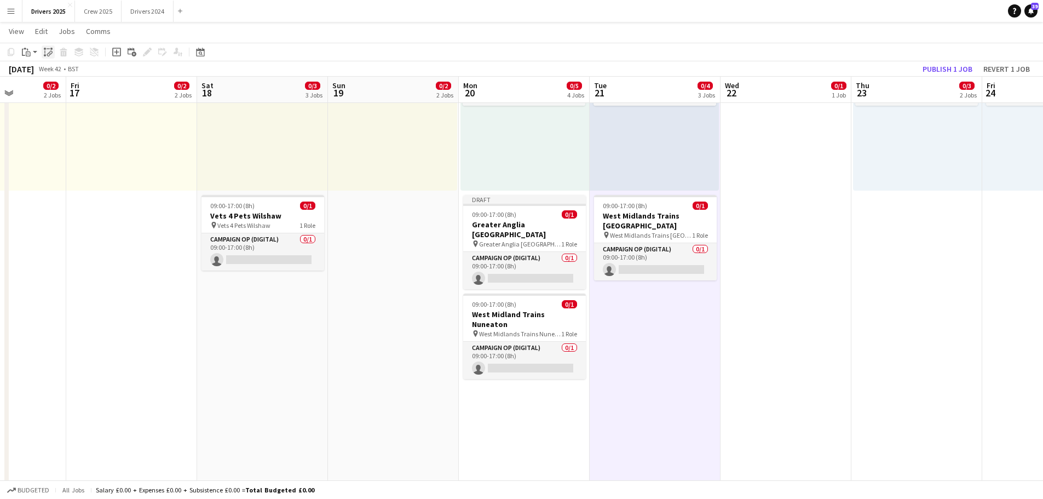
click at [51, 51] on icon "Paste linked Job" at bounding box center [48, 52] width 9 height 9
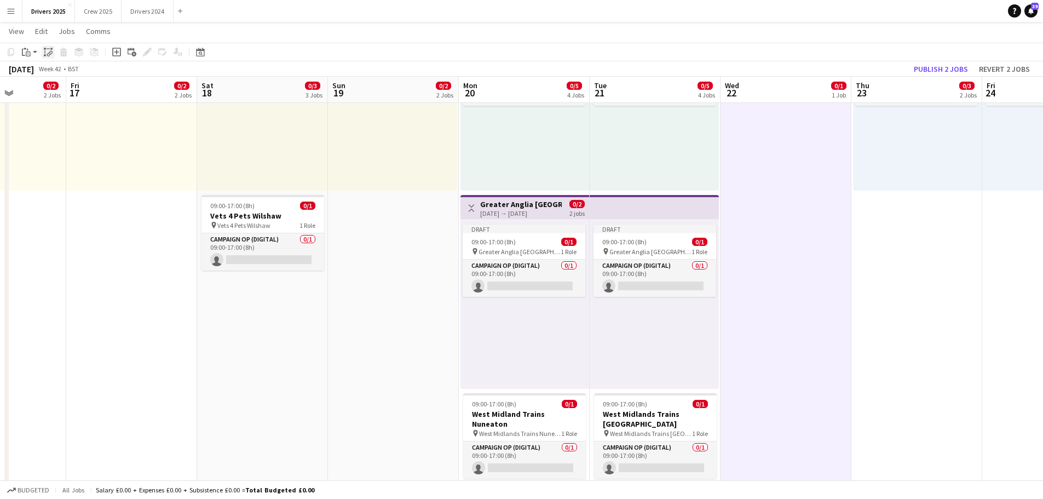
click at [50, 56] on div "Paste linked Job" at bounding box center [48, 51] width 13 height 13
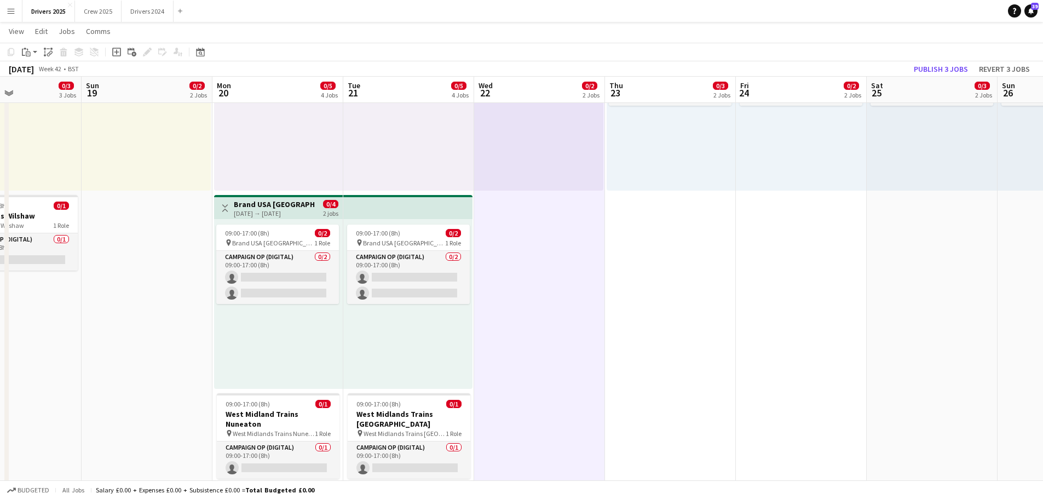
drag, startPoint x: 911, startPoint y: 280, endPoint x: 660, endPoint y: 259, distance: 251.8
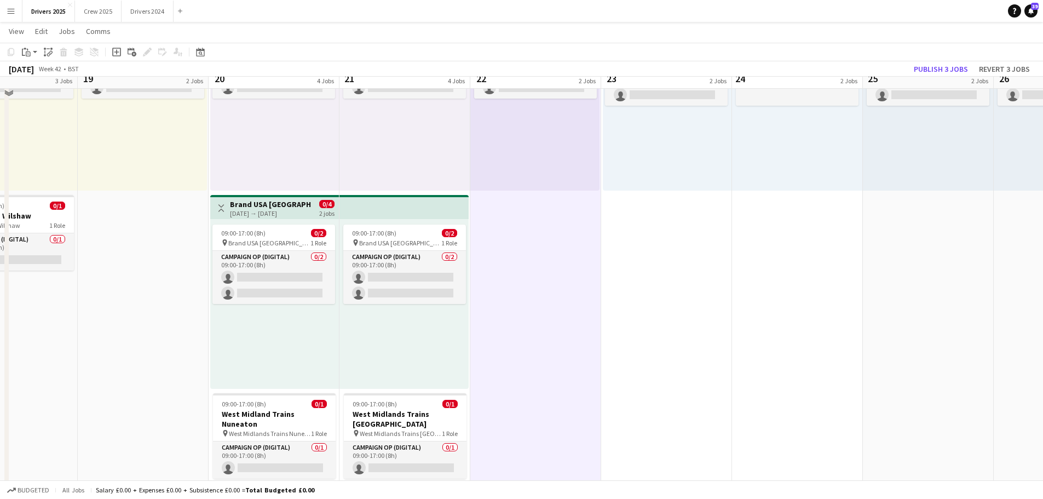
scroll to position [219, 0]
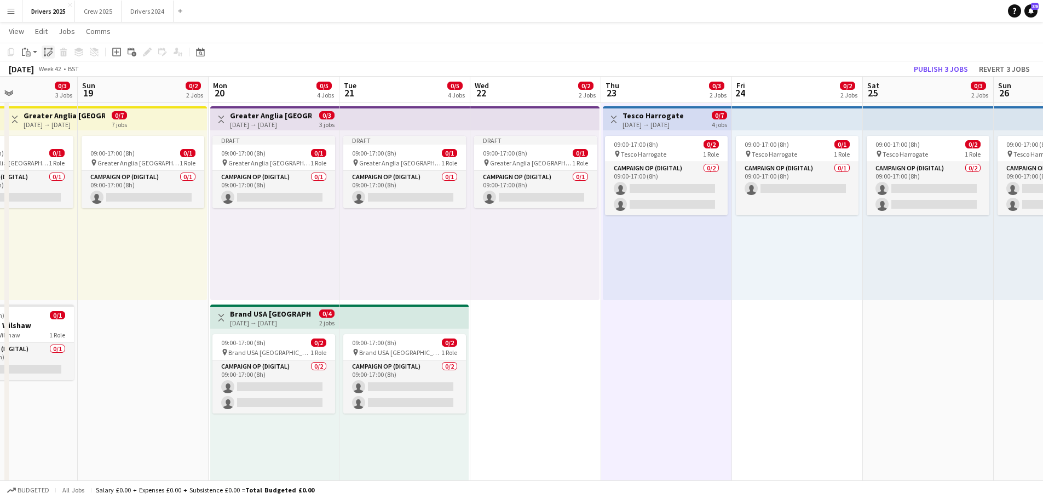
click at [49, 49] on icon "Paste linked Job" at bounding box center [48, 52] width 9 height 9
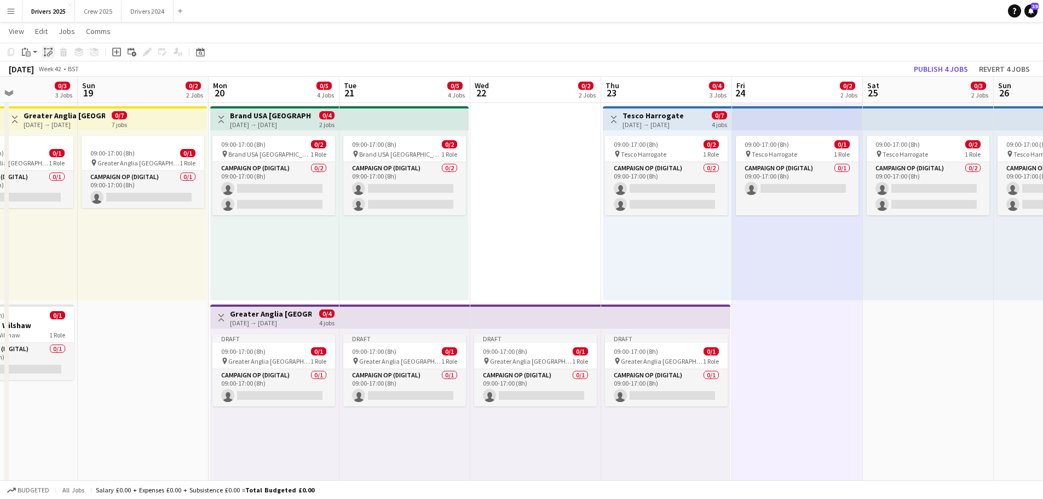
click at [47, 53] on icon "Paste linked Job" at bounding box center [48, 52] width 9 height 9
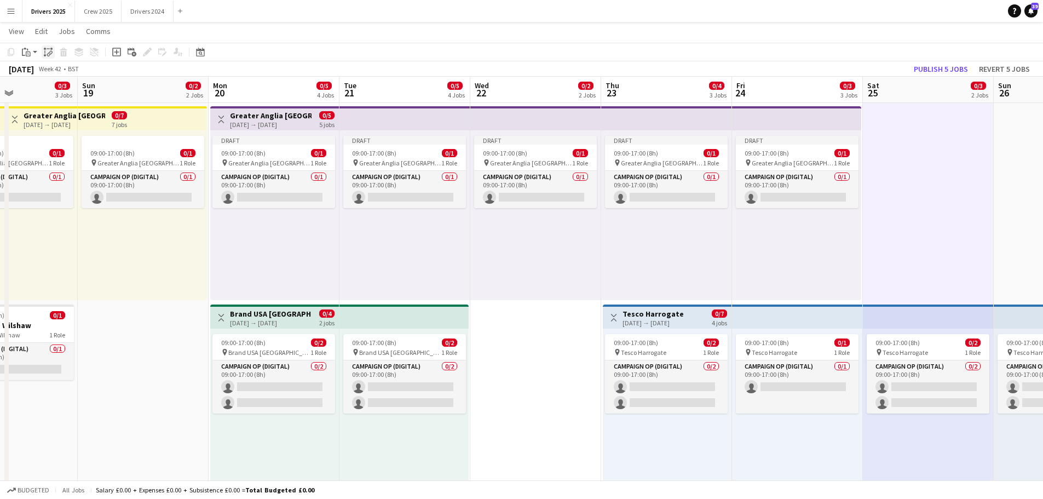
click at [48, 48] on icon "Paste linked Job" at bounding box center [48, 52] width 9 height 9
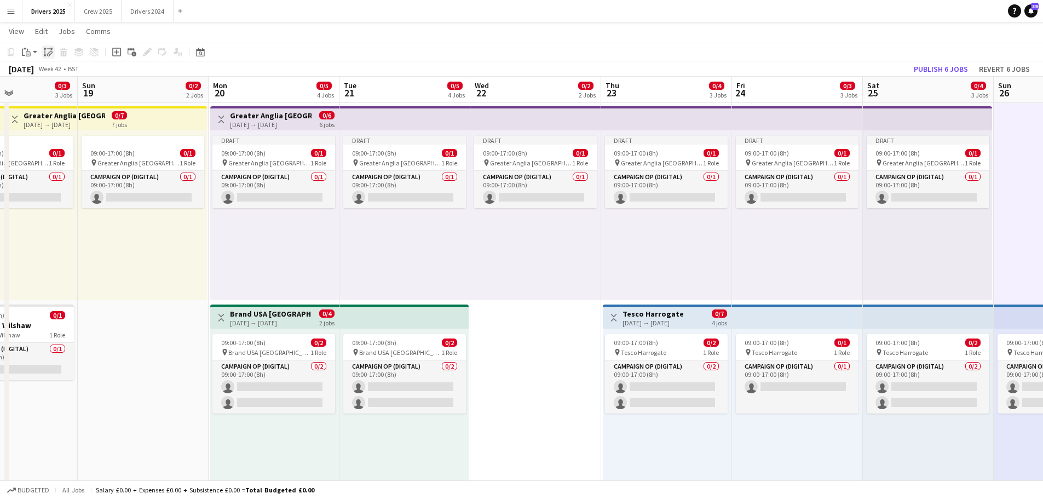
click at [45, 53] on icon "Paste linked Job" at bounding box center [48, 52] width 9 height 9
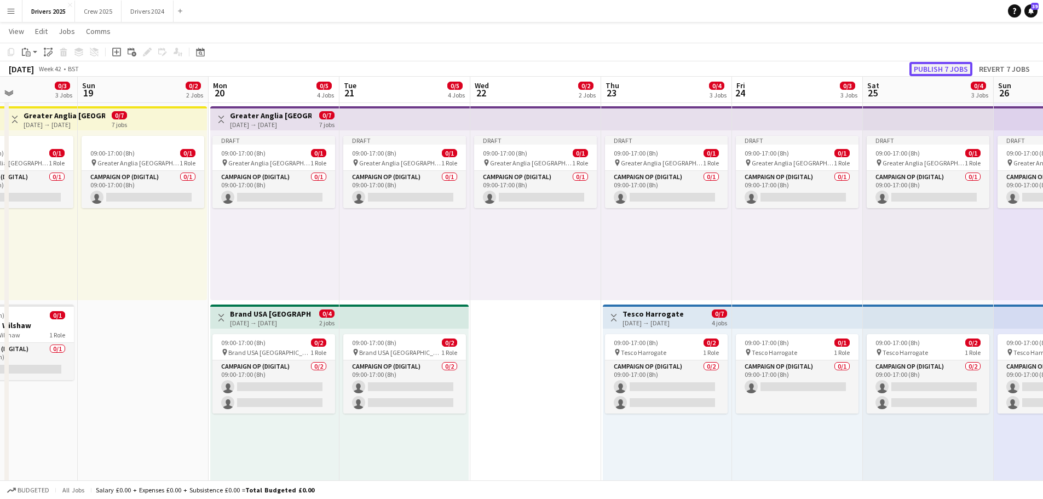
click at [833, 65] on button "Publish 7 jobs" at bounding box center [941, 69] width 63 height 14
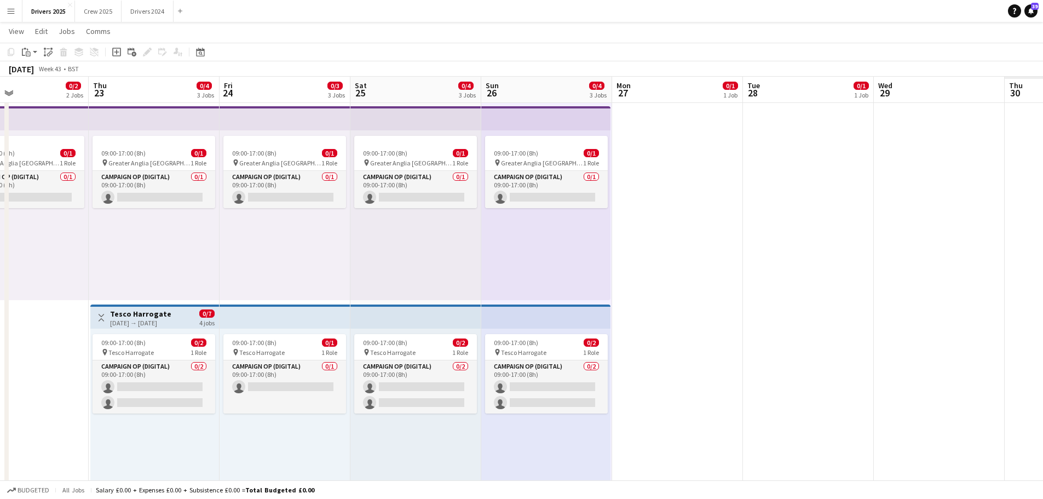
drag, startPoint x: 549, startPoint y: 410, endPoint x: 204, endPoint y: 296, distance: 363.6
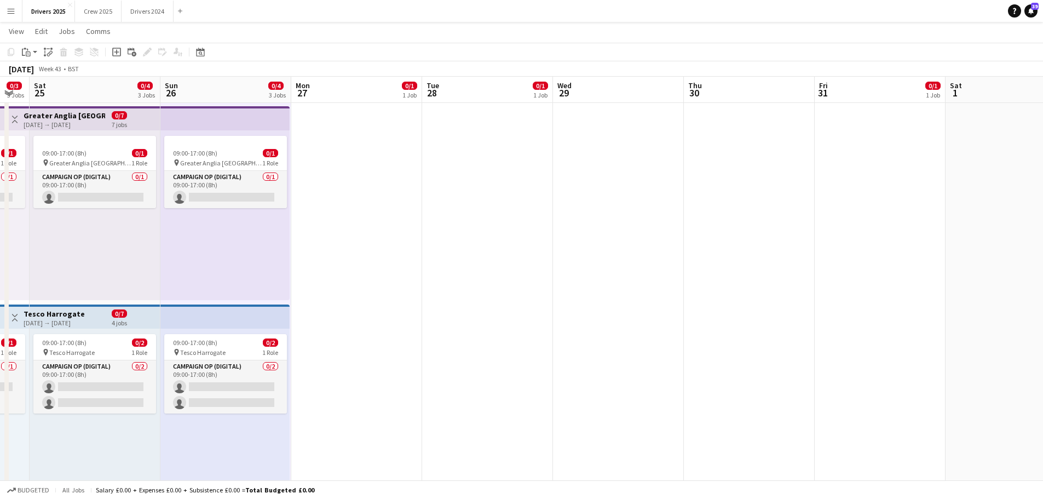
drag, startPoint x: 763, startPoint y: 266, endPoint x: 415, endPoint y: 167, distance: 362.2
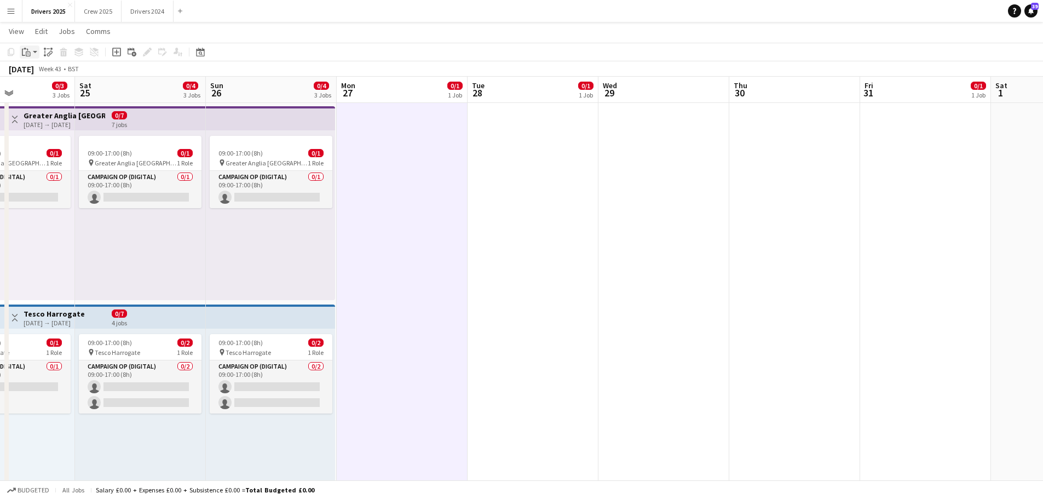
click at [25, 50] on icon "Paste" at bounding box center [26, 52] width 9 height 9
click at [53, 74] on link "Paste Ctrl+V" at bounding box center [80, 73] width 103 height 10
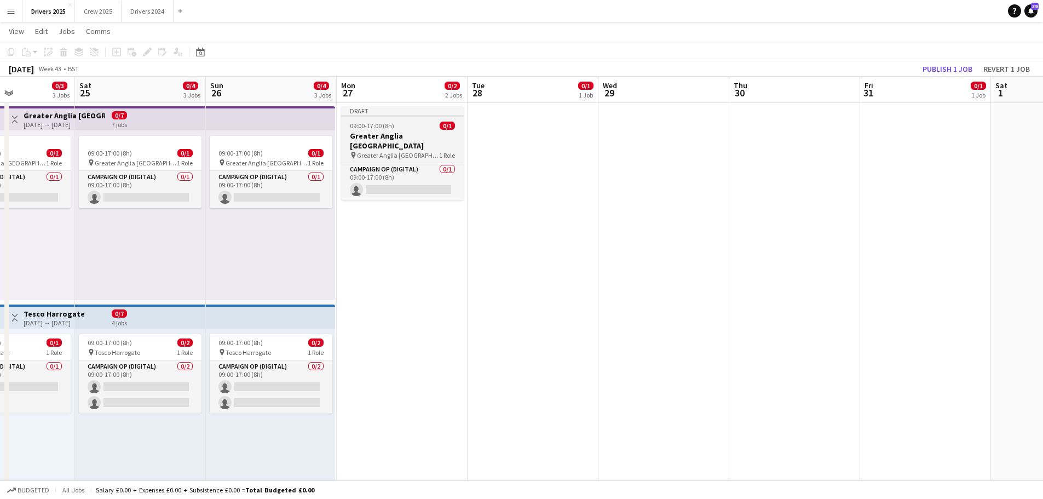
click at [399, 132] on h3 "Greater Anglia [GEOGRAPHIC_DATA]" at bounding box center [402, 141] width 123 height 20
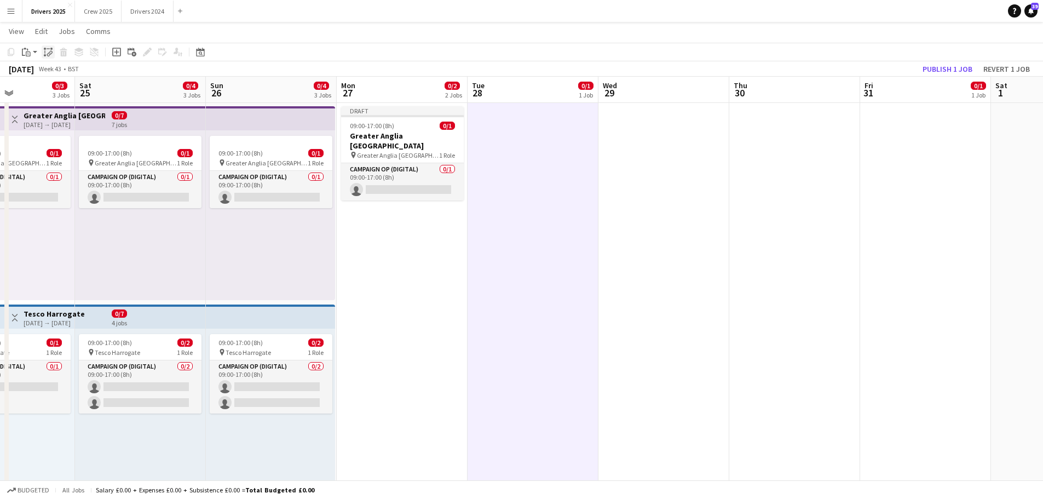
click at [48, 52] on icon "Paste linked Job" at bounding box center [48, 52] width 9 height 9
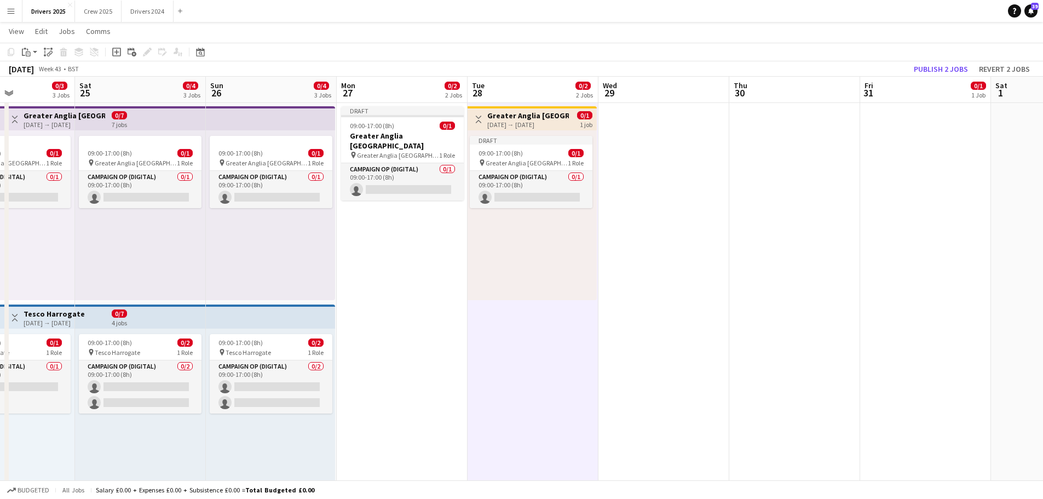
click at [480, 121] on app-icon "Toggle View" at bounding box center [479, 120] width 8 height 8
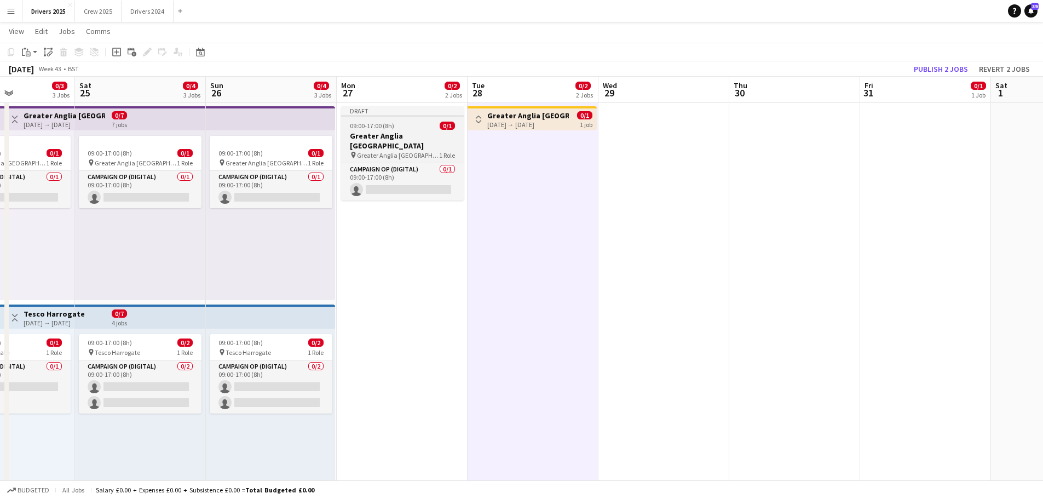
click at [438, 108] on div "Draft" at bounding box center [402, 110] width 123 height 9
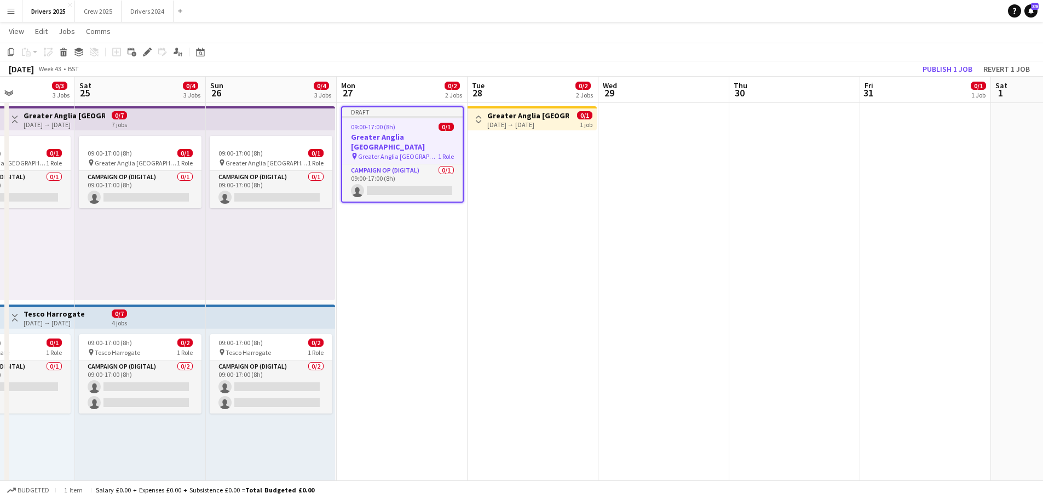
click at [478, 121] on app-icon "Toggle View" at bounding box center [479, 120] width 8 height 8
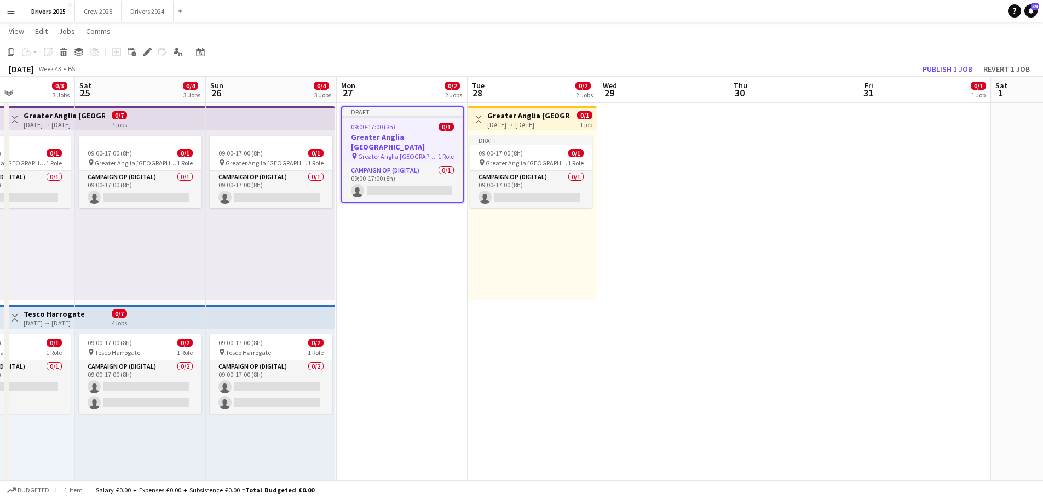
click at [833, 60] on app-toolbar "Copy Paste Paste Ctrl+V Paste with crew Ctrl+Shift+V Paste linked Job [GEOGRAPH…" at bounding box center [521, 52] width 1043 height 19
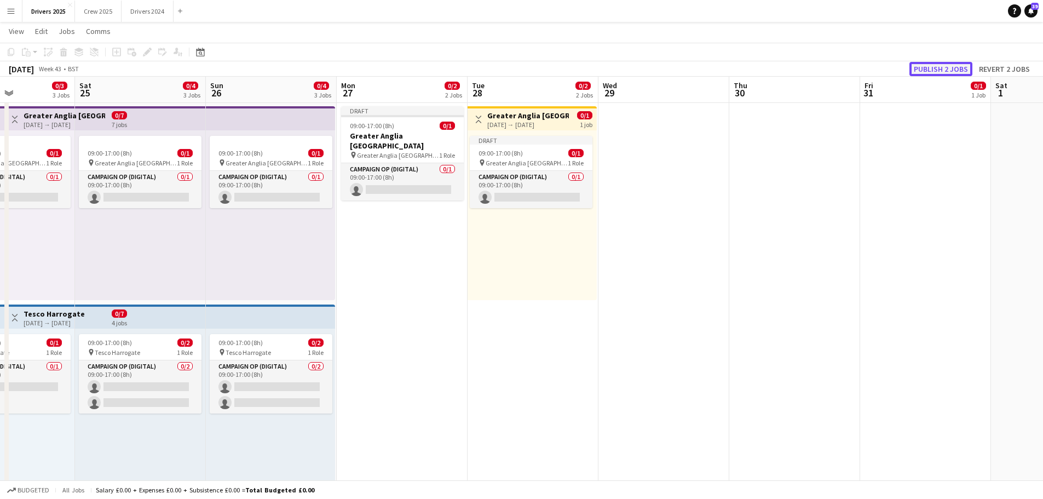
click at [833, 66] on button "Publish 2 jobs" at bounding box center [941, 69] width 63 height 14
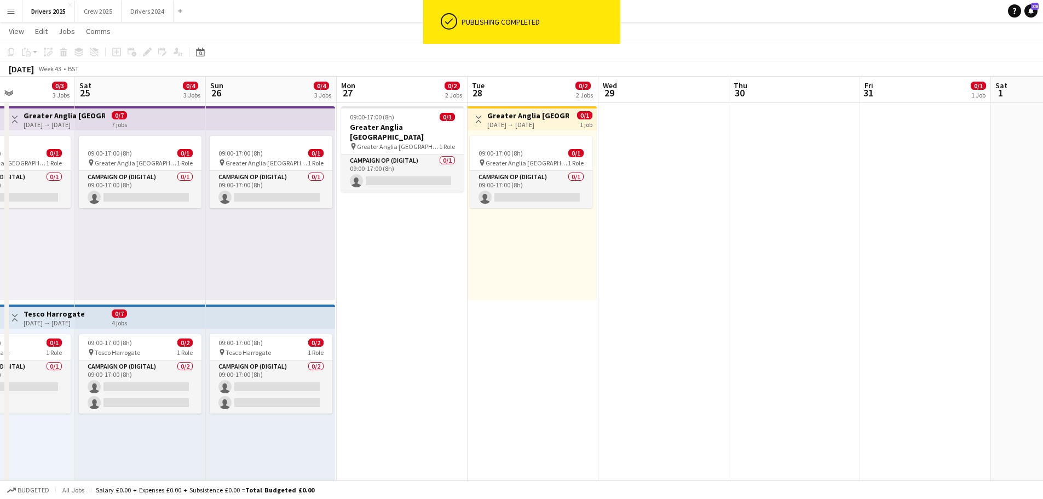
click at [512, 115] on h3 "Greater Anglia [GEOGRAPHIC_DATA]" at bounding box center [528, 116] width 82 height 10
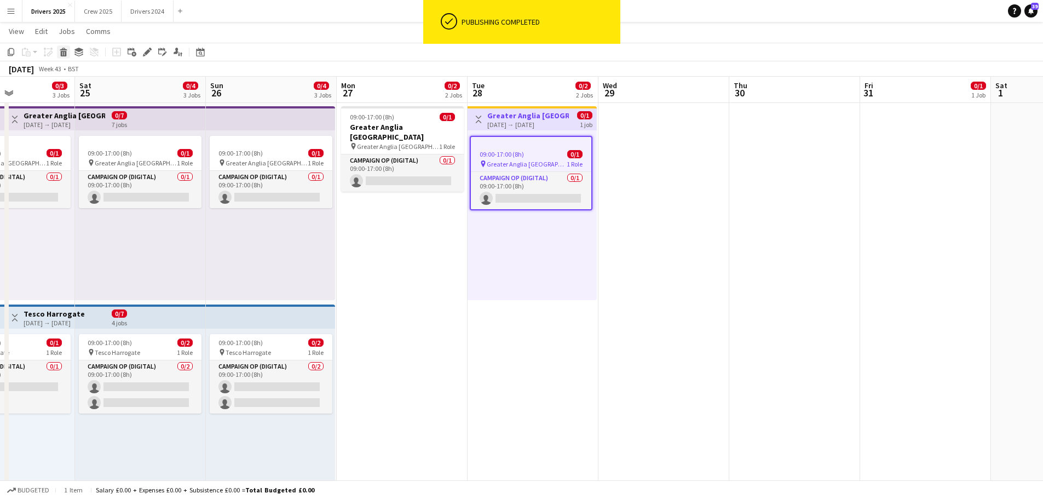
click at [62, 53] on icon "Delete" at bounding box center [63, 52] width 9 height 9
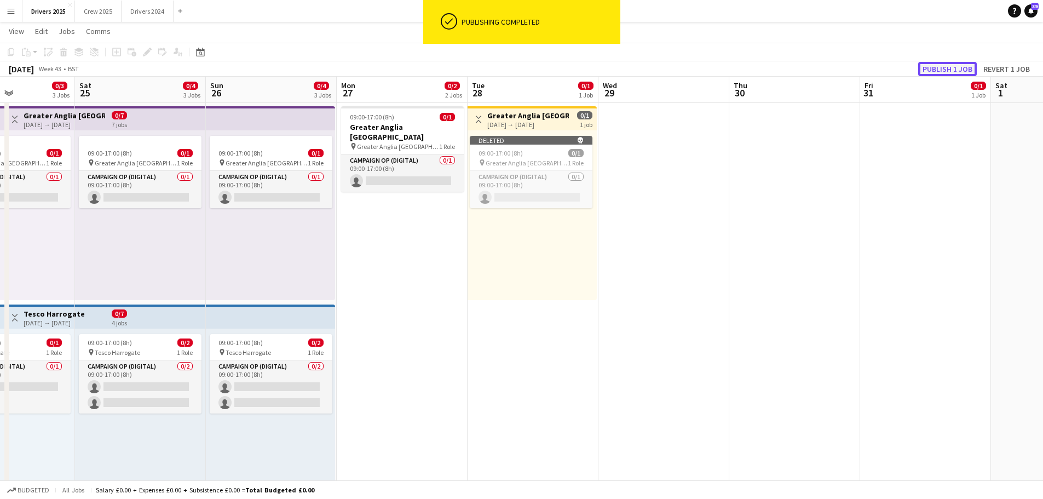
click at [833, 67] on button "Publish 1 job" at bounding box center [948, 69] width 59 height 14
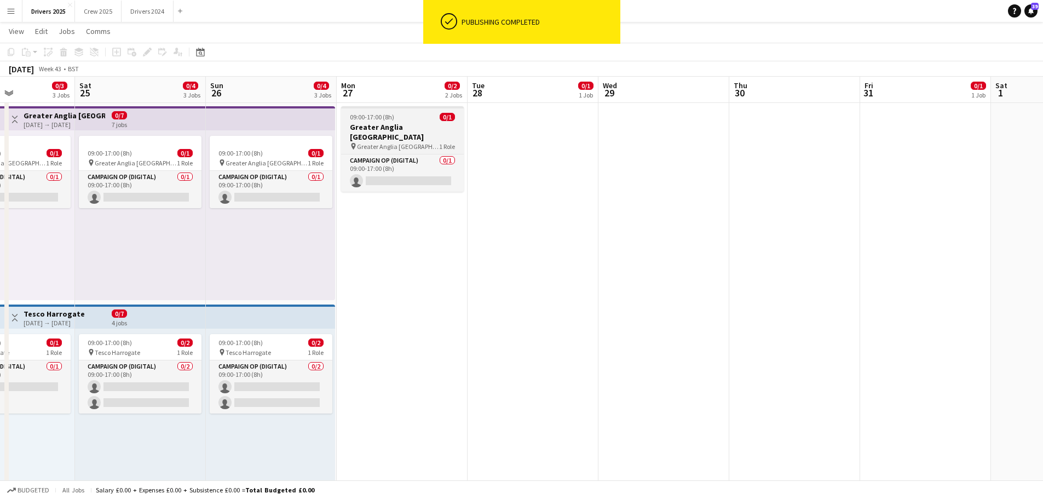
click at [414, 117] on div "09:00-17:00 (8h) 0/1" at bounding box center [402, 117] width 123 height 8
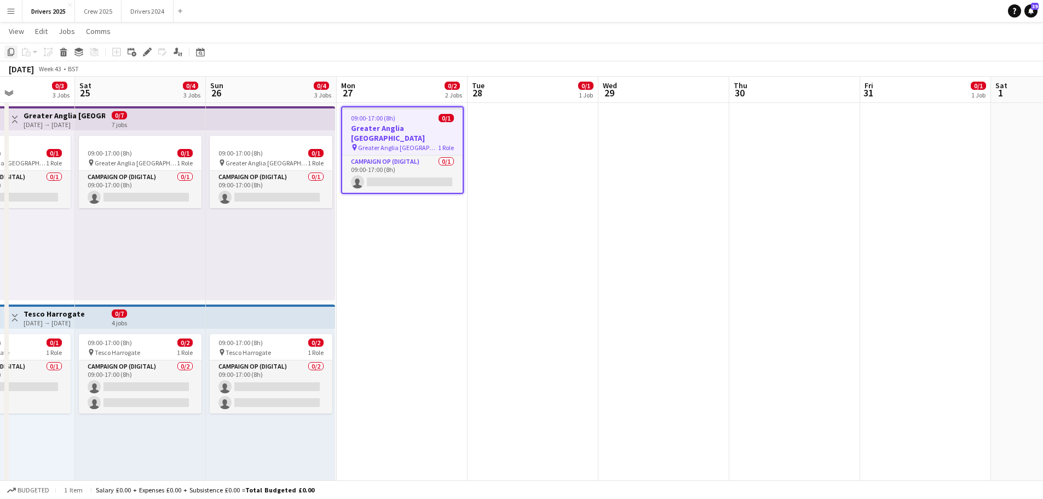
click at [14, 51] on icon "Copy" at bounding box center [11, 52] width 9 height 9
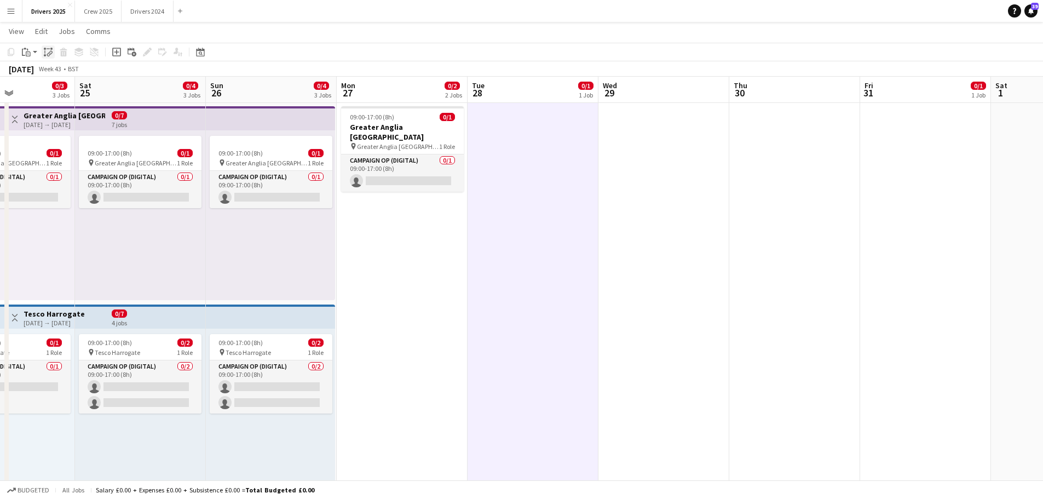
click at [48, 50] on icon "Paste linked Job" at bounding box center [48, 52] width 9 height 9
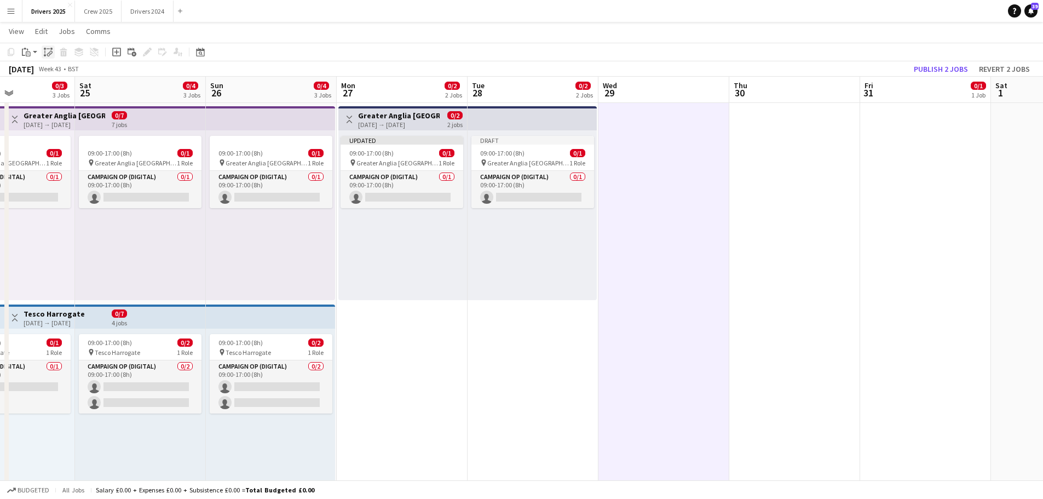
click at [45, 48] on icon at bounding box center [45, 49] width 2 height 2
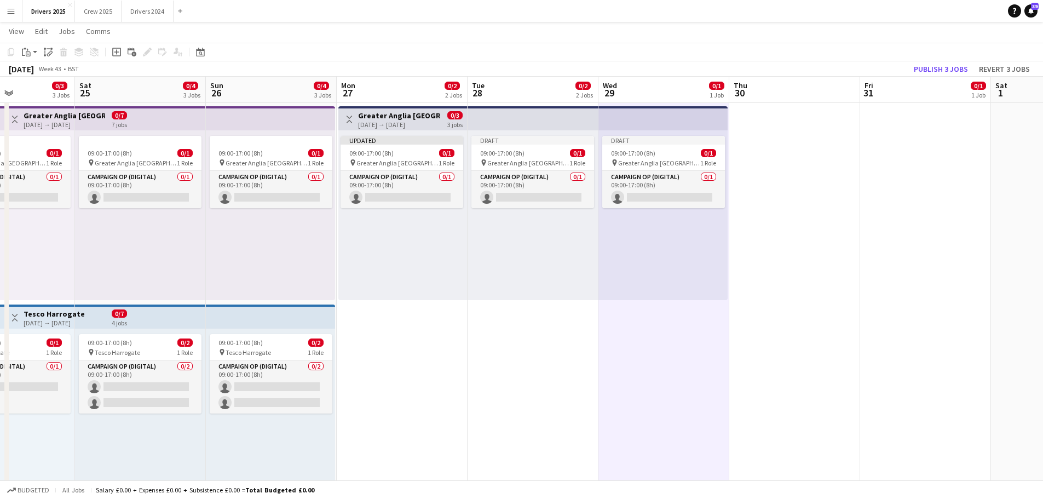
drag, startPoint x: 814, startPoint y: 185, endPoint x: 731, endPoint y: 131, distance: 99.2
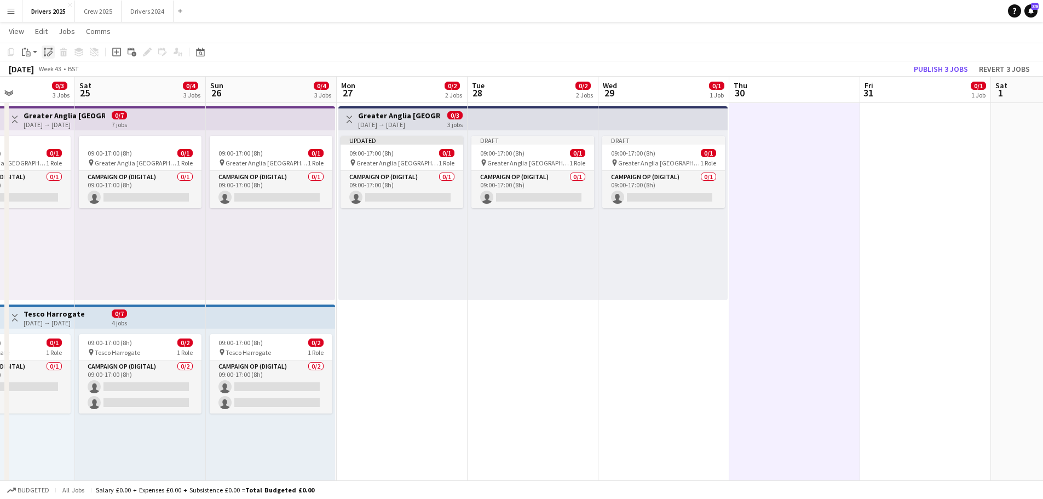
click at [43, 49] on div "Paste linked Job" at bounding box center [48, 51] width 13 height 13
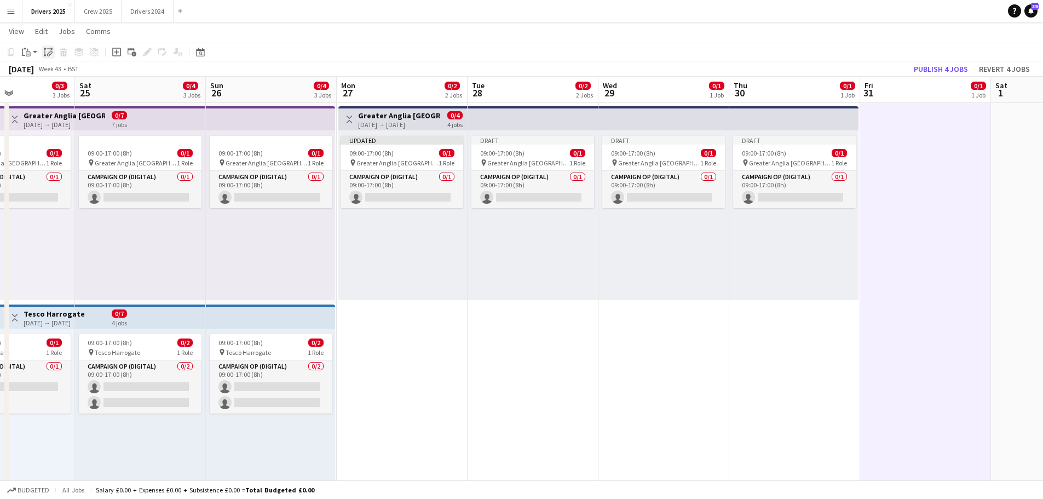
click at [45, 50] on icon "Paste linked Job" at bounding box center [48, 52] width 9 height 9
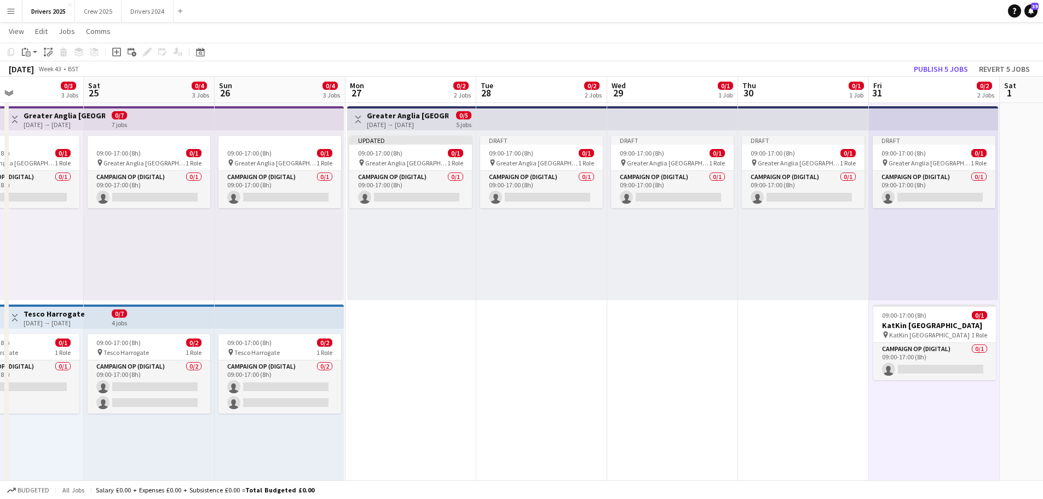
drag, startPoint x: 726, startPoint y: 382, endPoint x: 934, endPoint y: 319, distance: 216.9
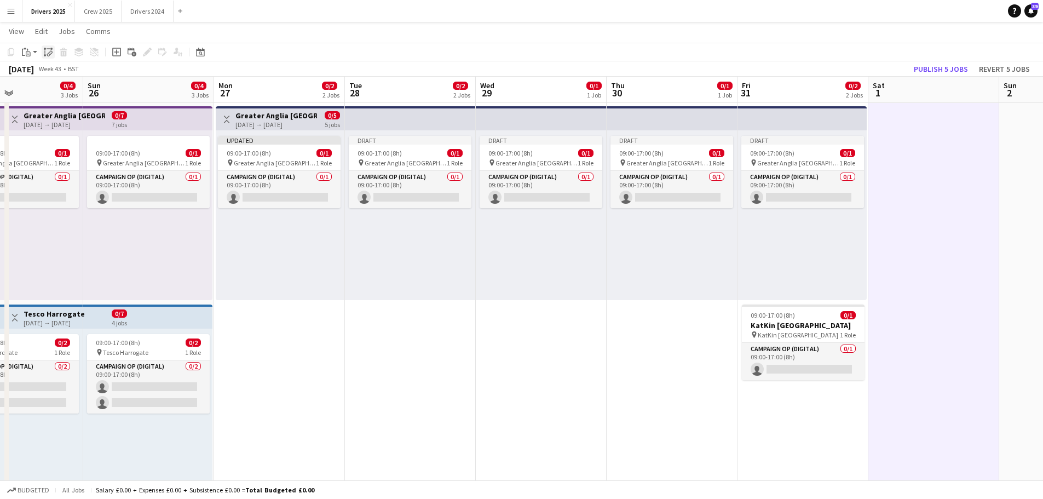
click at [45, 52] on icon "Paste linked Job" at bounding box center [48, 52] width 9 height 9
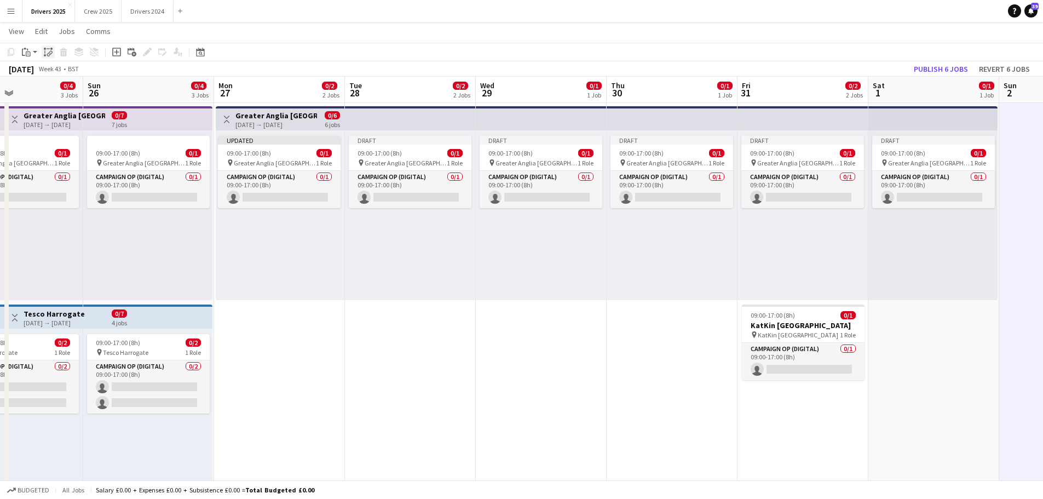
click at [47, 49] on icon "Paste linked Job" at bounding box center [48, 52] width 9 height 9
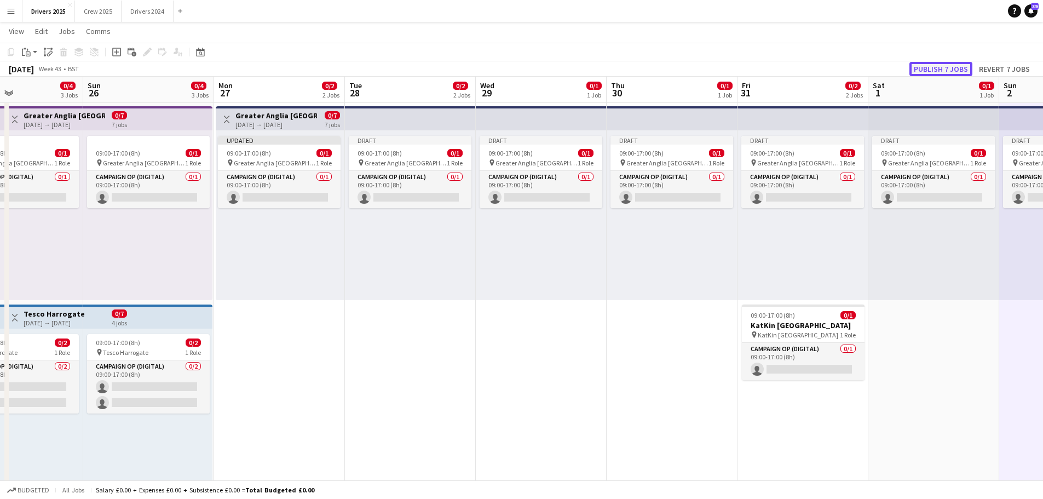
click at [833, 71] on button "Publish 7 jobs" at bounding box center [941, 69] width 63 height 14
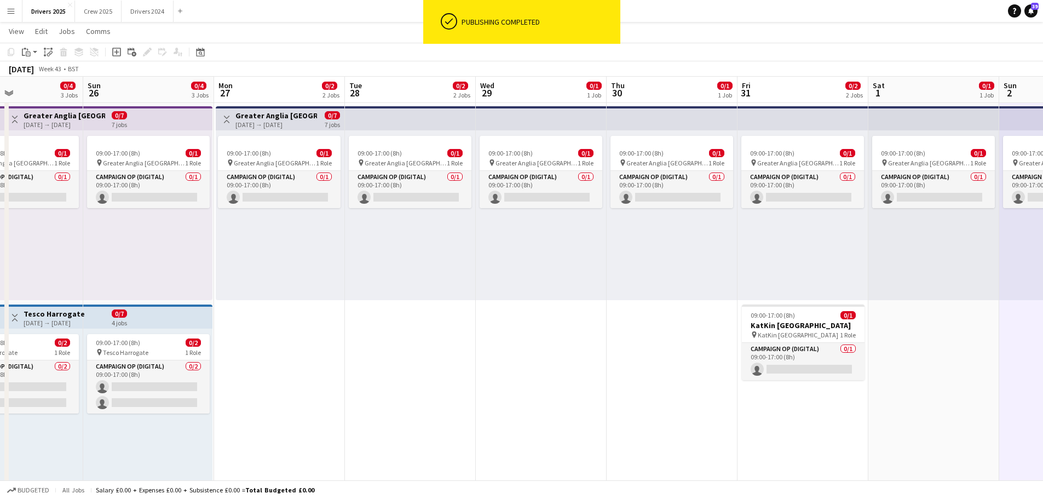
click at [266, 123] on div "[DATE] → [DATE]" at bounding box center [277, 125] width 82 height 8
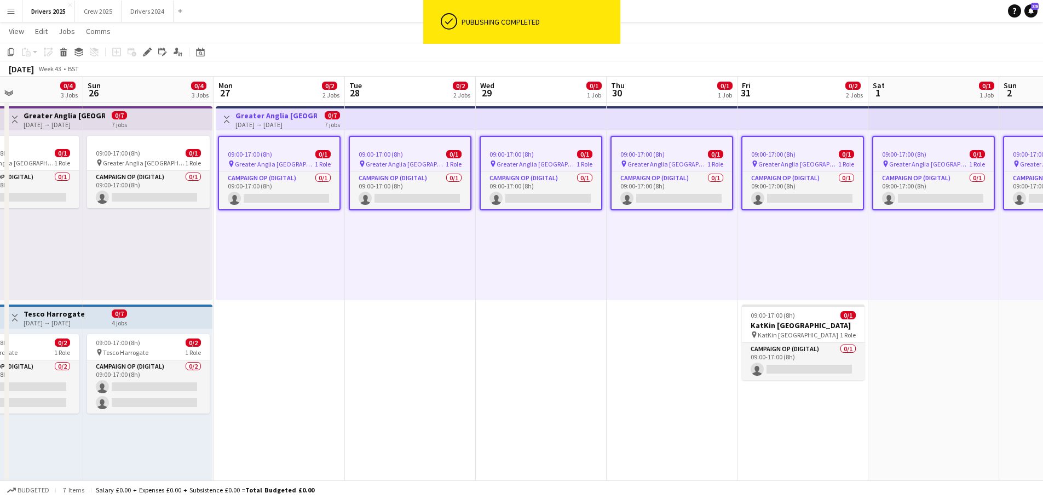
click at [268, 111] on h3 "Greater Anglia [GEOGRAPHIC_DATA]" at bounding box center [277, 116] width 82 height 10
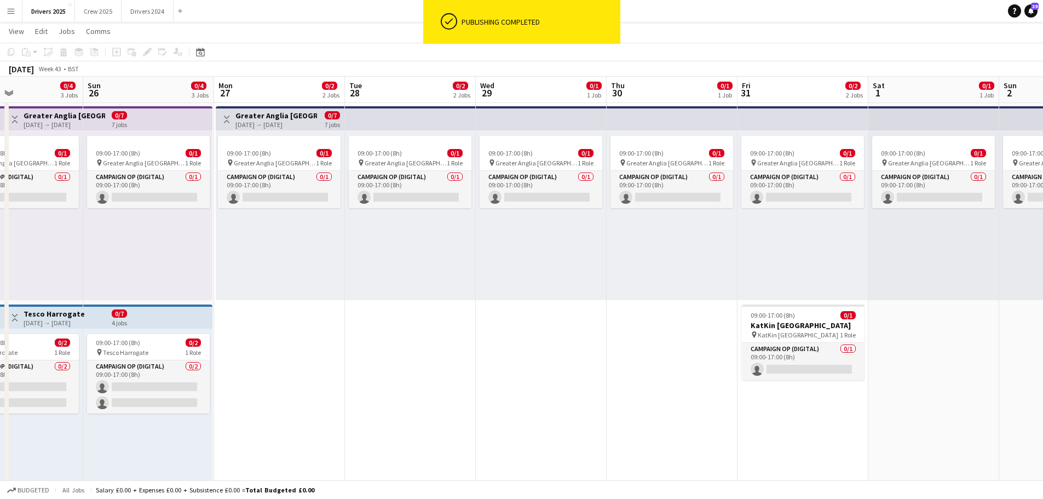
click at [269, 118] on h3 "Greater Anglia [GEOGRAPHIC_DATA]" at bounding box center [277, 116] width 82 height 10
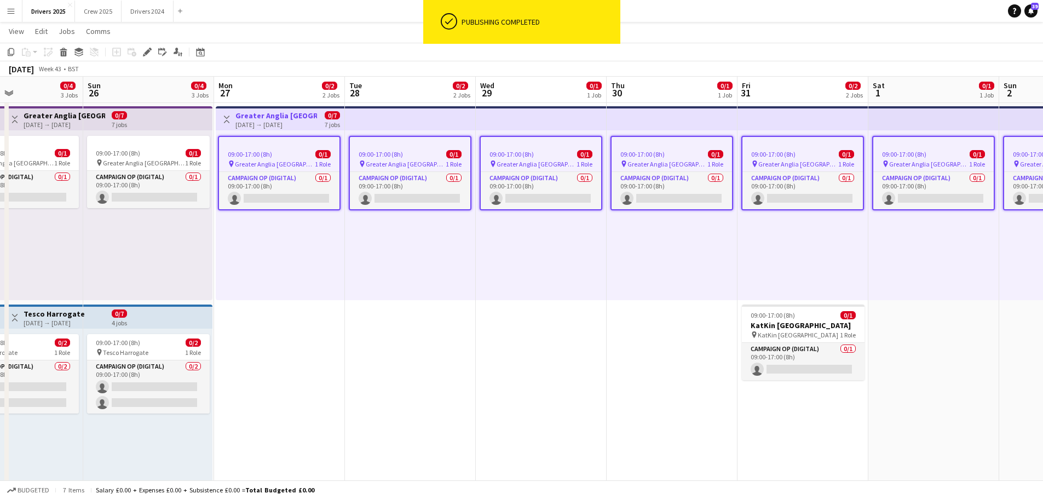
click at [269, 118] on h3 "Greater Anglia [GEOGRAPHIC_DATA]" at bounding box center [277, 116] width 82 height 10
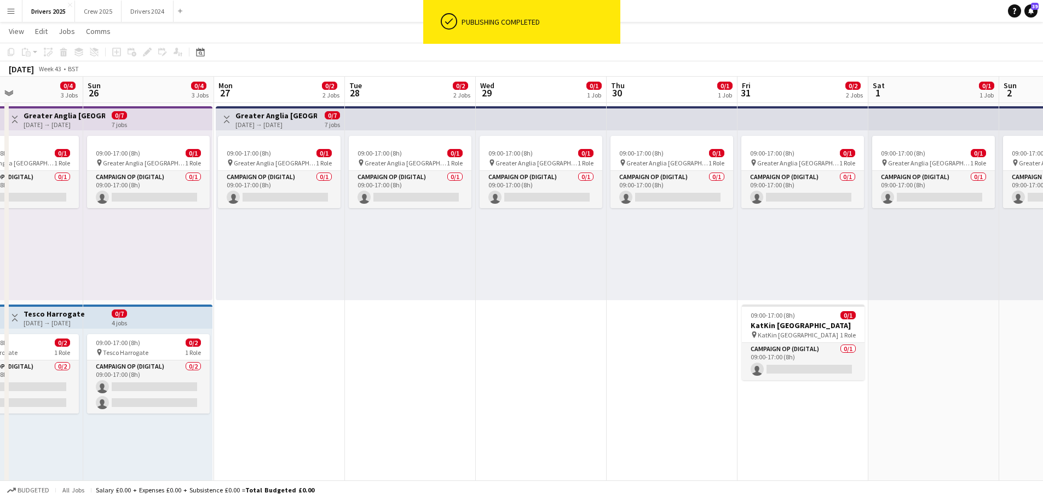
click at [271, 124] on div "[DATE] → [DATE]" at bounding box center [277, 125] width 82 height 8
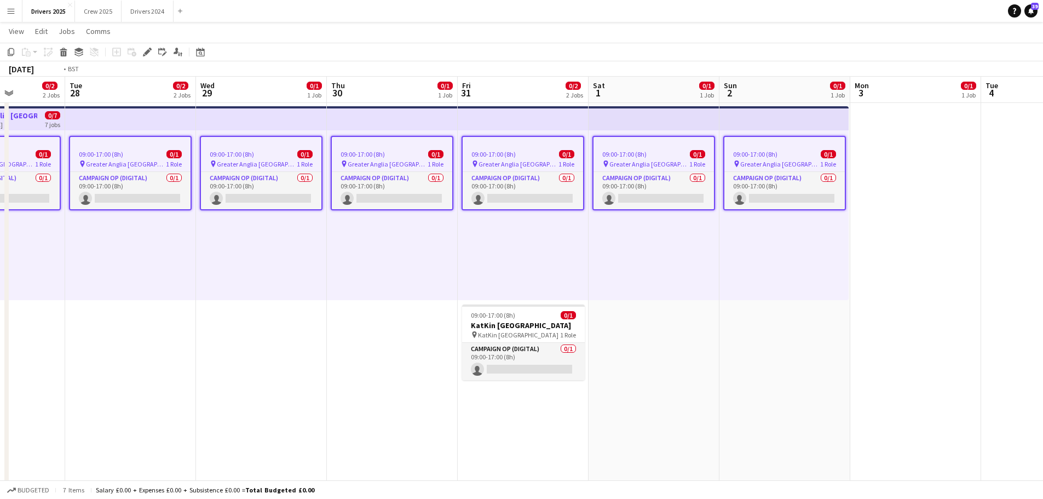
drag, startPoint x: 607, startPoint y: 363, endPoint x: 219, endPoint y: 287, distance: 395.7
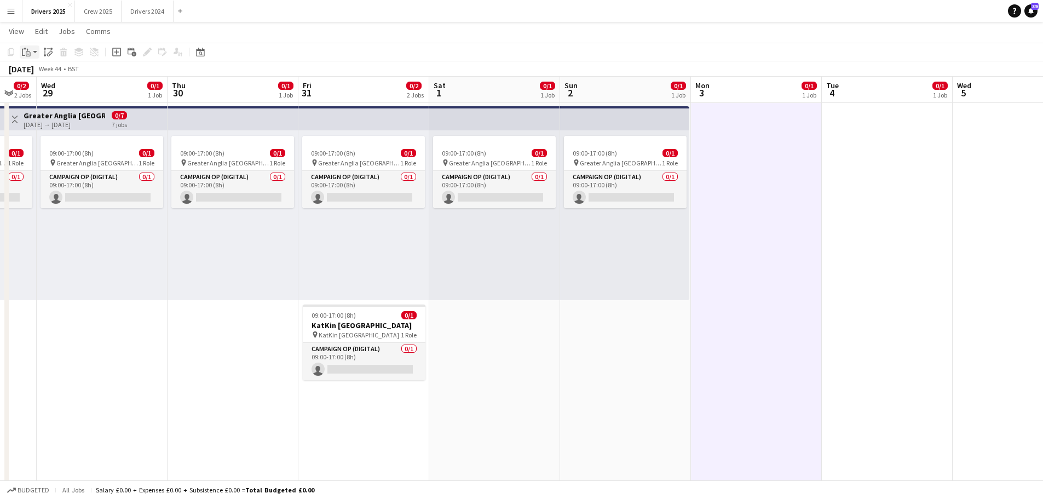
click at [27, 52] on icon at bounding box center [28, 53] width 5 height 5
click at [50, 74] on link "Paste Ctrl+V" at bounding box center [80, 73] width 103 height 10
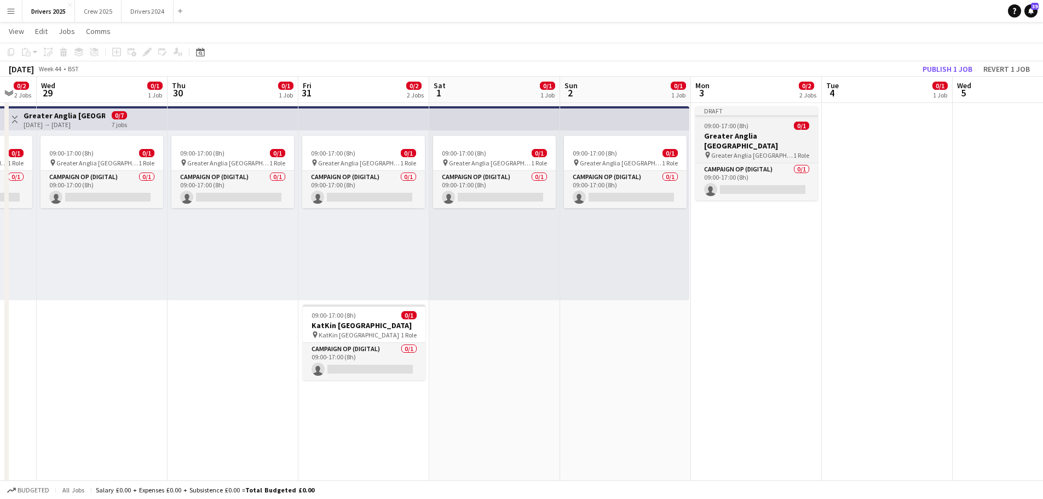
click at [768, 133] on h3 "Greater Anglia [GEOGRAPHIC_DATA]" at bounding box center [757, 141] width 123 height 20
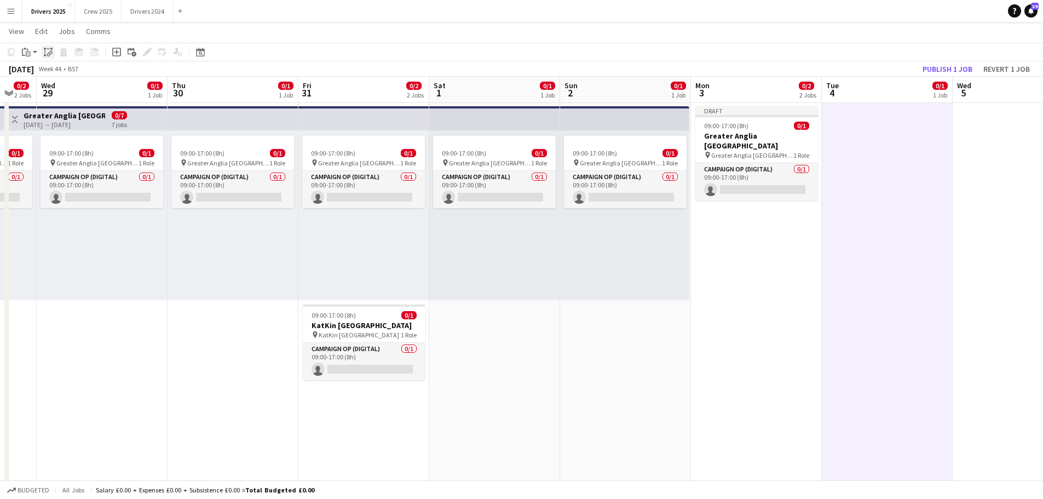
click at [52, 51] on icon "Paste linked Job" at bounding box center [48, 52] width 9 height 9
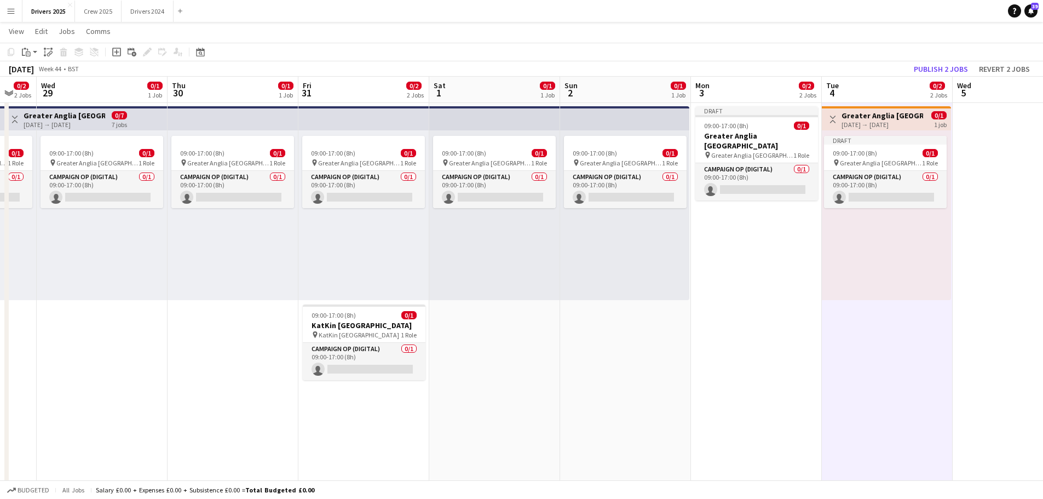
click at [833, 124] on div "[DATE] → [DATE]" at bounding box center [883, 125] width 82 height 8
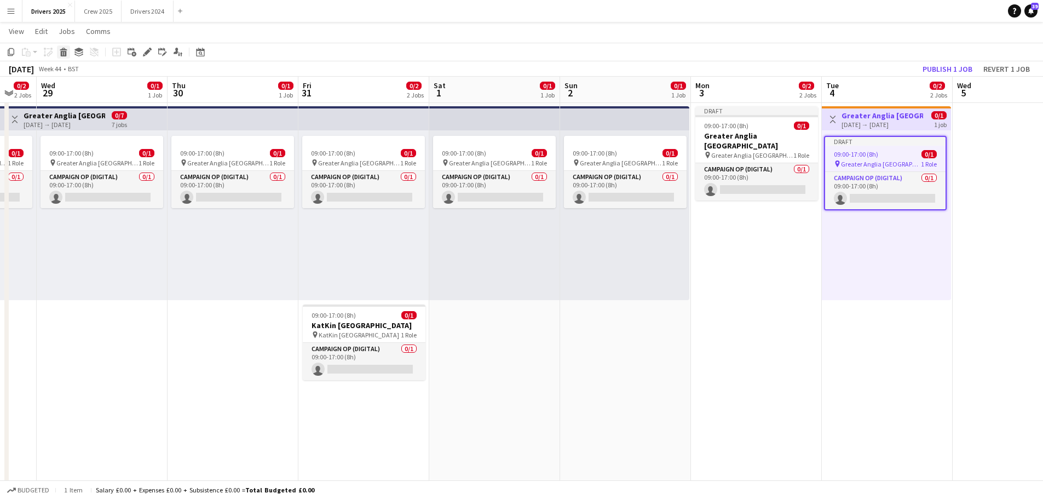
click at [61, 50] on icon "Delete" at bounding box center [63, 52] width 9 height 9
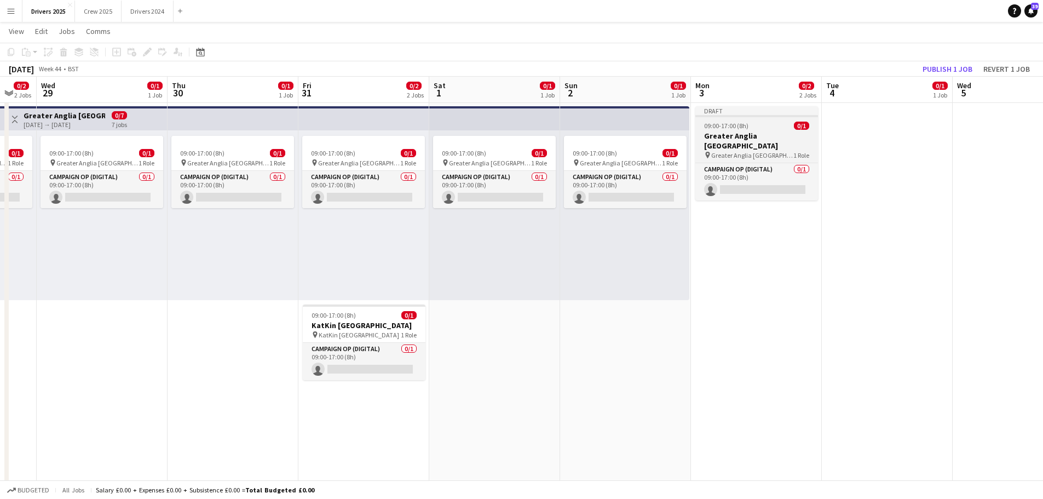
click at [761, 107] on div "Draft" at bounding box center [757, 110] width 123 height 9
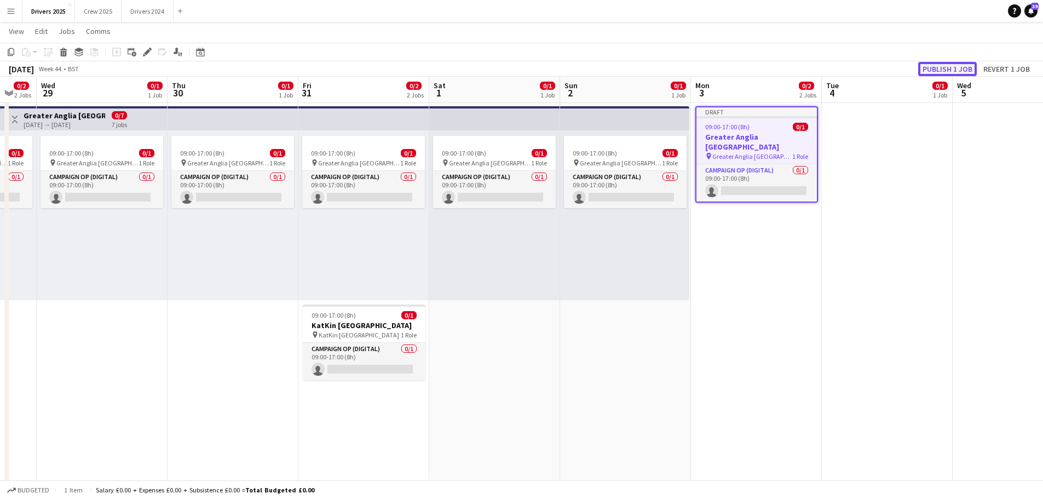
click at [833, 66] on button "Publish 1 job" at bounding box center [948, 69] width 59 height 14
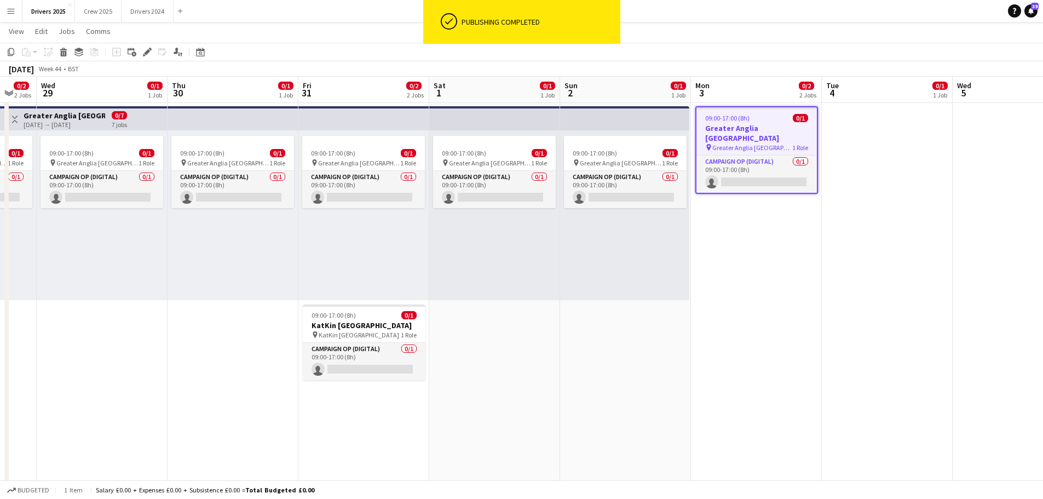
click at [757, 109] on div at bounding box center [757, 108] width 121 height 2
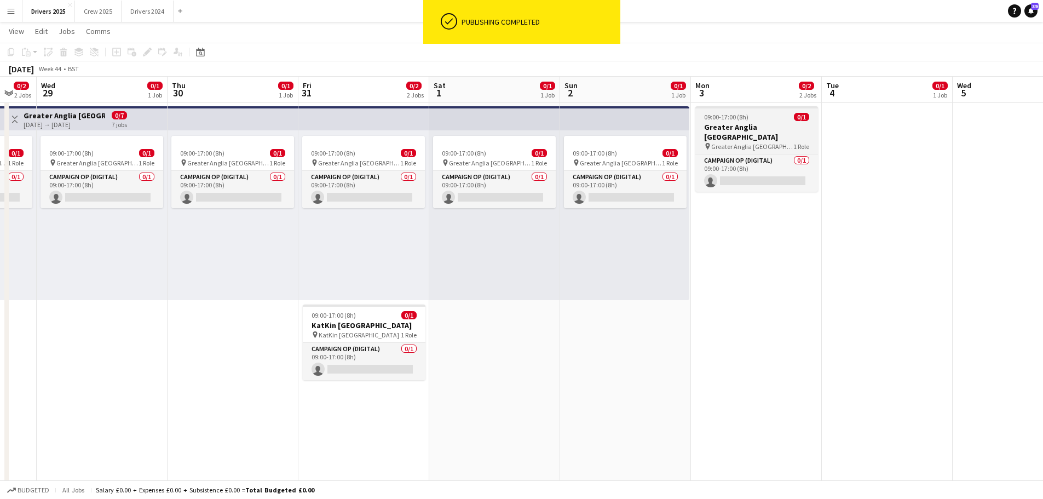
click at [754, 111] on app-job-card "09:00-17:00 (8h) 0/1 Greater Anglia [GEOGRAPHIC_DATA] pin Greater Anglia Chelms…" at bounding box center [757, 148] width 123 height 85
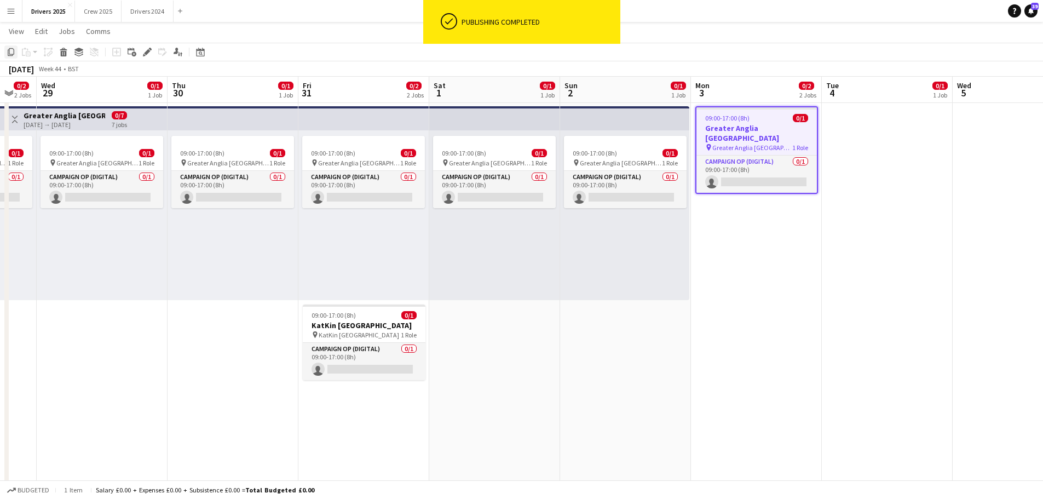
click at [9, 49] on icon at bounding box center [11, 52] width 7 height 8
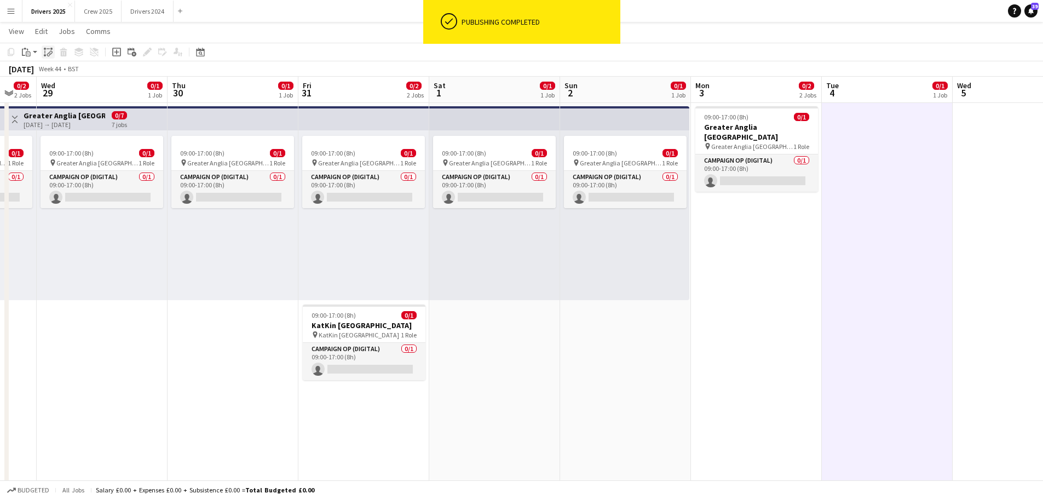
click at [49, 51] on icon "Paste linked Job" at bounding box center [48, 52] width 9 height 9
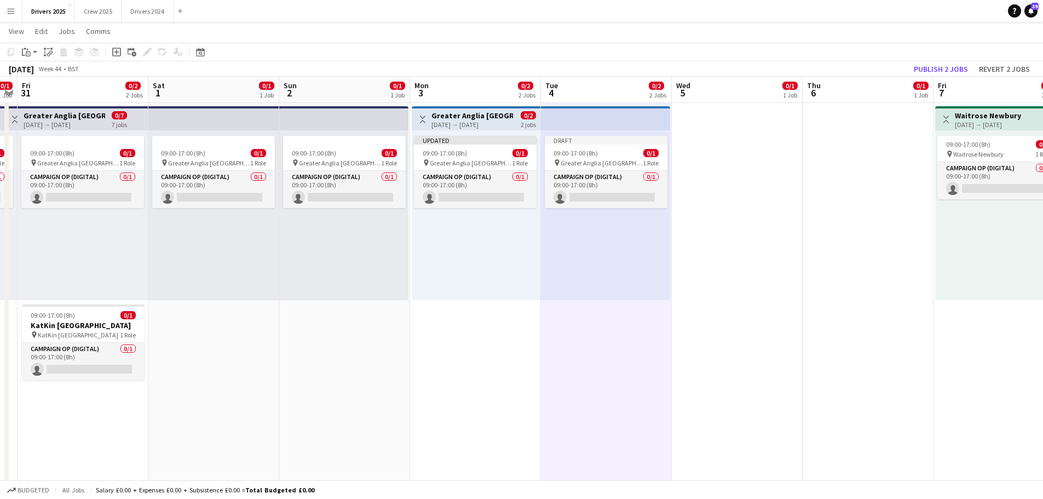
scroll to position [0, 434]
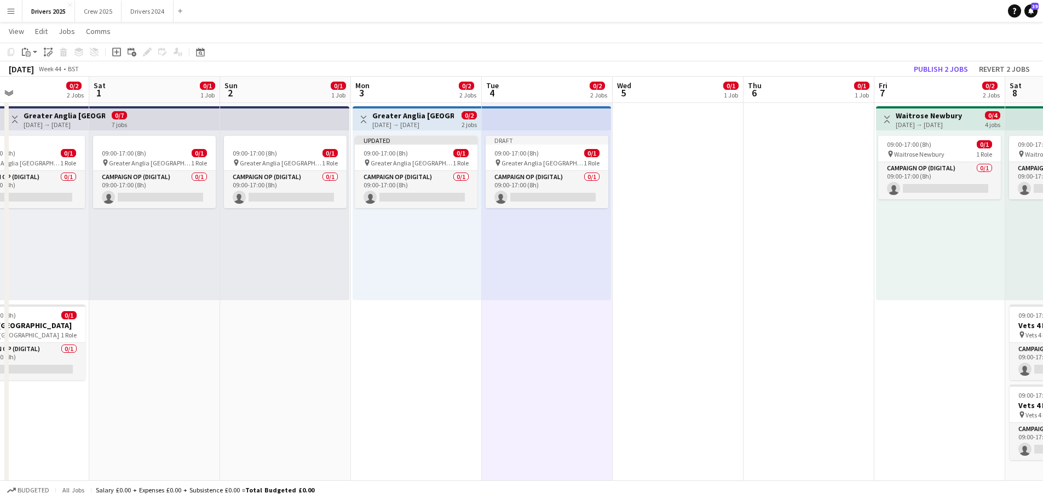
drag, startPoint x: 897, startPoint y: 314, endPoint x: 557, endPoint y: 289, distance: 341.1
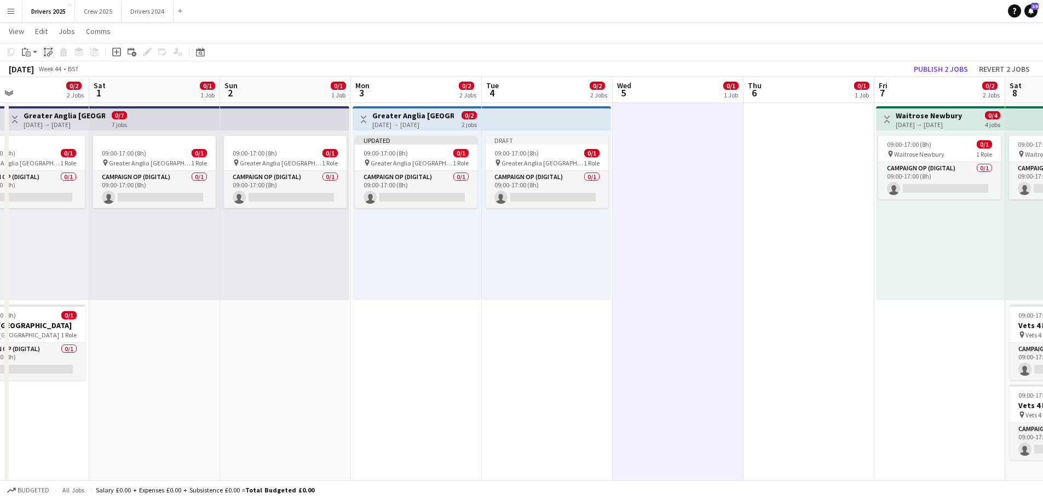
click at [53, 55] on div "Paste linked Job" at bounding box center [48, 51] width 13 height 13
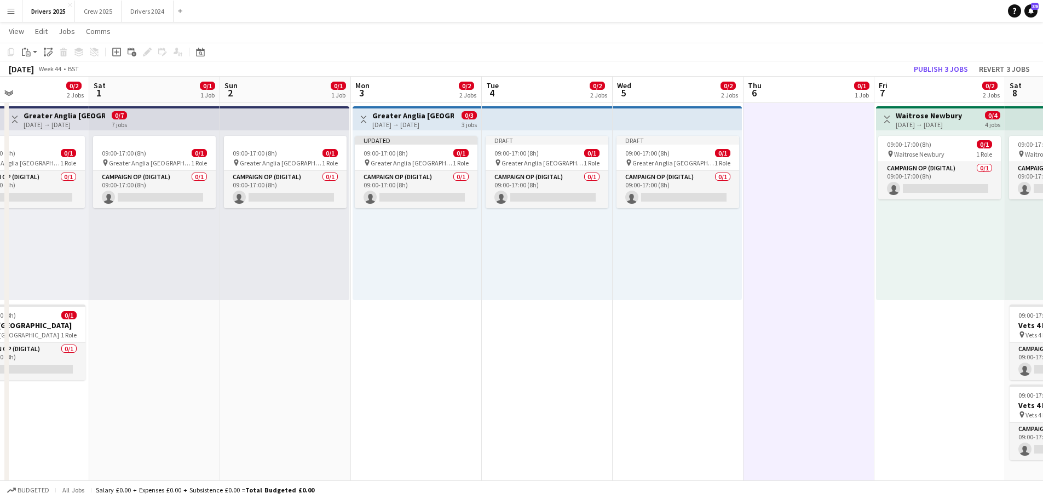
drag, startPoint x: 45, startPoint y: 51, endPoint x: 89, endPoint y: 70, distance: 47.4
click at [45, 51] on icon at bounding box center [44, 51] width 1 height 3
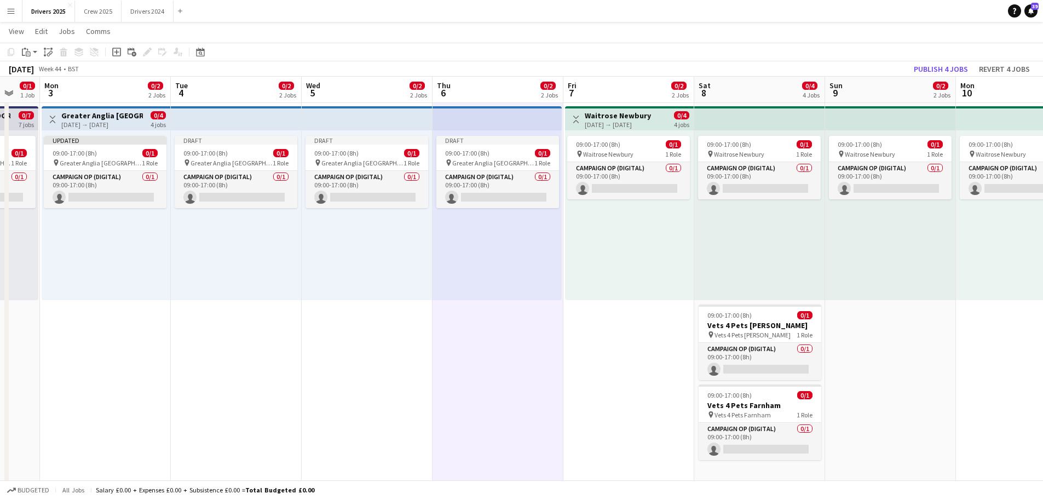
scroll to position [0, 353]
drag, startPoint x: 912, startPoint y: 368, endPoint x: 600, endPoint y: 307, distance: 317.4
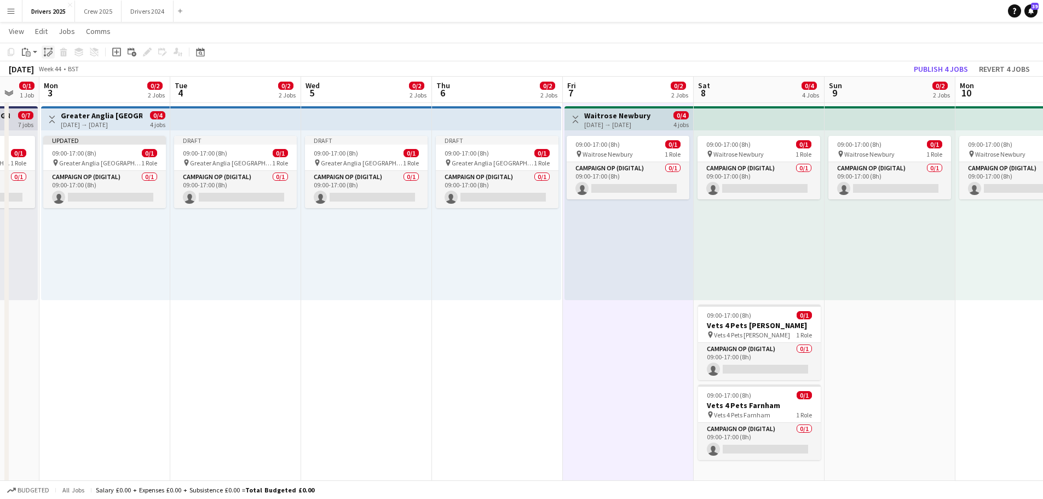
click at [50, 51] on icon at bounding box center [51, 53] width 4 height 4
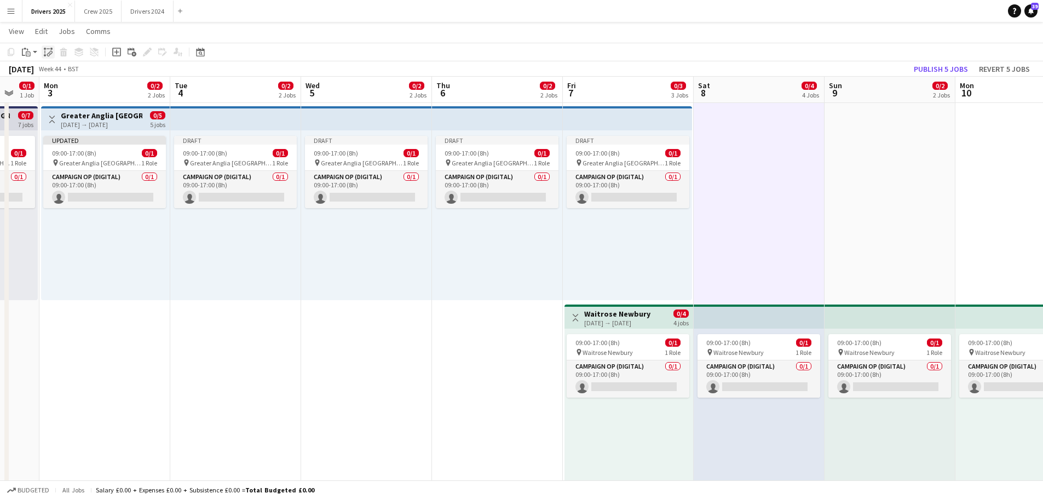
click at [53, 48] on div "Paste linked Job" at bounding box center [48, 51] width 13 height 13
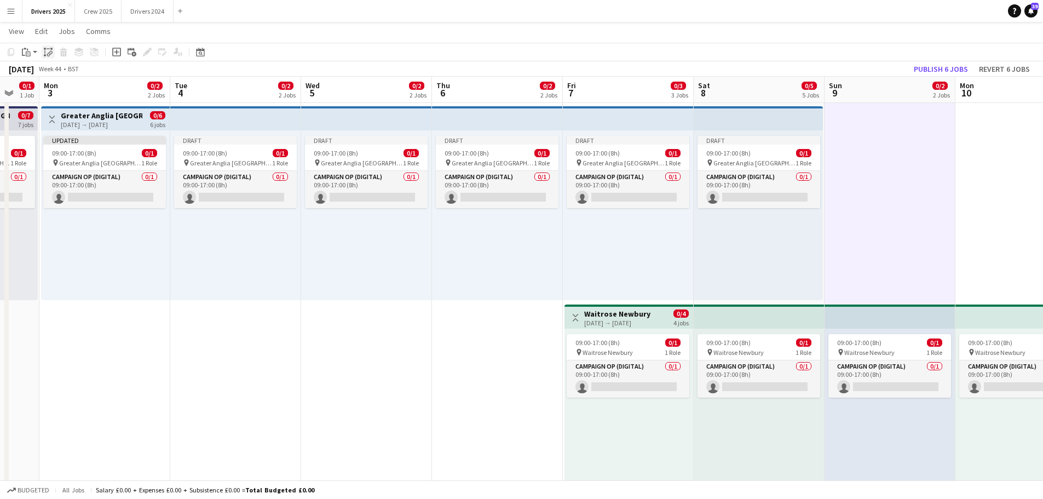
click at [48, 54] on icon at bounding box center [49, 54] width 4 height 4
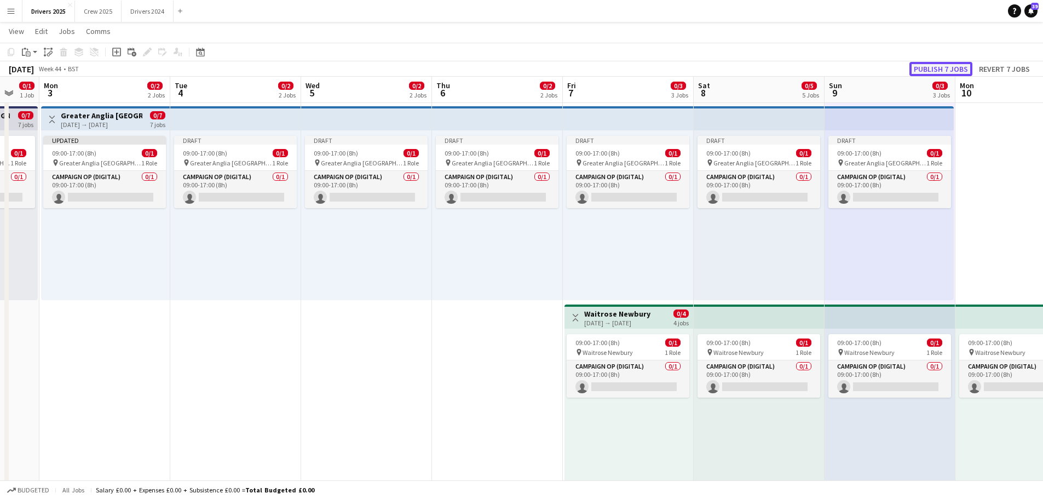
click at [833, 65] on button "Publish 7 jobs" at bounding box center [941, 69] width 63 height 14
click at [38, 9] on button "Drivers 2025 Close" at bounding box center [48, 11] width 53 height 21
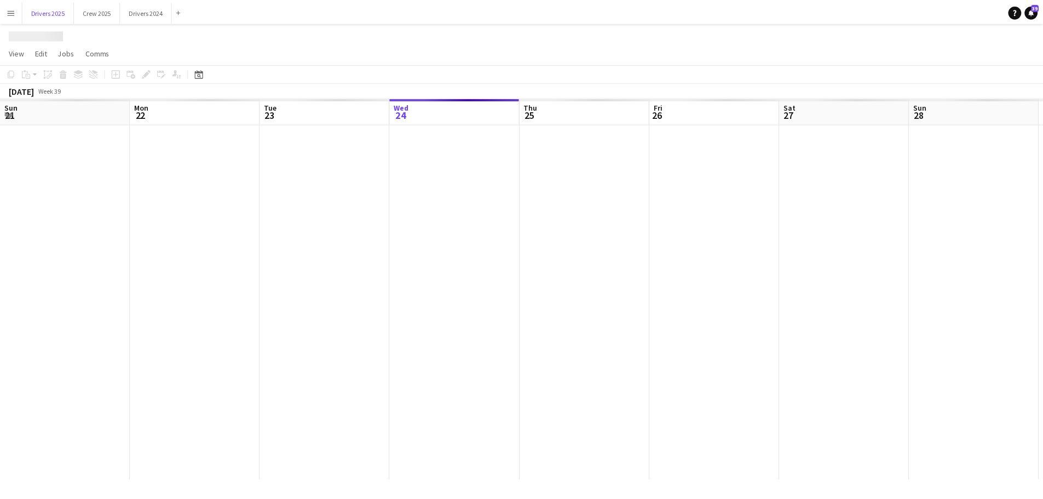
scroll to position [0, 262]
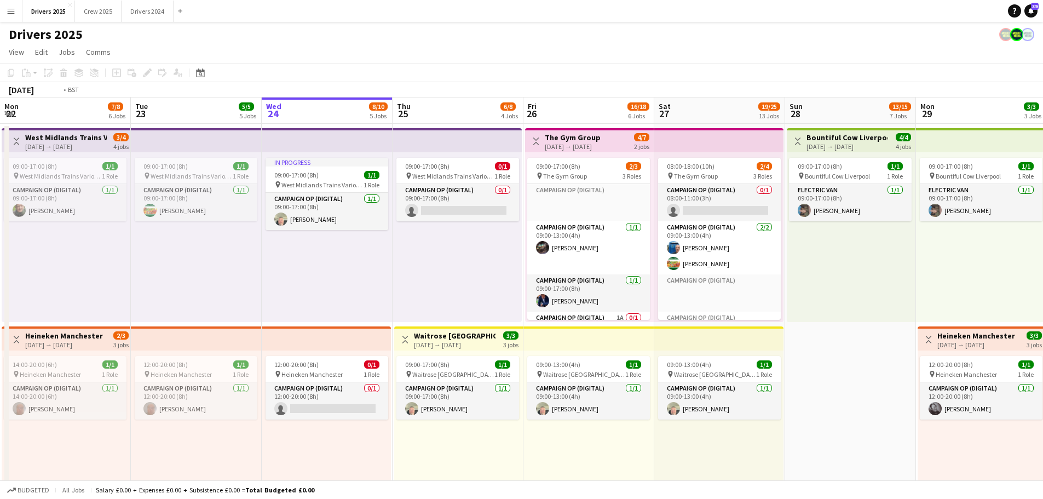
drag, startPoint x: 157, startPoint y: 292, endPoint x: 429, endPoint y: 285, distance: 271.8
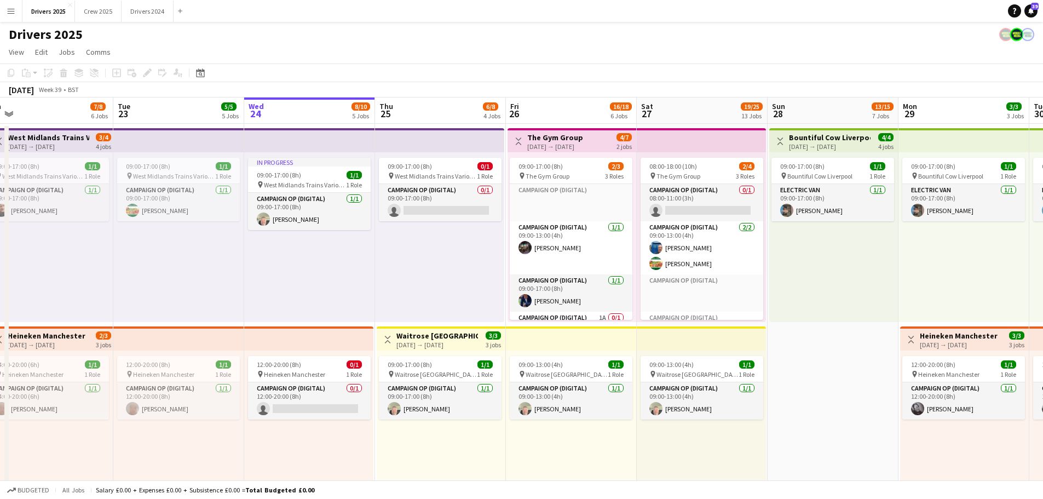
scroll to position [0, 438]
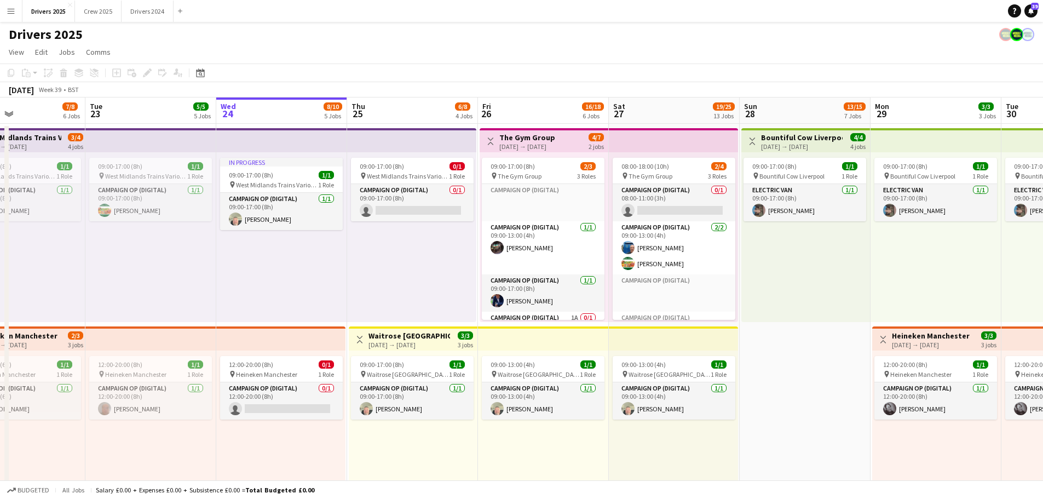
drag, startPoint x: 506, startPoint y: 300, endPoint x: 319, endPoint y: 280, distance: 187.8
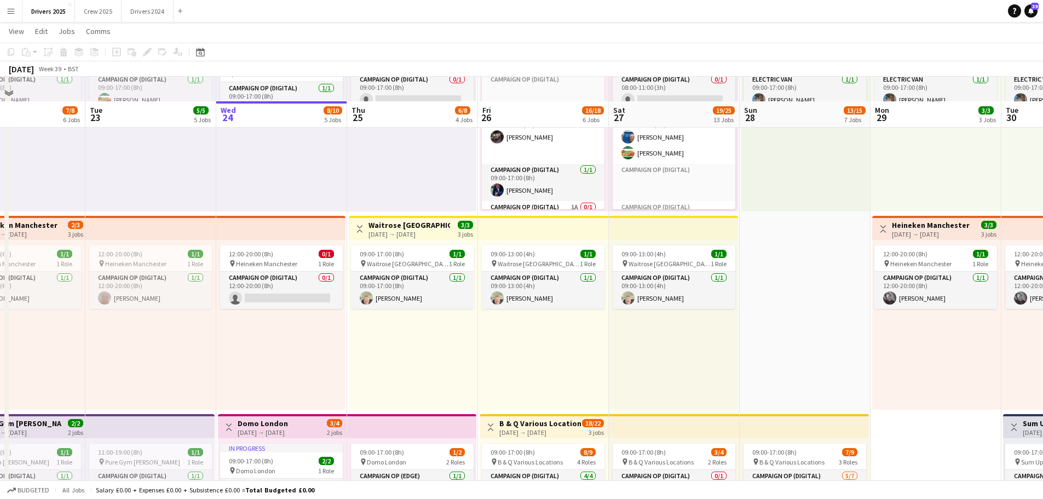
scroll to position [274, 0]
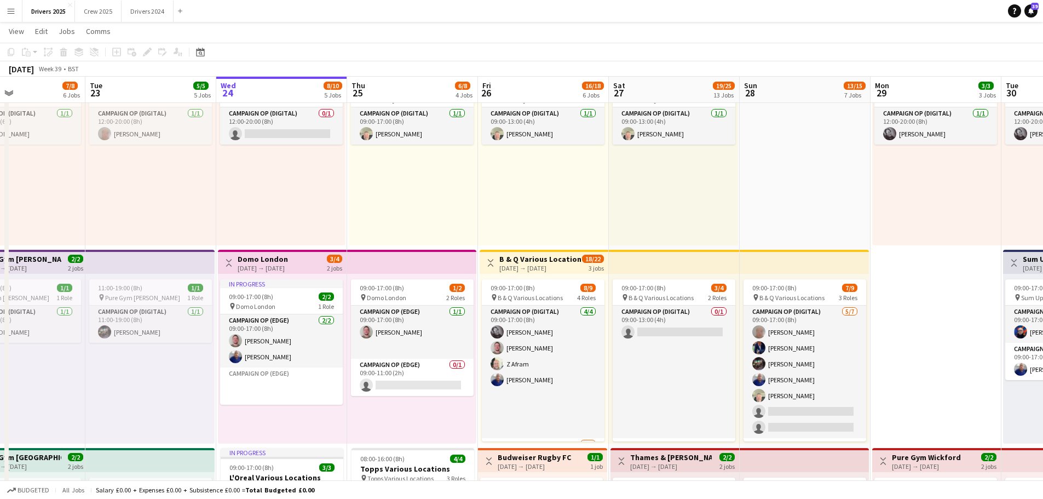
click at [525, 272] on app-top-bar "Toggle View B & Q Various Locations [DATE] → [DATE] 18/22 3 jobs" at bounding box center [544, 262] width 129 height 24
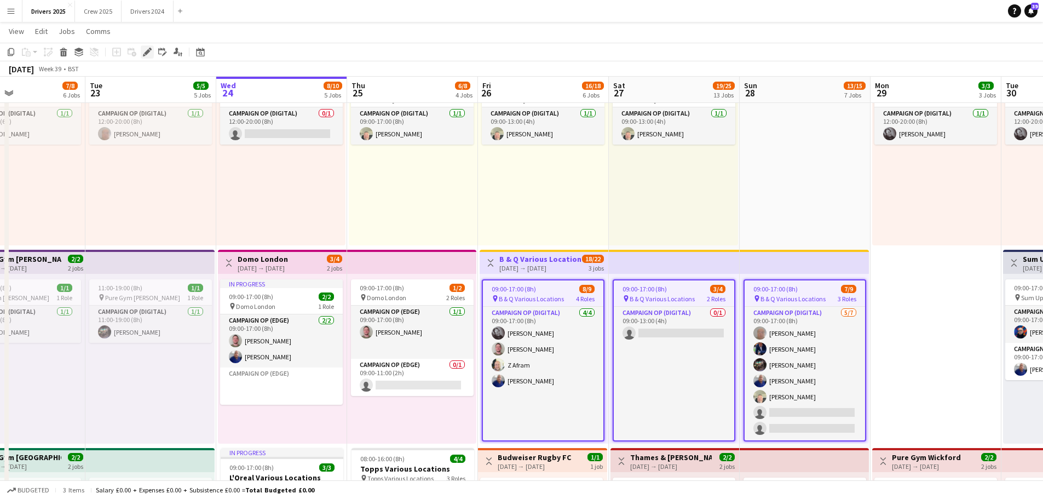
click at [148, 51] on icon at bounding box center [147, 52] width 6 height 6
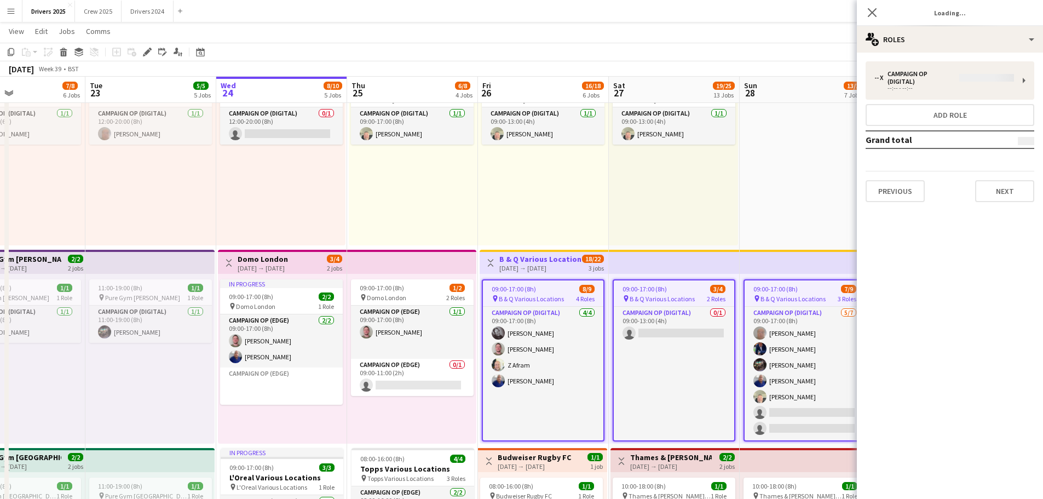
type input "**********"
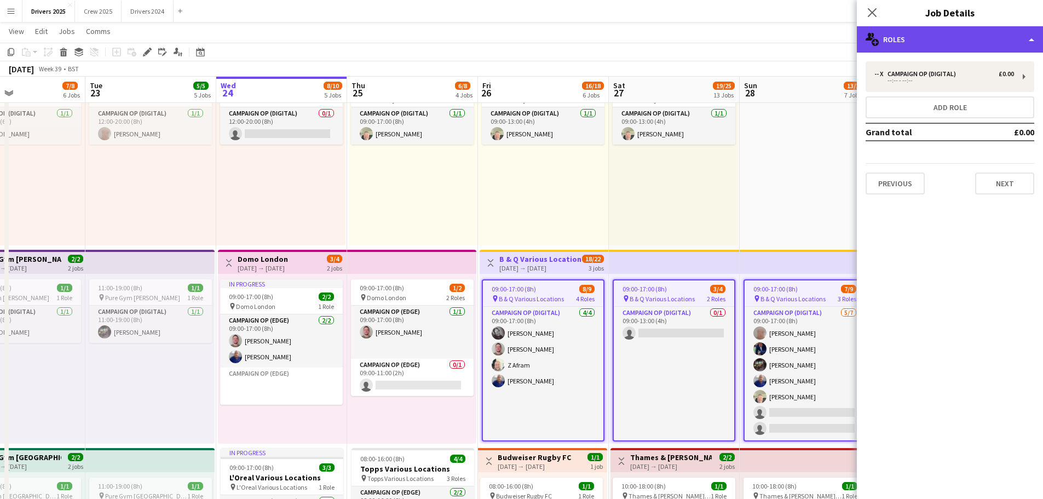
click at [833, 45] on div "multiple-users-add Roles" at bounding box center [950, 39] width 186 height 26
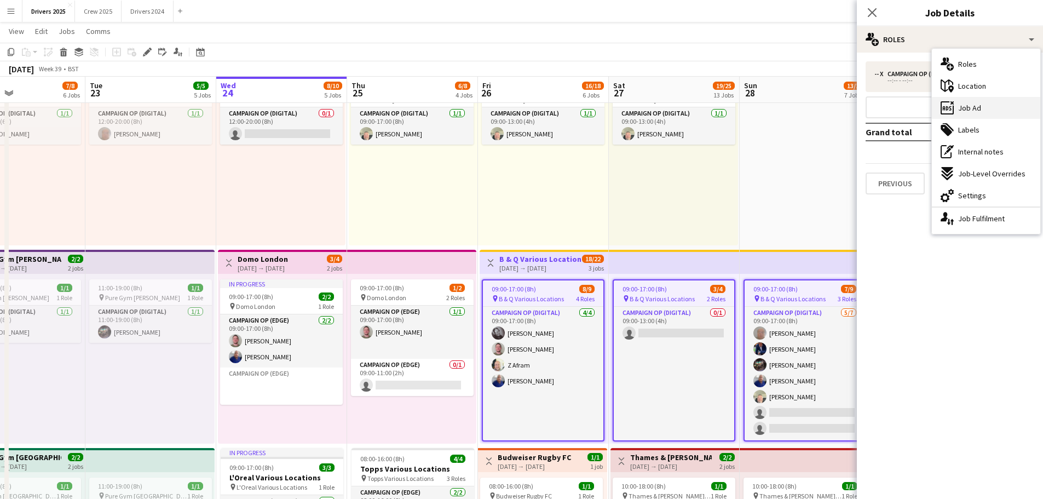
click at [833, 107] on div "ads-window Job Ad" at bounding box center [986, 108] width 108 height 22
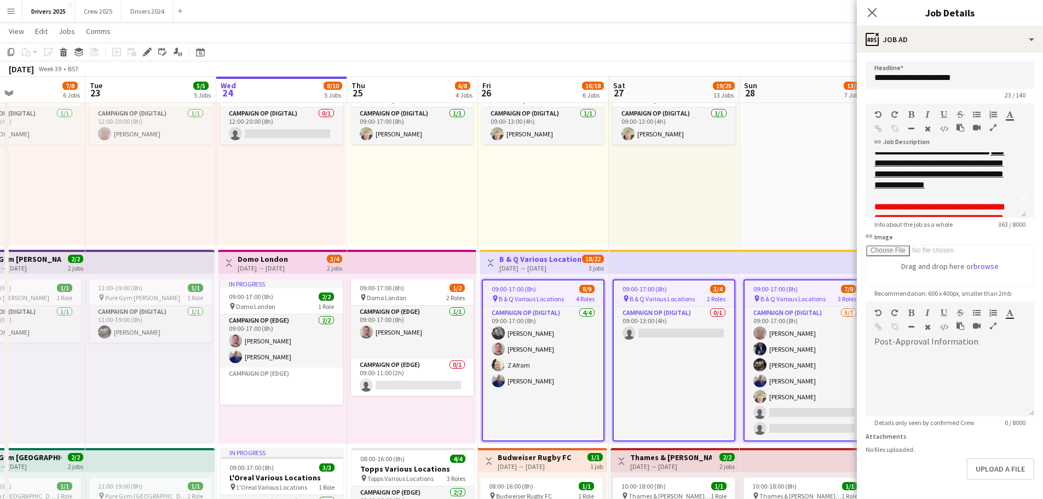
scroll to position [0, 0]
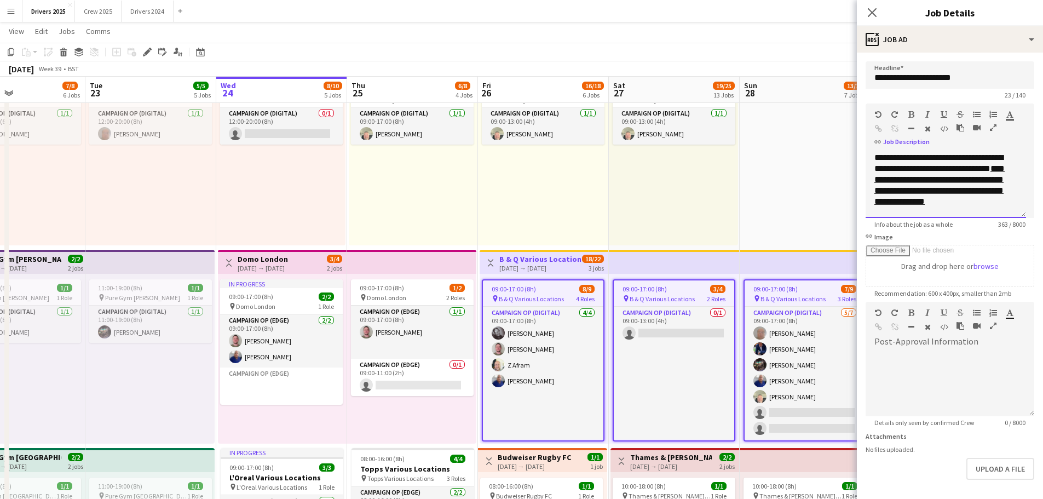
click at [833, 205] on link "**********" at bounding box center [940, 184] width 130 height 41
click at [833, 198] on link "**********" at bounding box center [940, 184] width 130 height 41
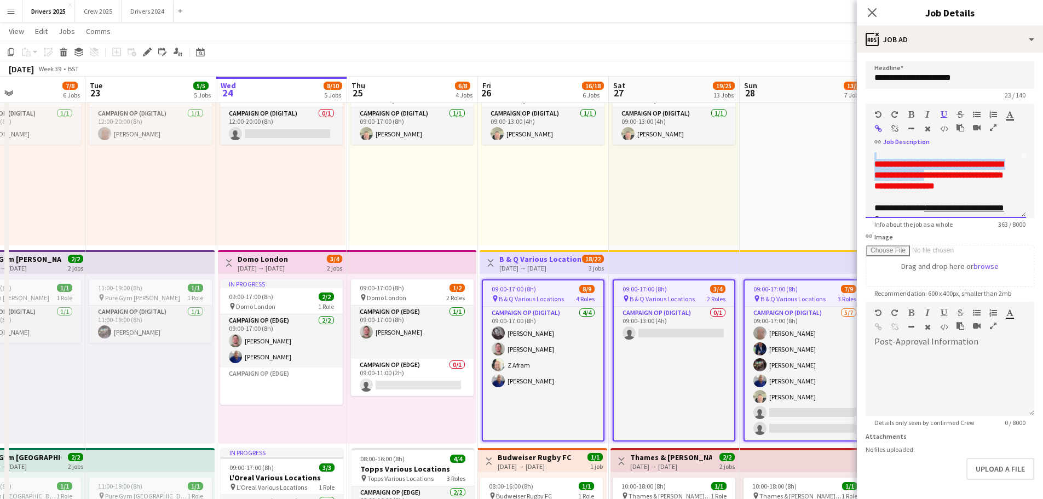
scroll to position [66, 0]
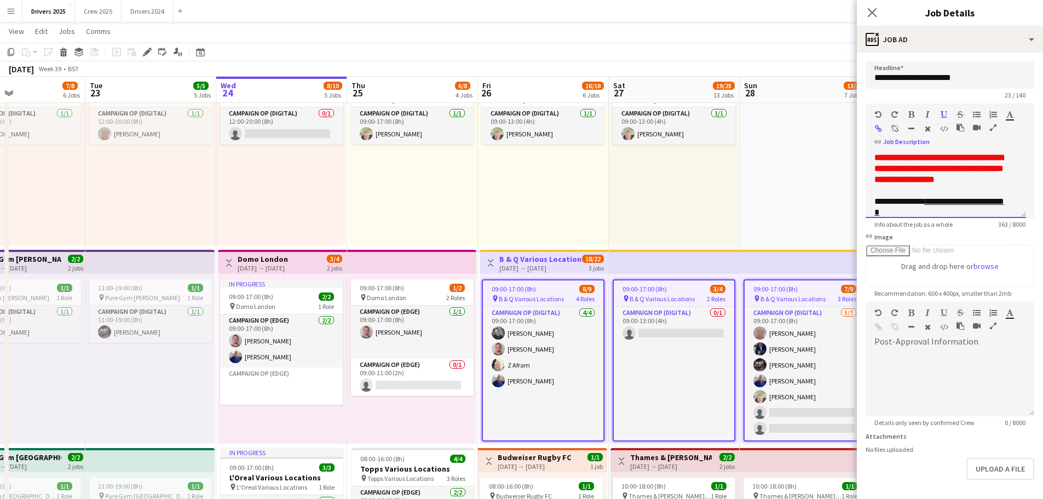
drag, startPoint x: 877, startPoint y: 190, endPoint x: 919, endPoint y: 166, distance: 48.1
click at [833, 166] on div "**********" at bounding box center [946, 185] width 160 height 66
copy link "**********"
click at [833, 14] on icon at bounding box center [872, 12] width 10 height 10
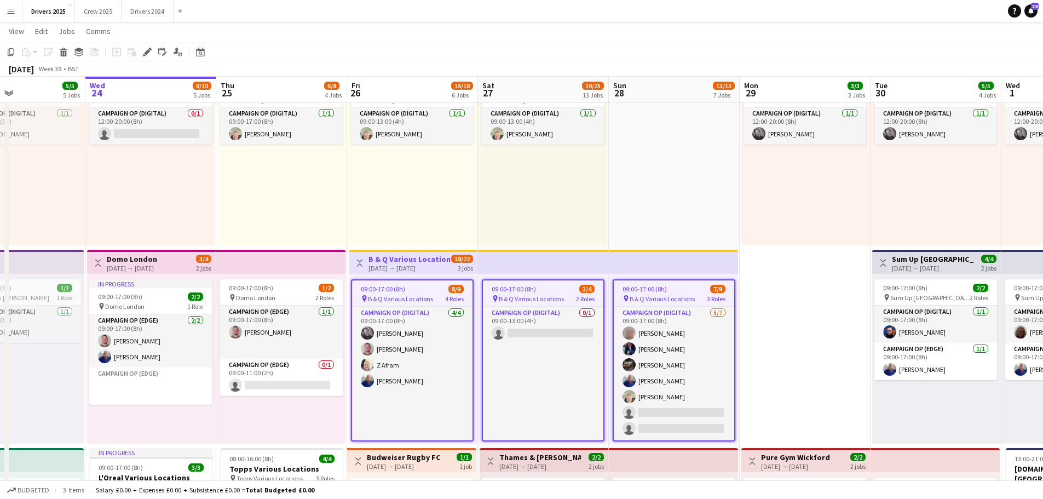
scroll to position [0, 338]
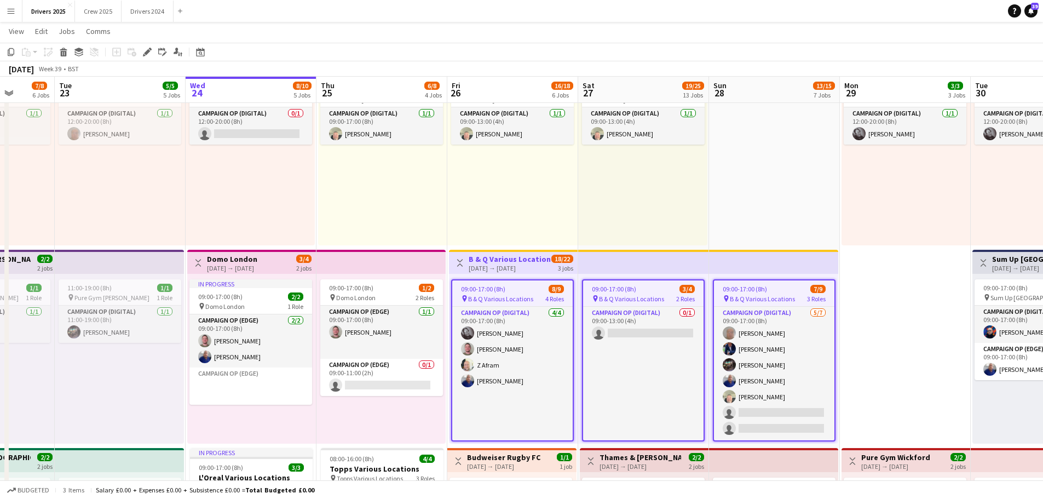
drag, startPoint x: 673, startPoint y: 204, endPoint x: 643, endPoint y: 197, distance: 31.5
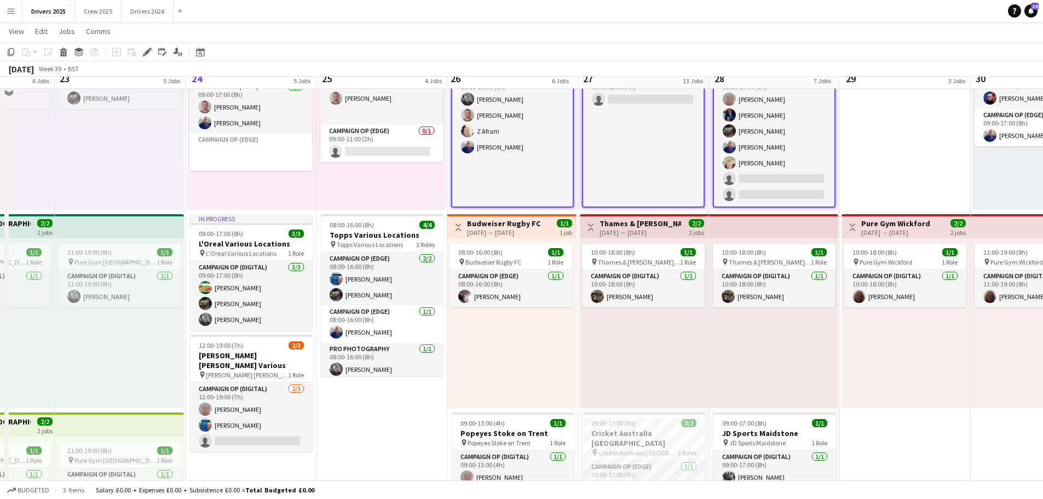
scroll to position [493, 0]
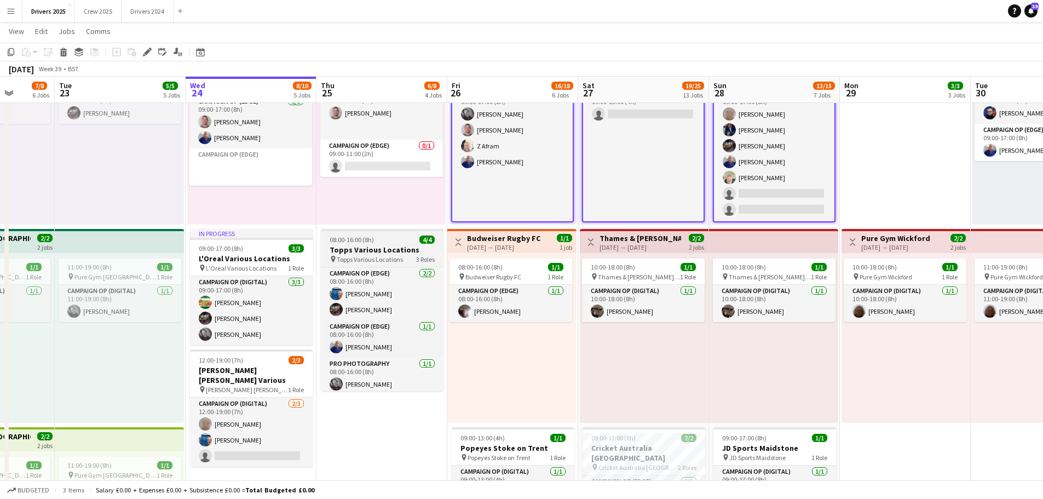
click at [397, 247] on h3 "Topps Various Locations" at bounding box center [382, 250] width 123 height 10
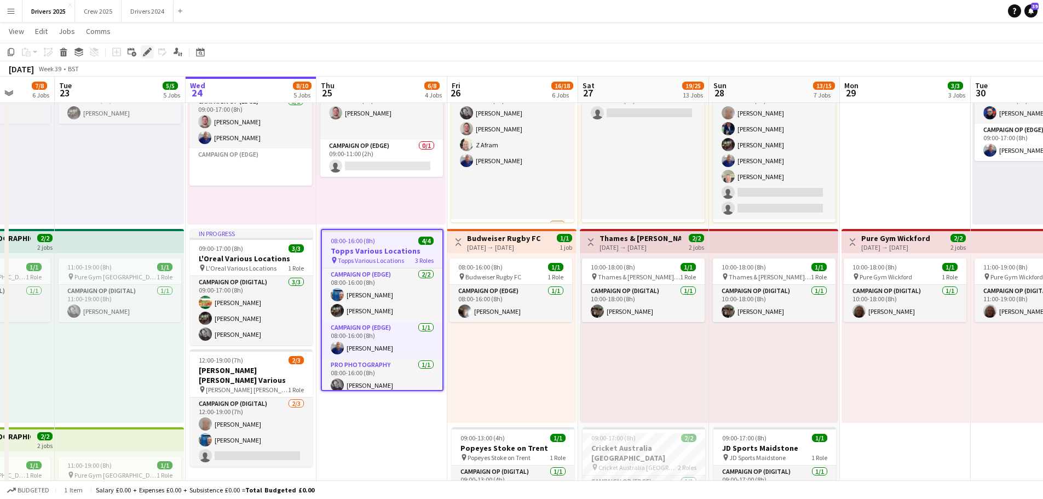
click at [146, 54] on icon at bounding box center [147, 52] width 6 height 6
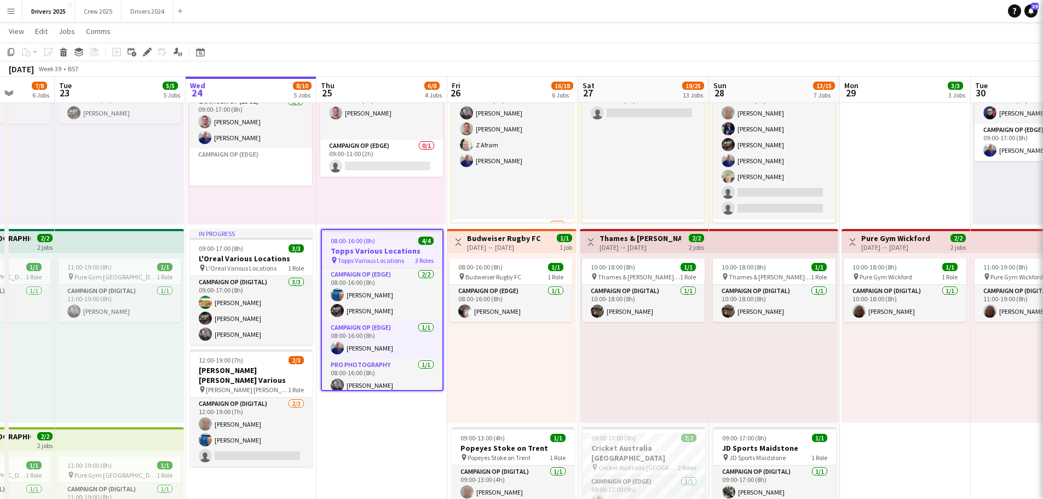
type input "**********"
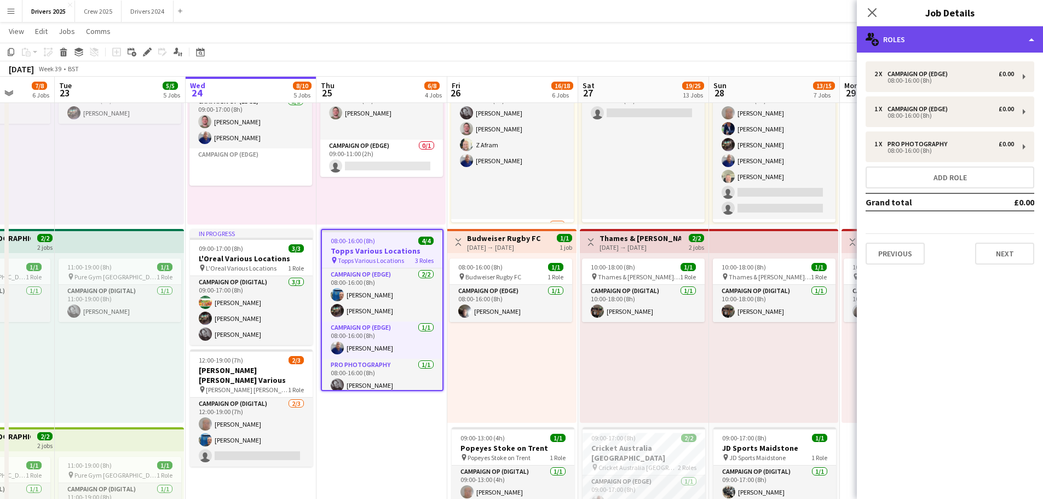
click at [833, 36] on div "multiple-users-add Roles" at bounding box center [950, 39] width 186 height 26
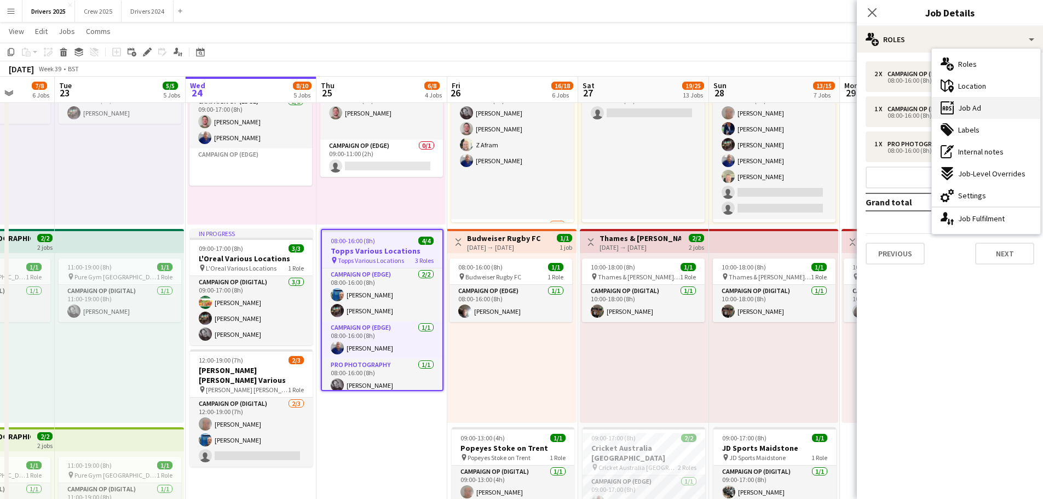
click at [833, 106] on span "Job Ad" at bounding box center [970, 108] width 23 height 10
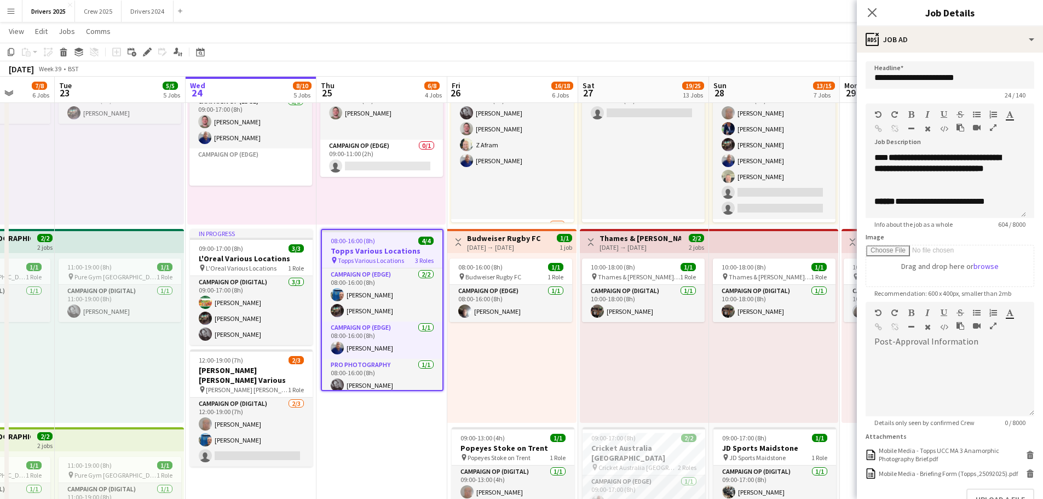
scroll to position [164, 0]
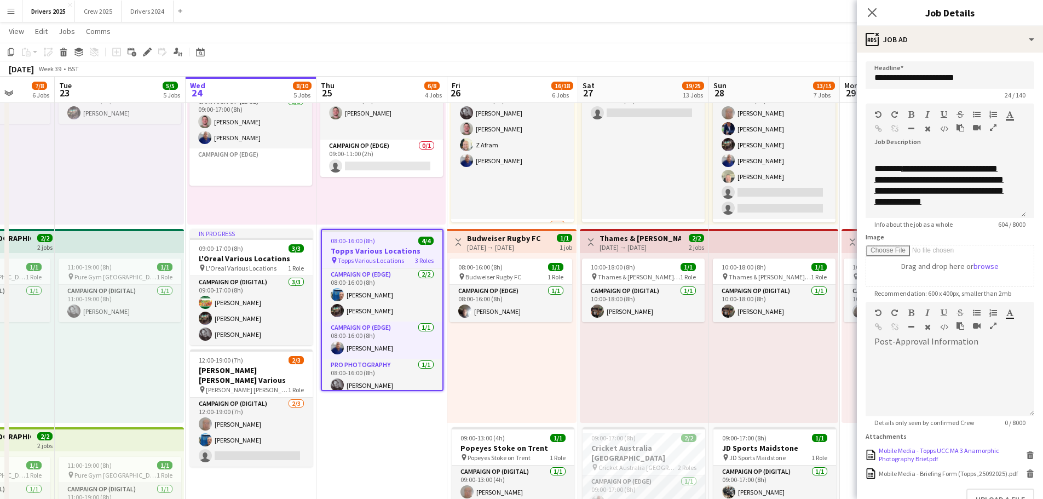
click at [833, 380] on div "Mobile Media - Topps UCC MA 3 Anamorphic Photography Brief.pdf" at bounding box center [951, 454] width 145 height 16
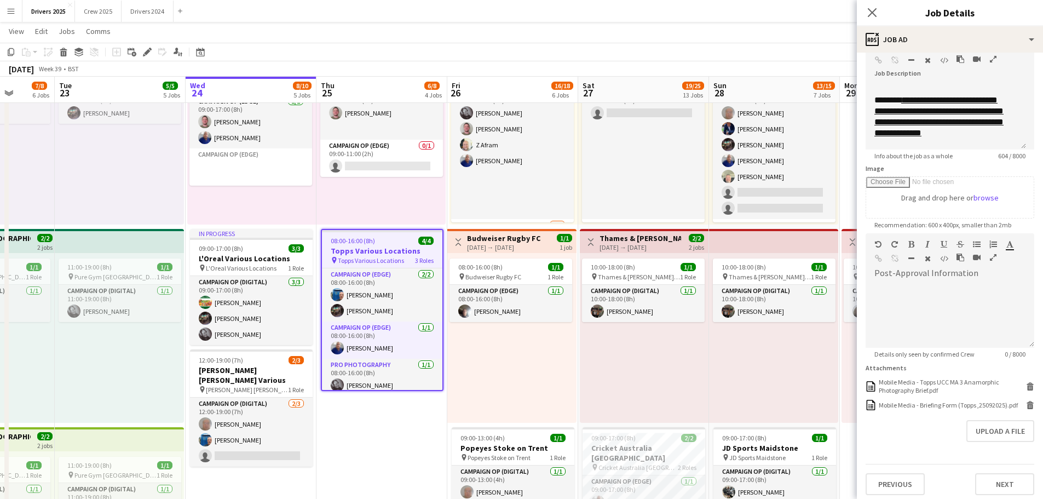
scroll to position [79, 0]
click at [388, 251] on h3 "Topps Various Locations" at bounding box center [382, 251] width 121 height 10
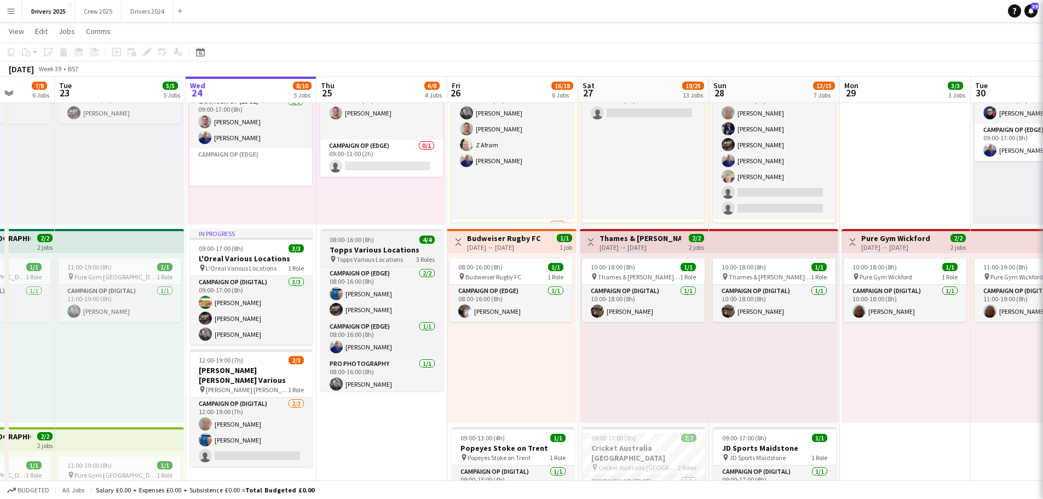
click at [388, 251] on h3 "Topps Various Locations" at bounding box center [382, 250] width 123 height 10
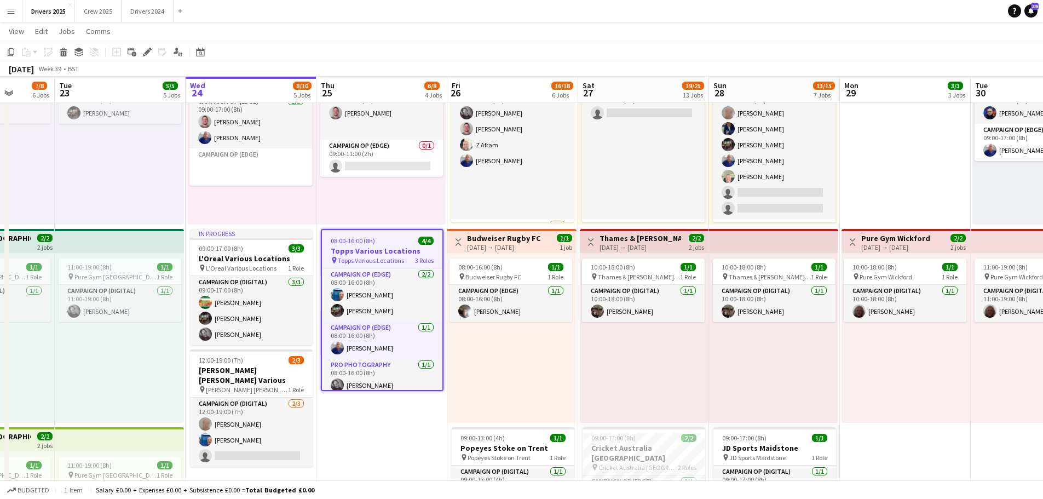
click at [377, 251] on h3 "Topps Various Locations" at bounding box center [382, 251] width 121 height 10
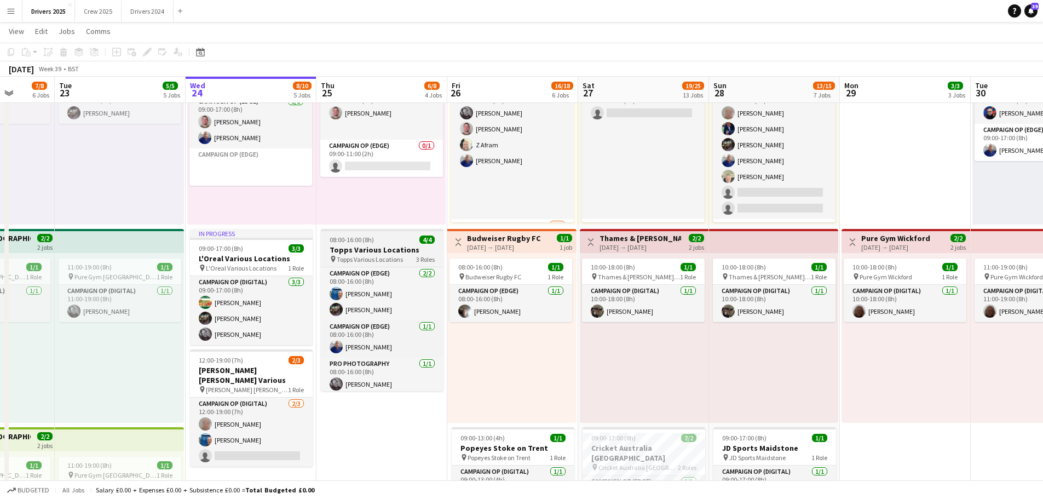
click at [377, 251] on h3 "Topps Various Locations" at bounding box center [382, 250] width 123 height 10
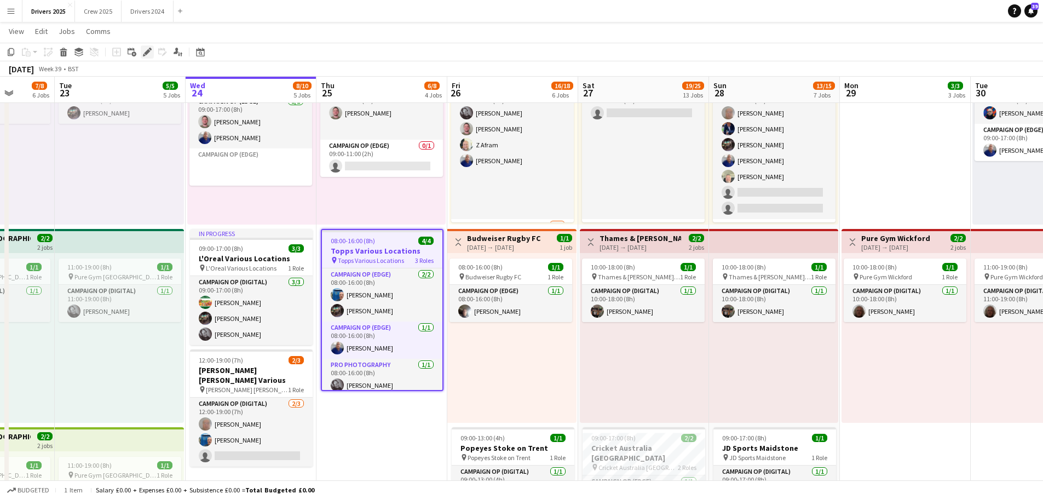
click at [146, 51] on icon "Edit" at bounding box center [147, 52] width 9 height 9
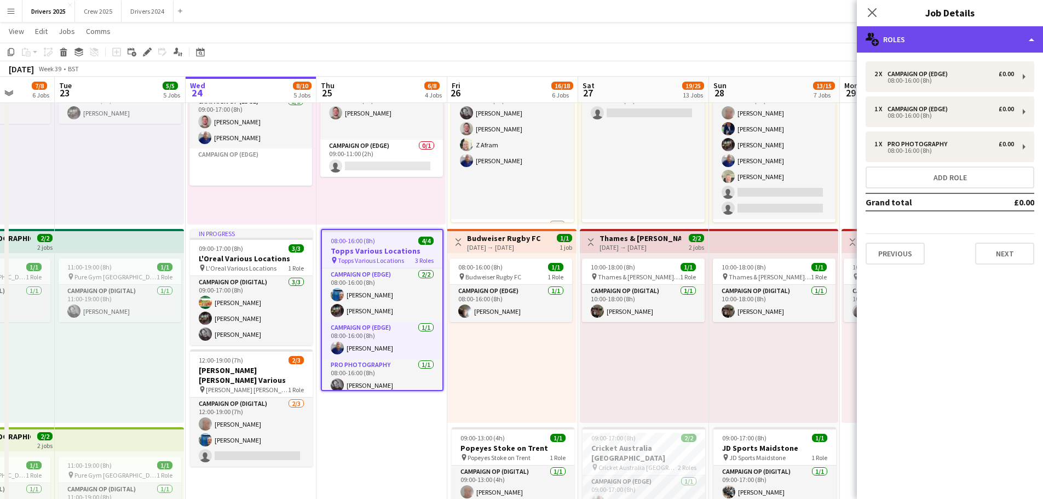
click at [833, 45] on div "multiple-users-add Roles" at bounding box center [950, 39] width 186 height 26
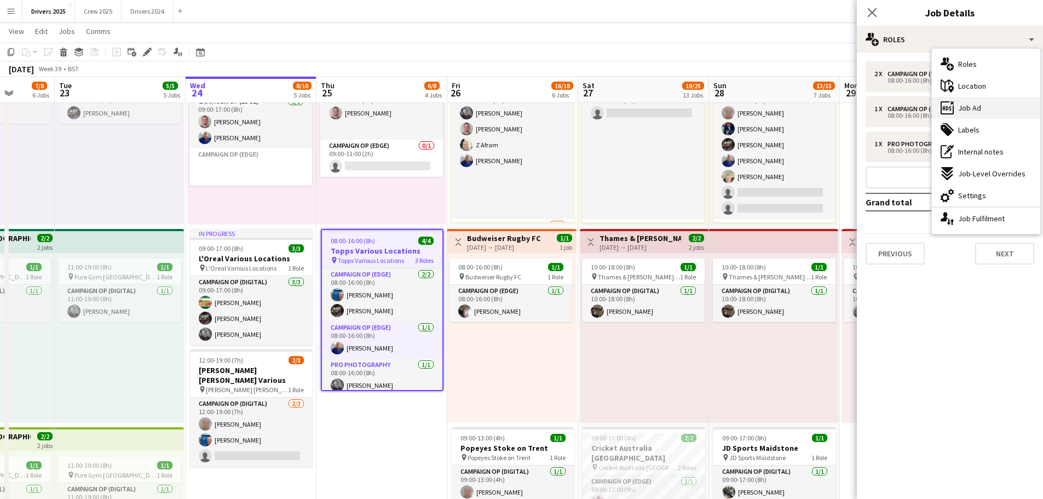
click at [833, 103] on div "ads-window Job Ad" at bounding box center [986, 108] width 108 height 22
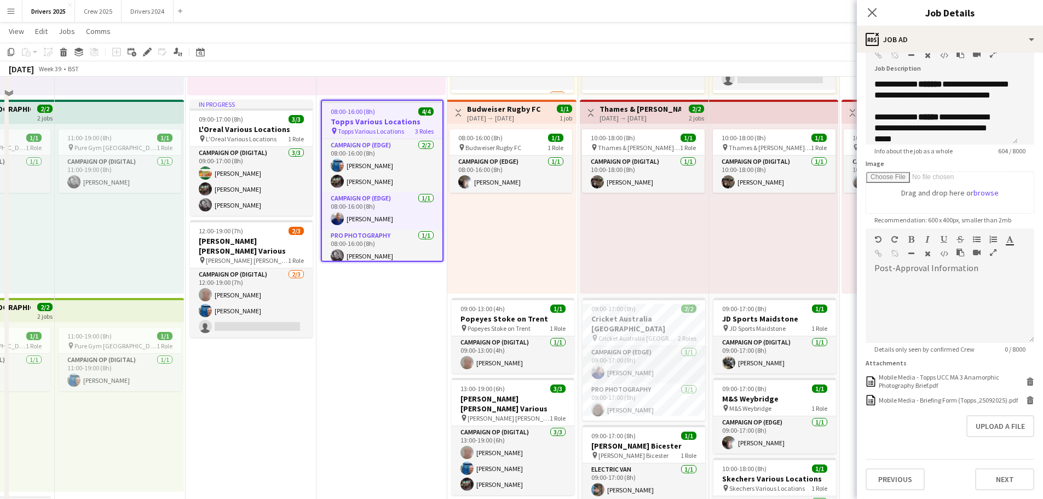
scroll to position [712, 0]
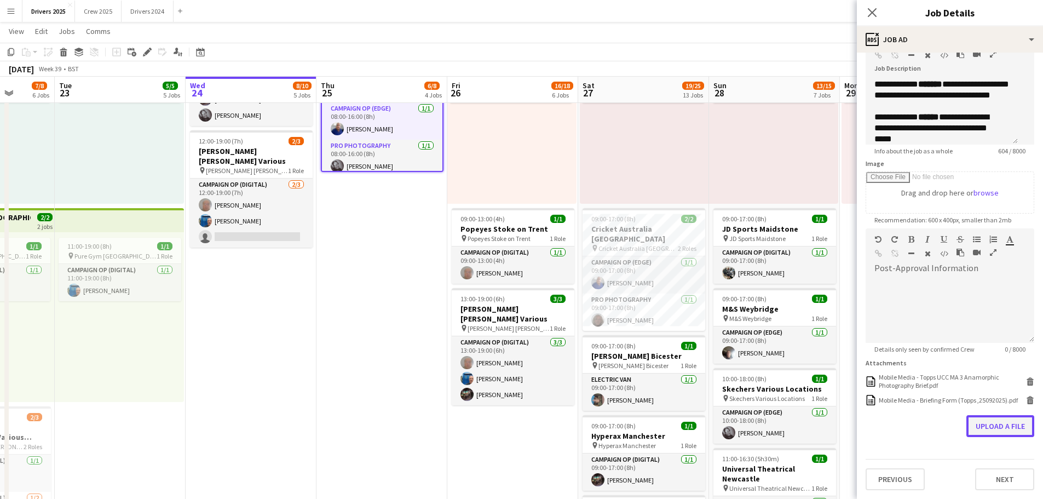
click at [833, 380] on button "Upload a file" at bounding box center [1001, 426] width 68 height 22
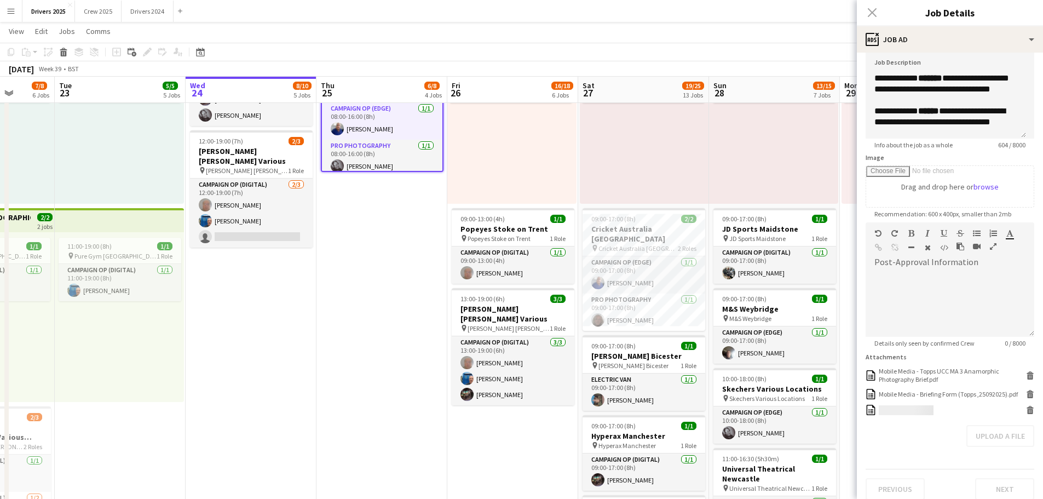
click at [833, 15] on div "Close pop-in" at bounding box center [872, 12] width 31 height 25
click at [833, 16] on div "Close pop-in" at bounding box center [872, 12] width 31 height 25
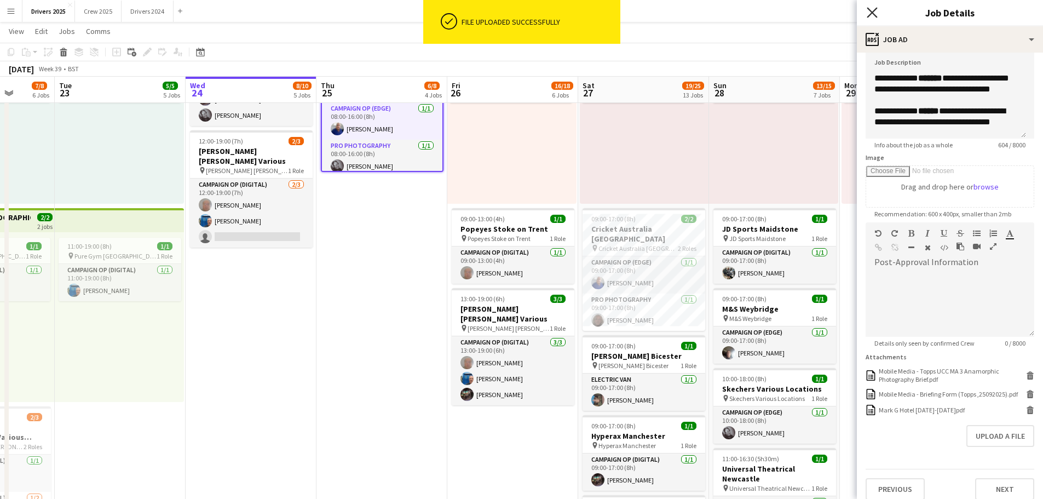
click at [833, 15] on icon "Close pop-in" at bounding box center [872, 12] width 10 height 10
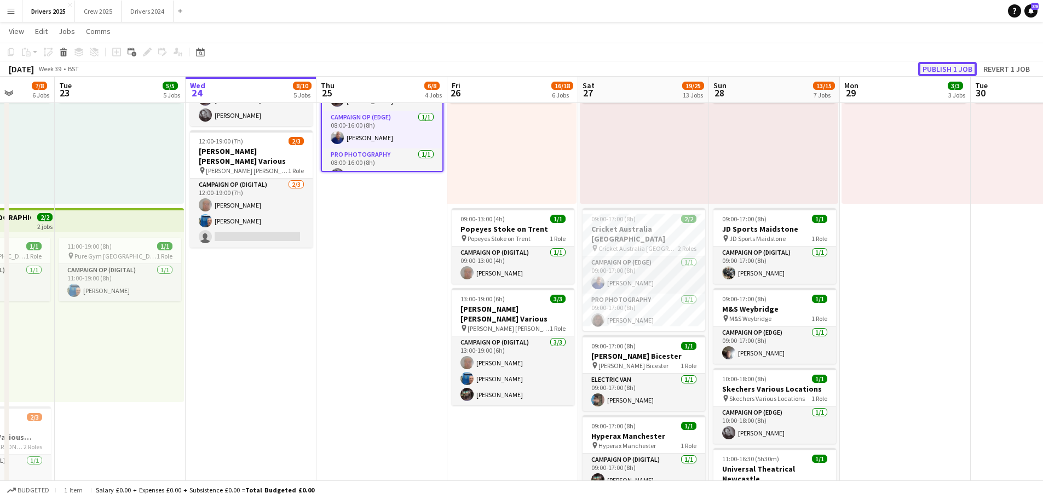
click at [833, 70] on button "Publish 1 job" at bounding box center [948, 69] width 59 height 14
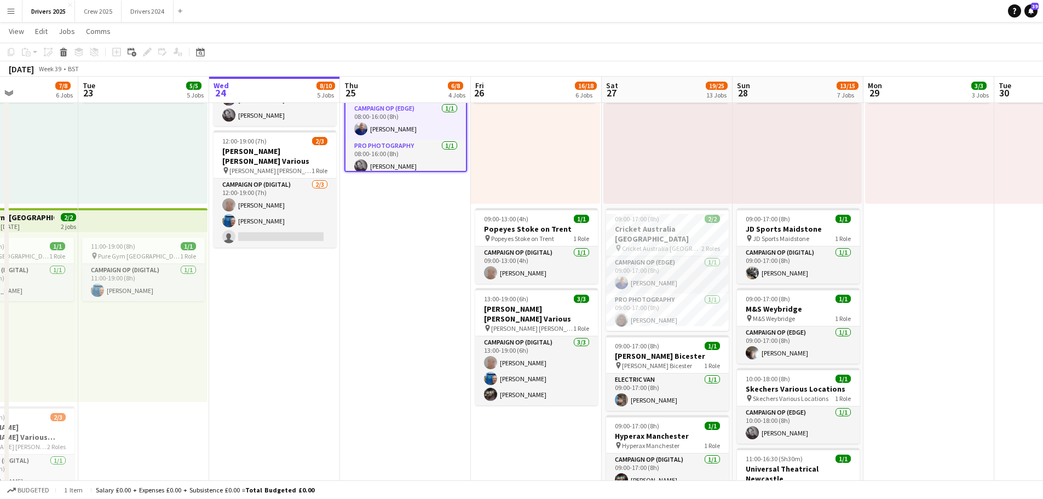
drag, startPoint x: 344, startPoint y: 311, endPoint x: 368, endPoint y: 314, distance: 23.7
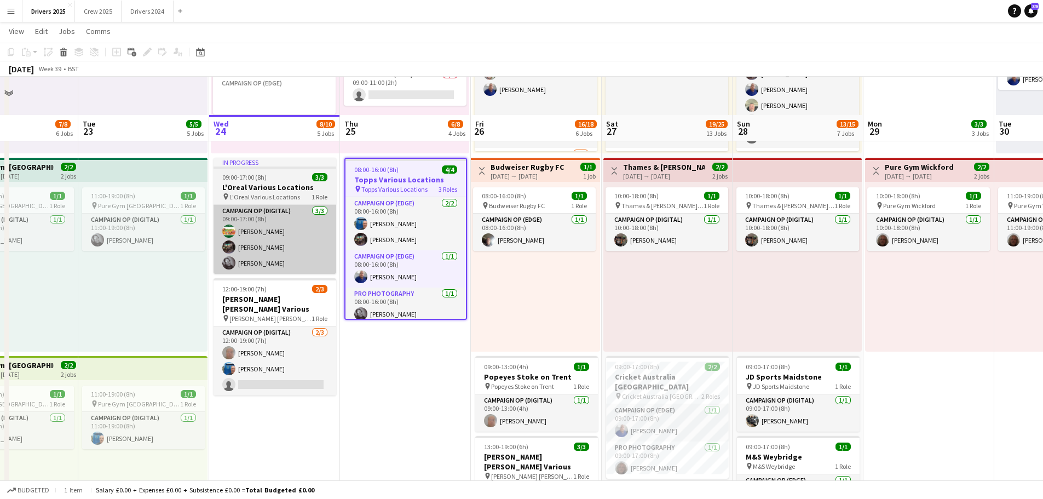
scroll to position [548, 0]
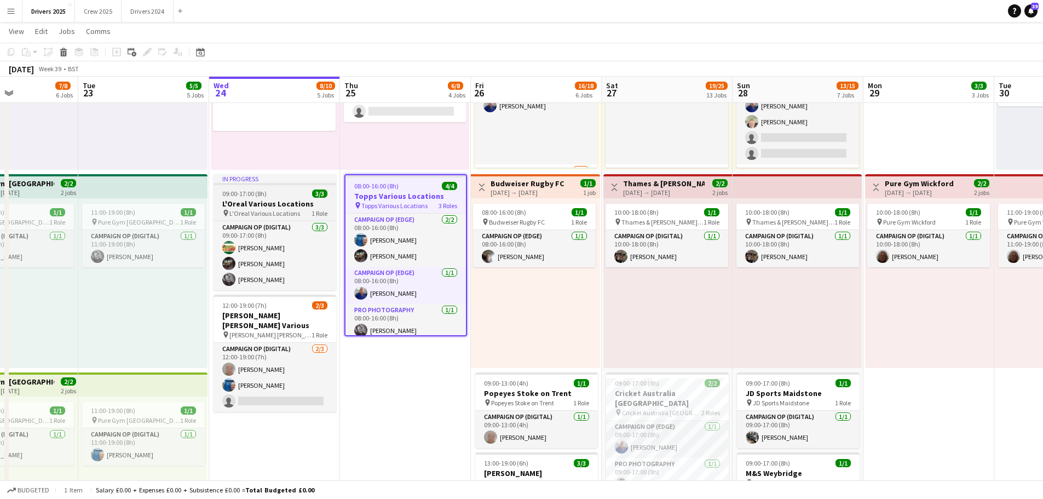
click at [281, 201] on h3 "L'Oreal Various Locations" at bounding box center [275, 204] width 123 height 10
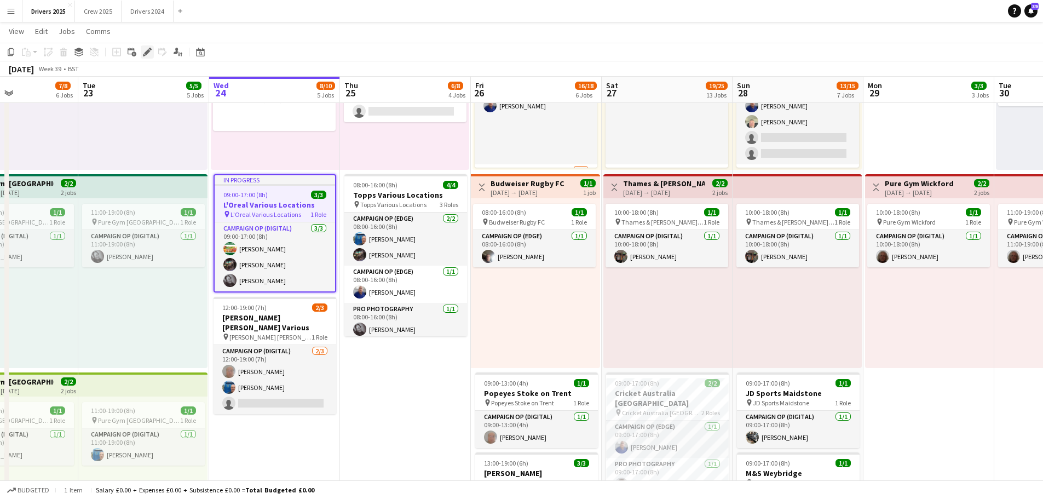
click at [148, 49] on icon at bounding box center [147, 52] width 6 height 6
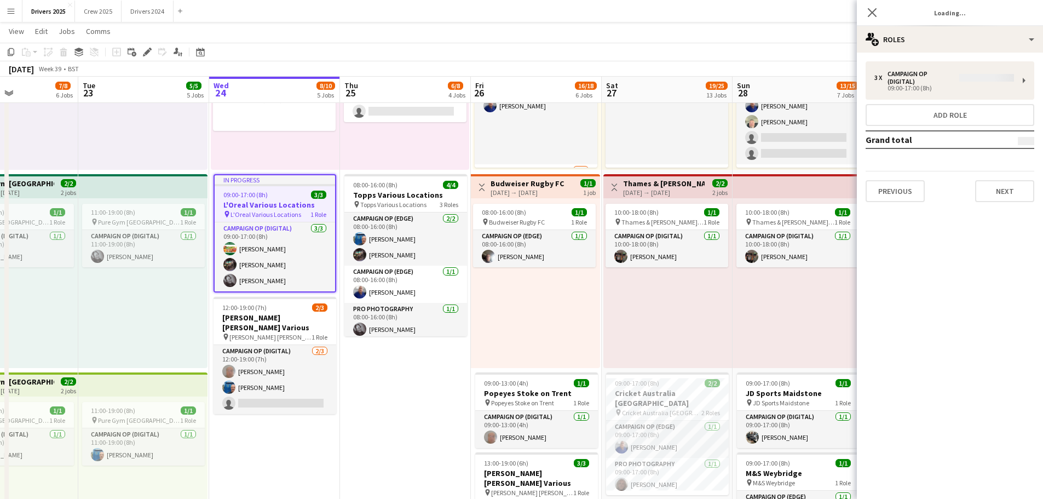
type input "**********"
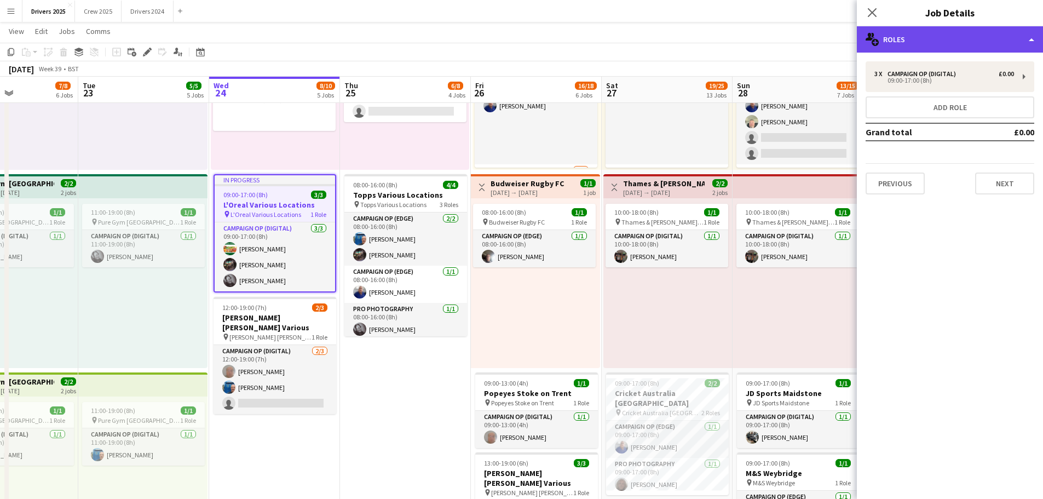
click at [833, 40] on div "multiple-users-add Roles" at bounding box center [950, 39] width 186 height 26
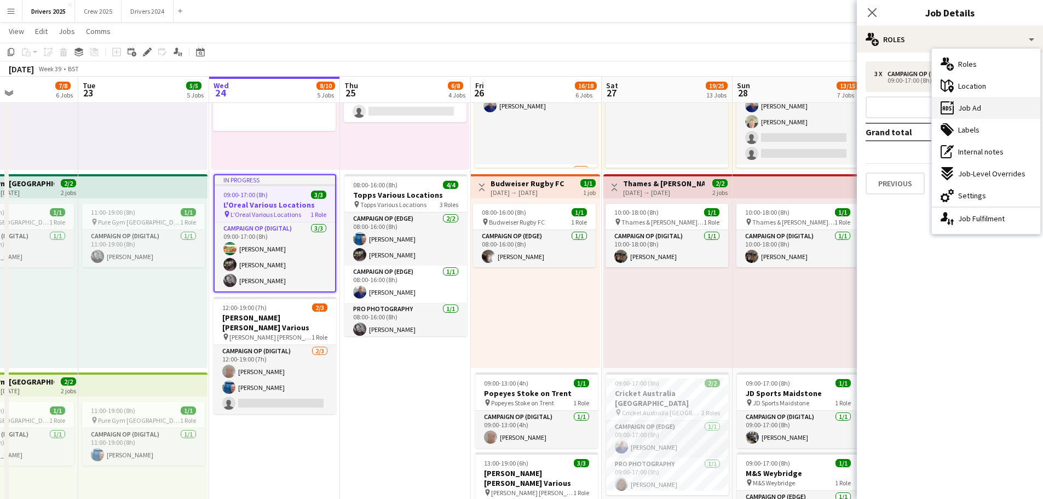
click at [833, 112] on div "ads-window Job Ad" at bounding box center [986, 108] width 108 height 22
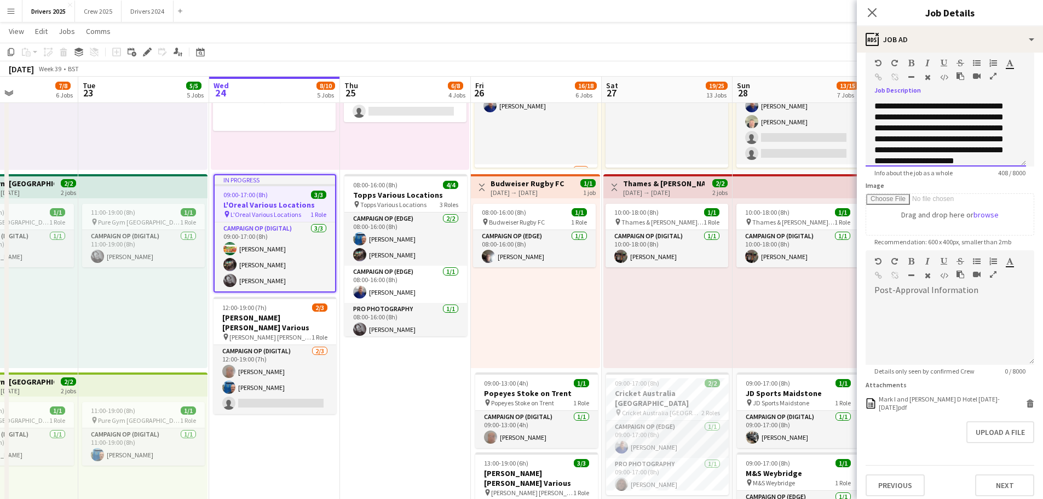
scroll to position [125, 0]
drag, startPoint x: 960, startPoint y: 134, endPoint x: 911, endPoint y: 146, distance: 50.7
click at [833, 146] on div "**********" at bounding box center [942, 118] width 135 height 88
copy div "**********"
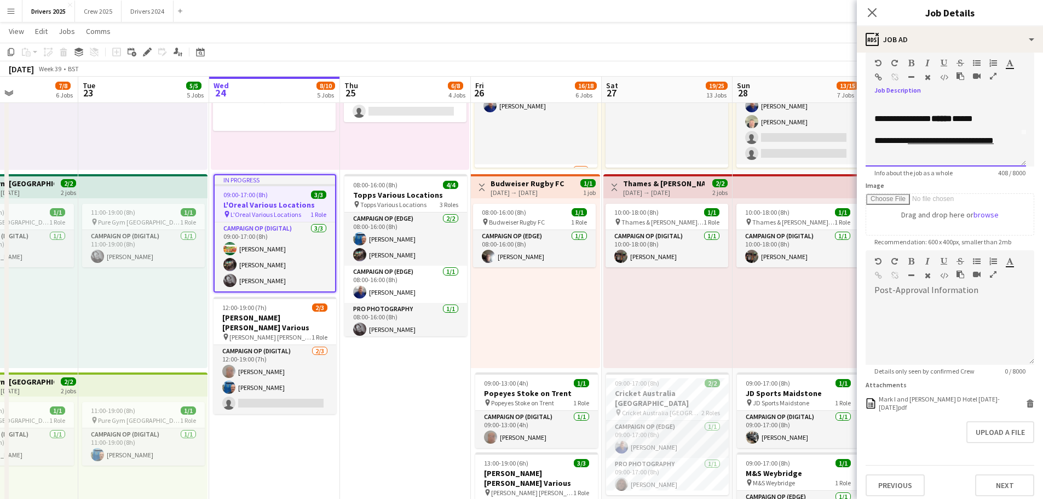
scroll to position [15, 0]
